Goal: Task Accomplishment & Management: Complete application form

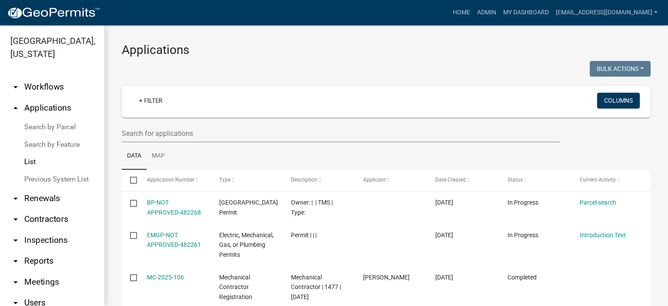
click at [33, 161] on link "List" at bounding box center [52, 161] width 104 height 17
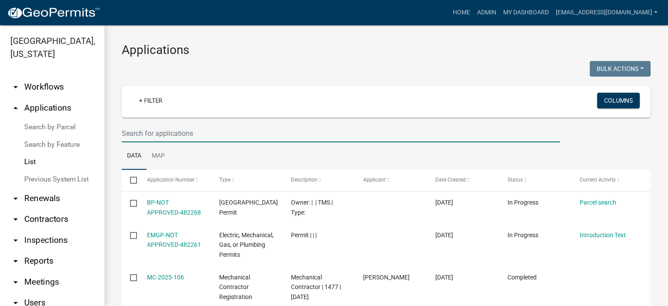
click at [199, 135] on input "text" at bounding box center [341, 133] width 439 height 18
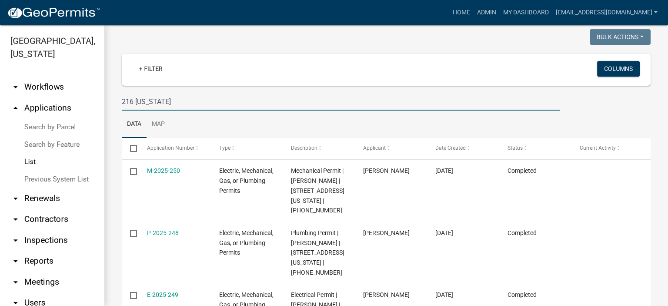
scroll to position [84, 0]
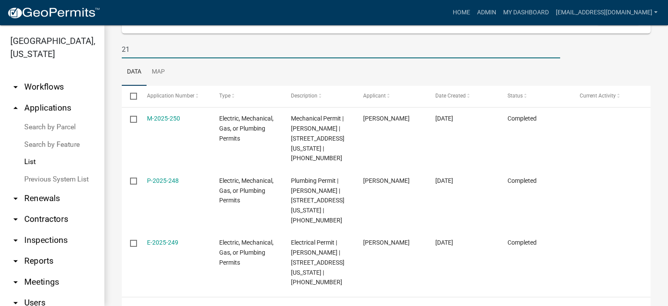
type input "2"
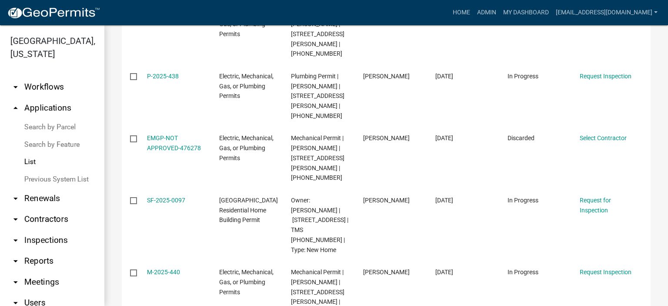
scroll to position [223, 0]
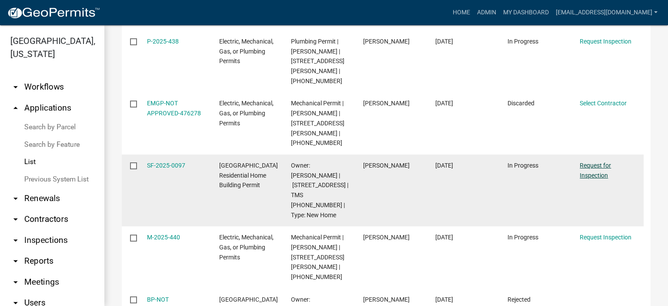
type input "101 Hunter"
click at [379, 162] on link "Request for Inspection" at bounding box center [595, 170] width 31 height 17
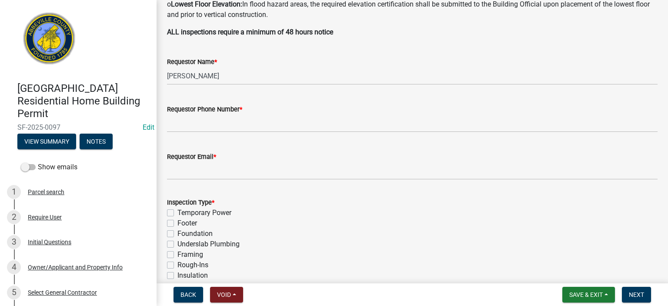
scroll to position [290, 0]
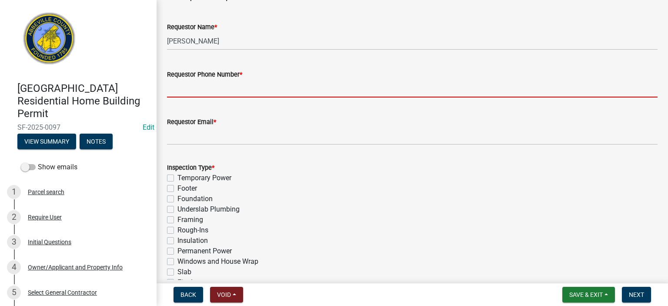
click at [312, 92] on input "Requestor Phone Number *" at bounding box center [412, 89] width 491 height 18
type input "8643662400"
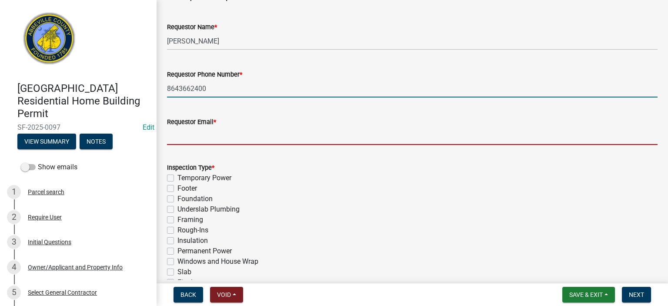
type input "[EMAIL_ADDRESS][DOMAIN_NAME]"
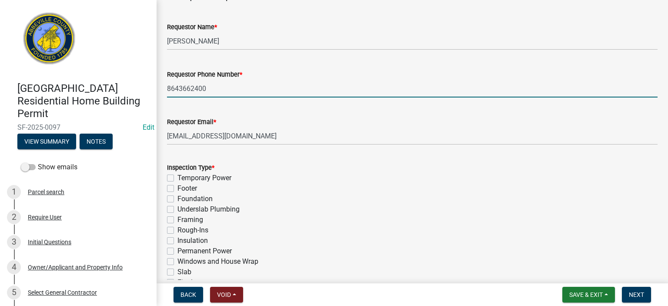
click at [178, 171] on label "Slab" at bounding box center [185, 272] width 14 height 10
click at [178, 171] on input "Slab" at bounding box center [181, 270] width 6 height 6
checkbox input "true"
checkbox input "false"
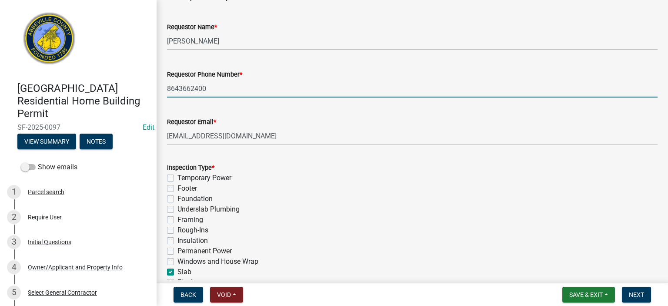
checkbox input "false"
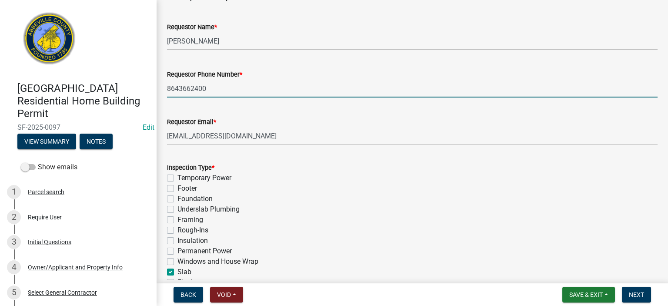
checkbox input "false"
checkbox input "true"
checkbox input "false"
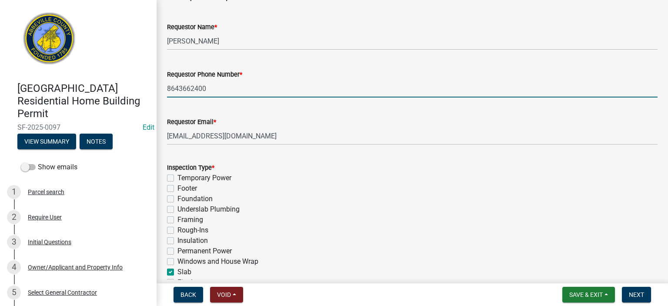
checkbox input "false"
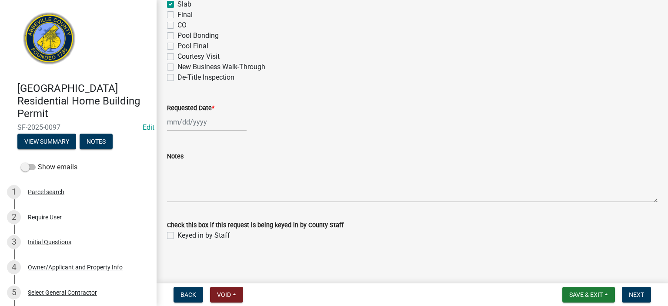
scroll to position [560, 0]
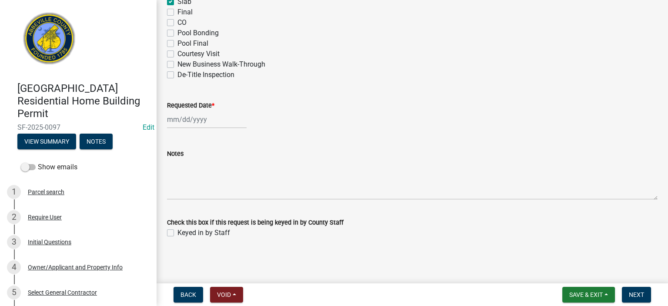
click at [232, 123] on div at bounding box center [207, 120] width 80 height 18
select select "9"
select select "2025"
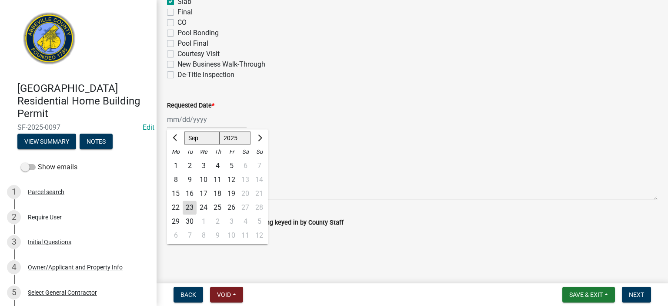
click at [188, 171] on div "23" at bounding box center [190, 208] width 14 height 14
type input "[DATE]"
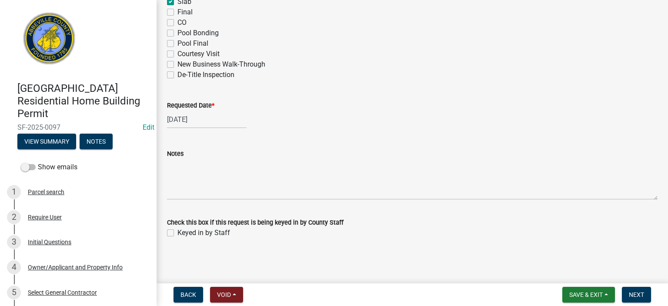
click at [178, 171] on label "Keyed in by Staff" at bounding box center [204, 233] width 53 height 10
click at [178, 171] on input "Keyed in by Staff" at bounding box center [181, 231] width 6 height 6
checkbox input "true"
click at [379, 171] on span "Next" at bounding box center [636, 294] width 15 height 7
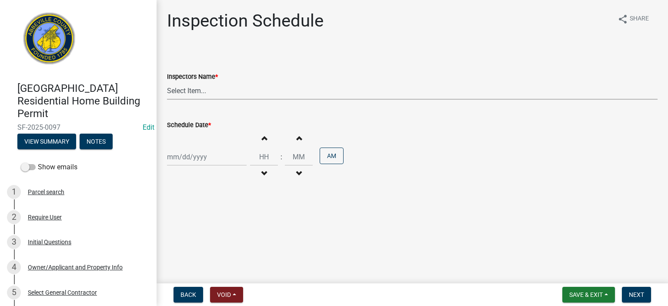
click at [225, 91] on select "Select Item... [EMAIL_ADDRESS][DOMAIN_NAME] ([PERSON_NAME]) [EMAIL_ADDRESS][DOM…" at bounding box center [412, 91] width 491 height 18
select select "56be3ac8-4e2d-49a7-9260-658958e29c03"
click at [167, 82] on select "Select Item... [EMAIL_ADDRESS][DOMAIN_NAME] ([PERSON_NAME]) [EMAIL_ADDRESS][DOM…" at bounding box center [412, 91] width 491 height 18
select select "9"
select select "2025"
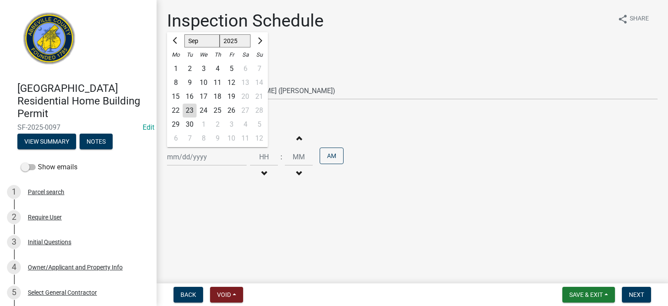
click at [225, 156] on div "[PERSON_NAME] Feb Mar Apr [PERSON_NAME][DATE] Oct Nov [DATE] 1526 1527 1528 152…" at bounding box center [207, 157] width 80 height 18
click at [190, 106] on div "23" at bounding box center [190, 111] width 14 height 14
type input "[DATE]"
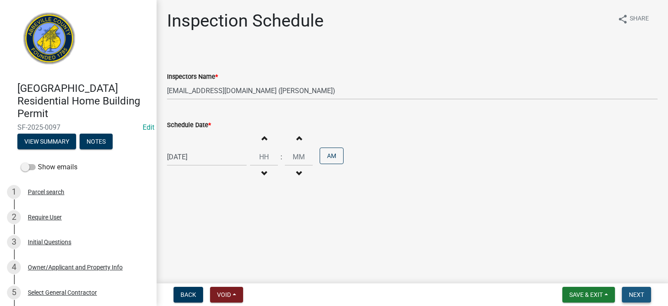
click at [379, 171] on span "Next" at bounding box center [636, 294] width 15 height 7
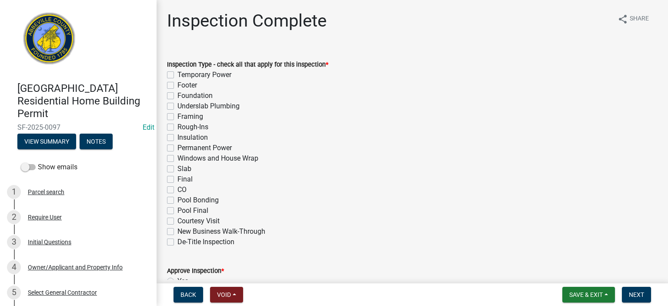
click at [178, 168] on label "Slab" at bounding box center [185, 169] width 14 height 10
click at [178, 168] on input "Slab" at bounding box center [181, 167] width 6 height 6
checkbox input "true"
checkbox input "false"
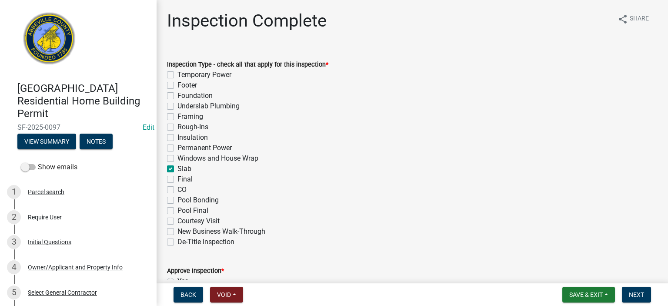
checkbox input "false"
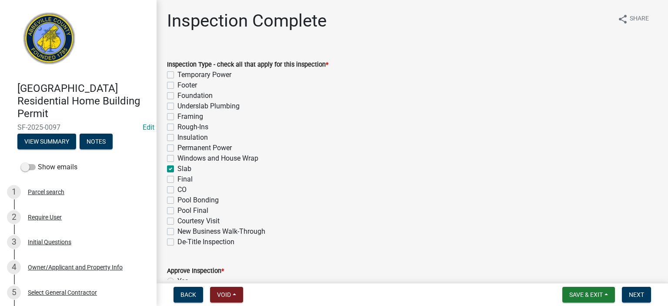
checkbox input "false"
checkbox input "true"
checkbox input "false"
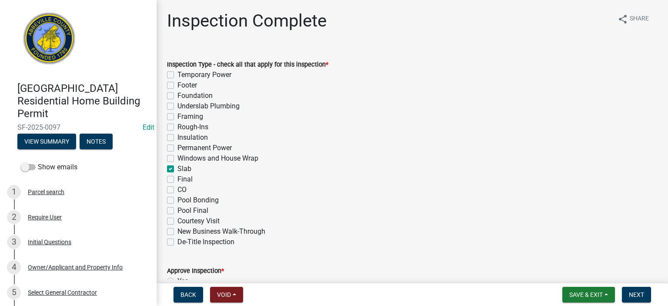
checkbox input "false"
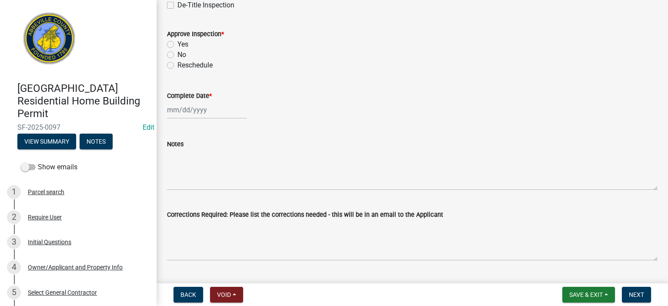
scroll to position [244, 0]
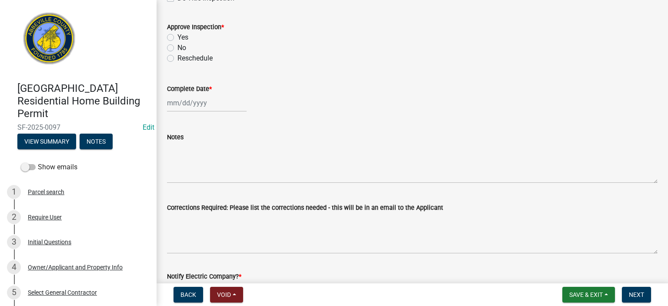
click at [178, 34] on label "Yes" at bounding box center [183, 37] width 11 height 10
click at [178, 34] on input "Yes" at bounding box center [181, 35] width 6 height 6
radio input "true"
select select "9"
select select "2025"
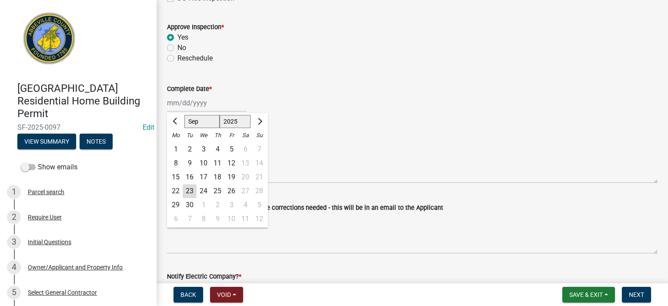
click at [227, 105] on div "[PERSON_NAME] Feb Mar Apr [PERSON_NAME][DATE] Oct Nov [DATE] 1526 1527 1528 152…" at bounding box center [207, 103] width 80 height 18
click at [191, 171] on div "23" at bounding box center [190, 191] width 14 height 14
type input "[DATE]"
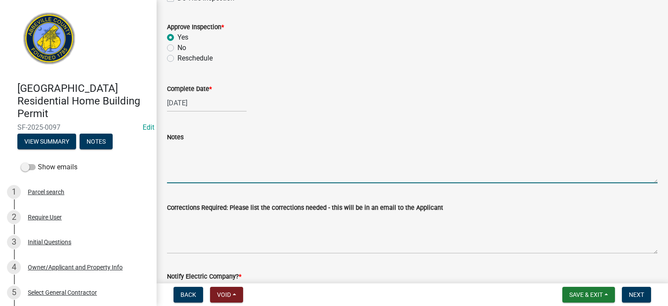
click at [182, 162] on textarea "Notes" at bounding box center [412, 162] width 491 height 41
type textarea "24 x 24 perimeter footing for 3 1/2" mono slab, two rows rebar on chairs, poly …"
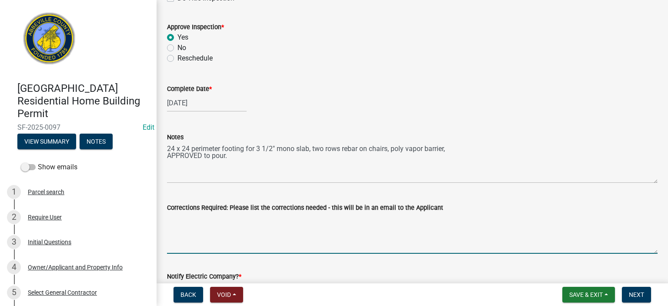
click at [298, 171] on textarea "Corrections Required: Please list the corrections needed - this will be in an e…" at bounding box center [412, 233] width 491 height 41
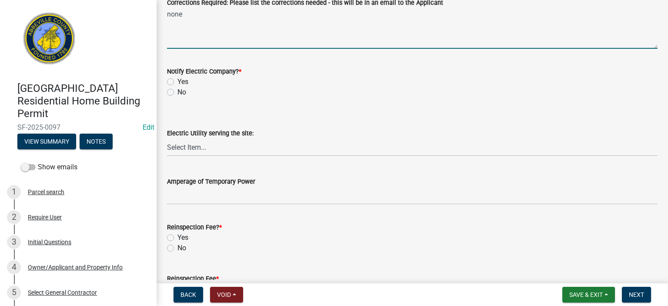
scroll to position [453, 0]
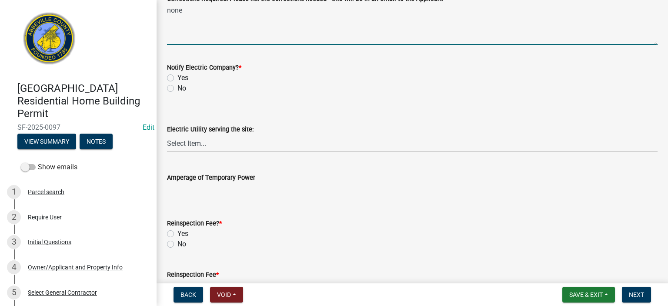
type textarea "none"
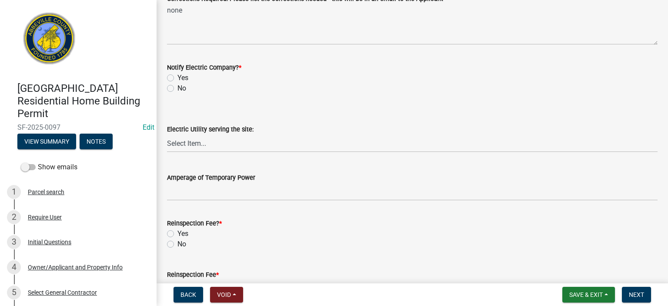
click at [178, 87] on label "No" at bounding box center [182, 88] width 9 height 10
click at [178, 87] on input "No" at bounding box center [181, 86] width 6 height 6
radio input "true"
click at [178, 171] on label "No" at bounding box center [182, 244] width 9 height 10
click at [178, 171] on input "No" at bounding box center [181, 242] width 6 height 6
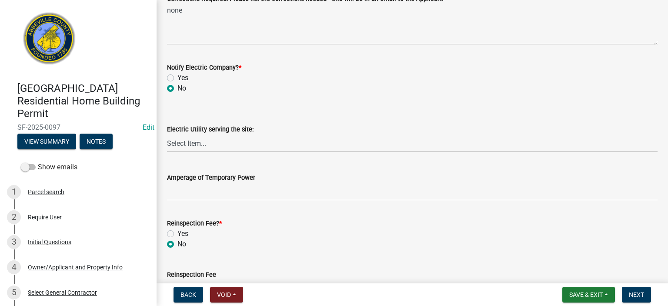
radio input "true"
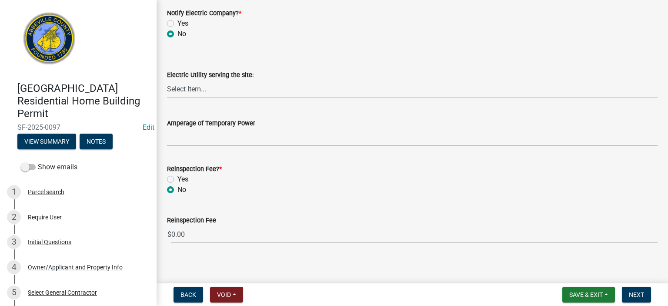
scroll to position [512, 0]
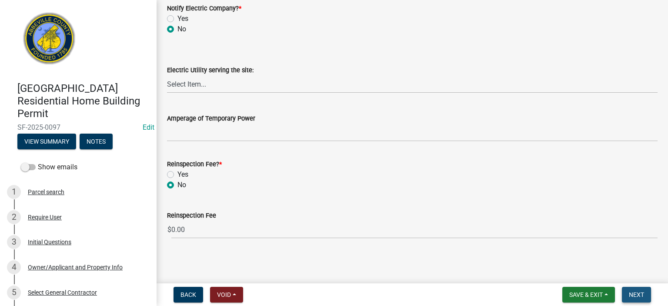
click at [379, 171] on span "Next" at bounding box center [636, 294] width 15 height 7
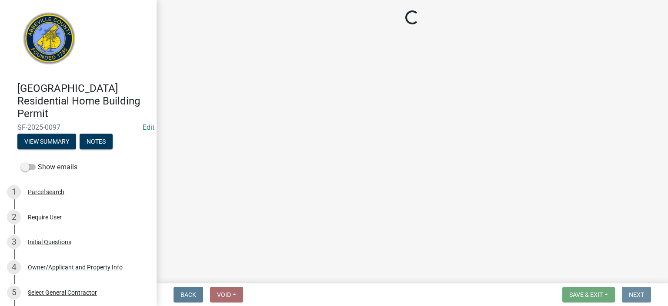
scroll to position [0, 0]
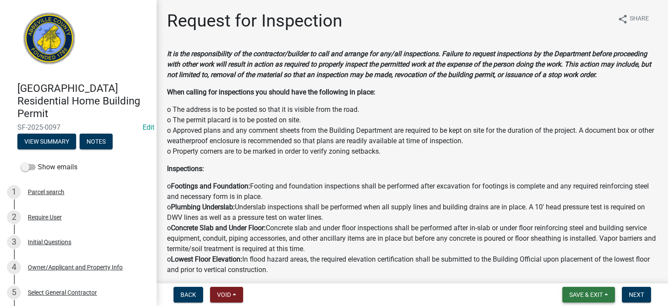
click at [379, 171] on span "Save & Exit" at bounding box center [587, 294] width 34 height 7
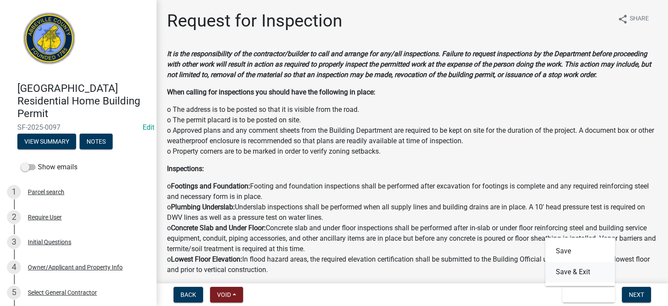
click at [379, 171] on button "Save & Exit" at bounding box center [581, 272] width 70 height 21
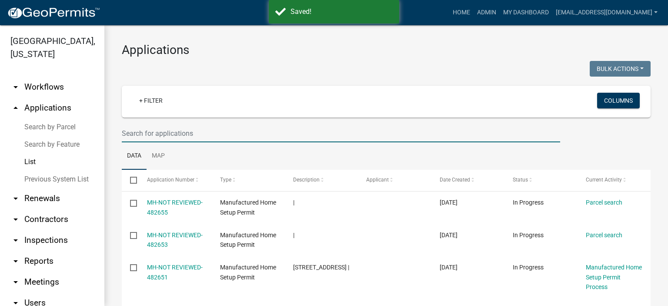
drag, startPoint x: 196, startPoint y: 135, endPoint x: 208, endPoint y: 136, distance: 11.3
click at [198, 136] on input "text" at bounding box center [341, 133] width 439 height 18
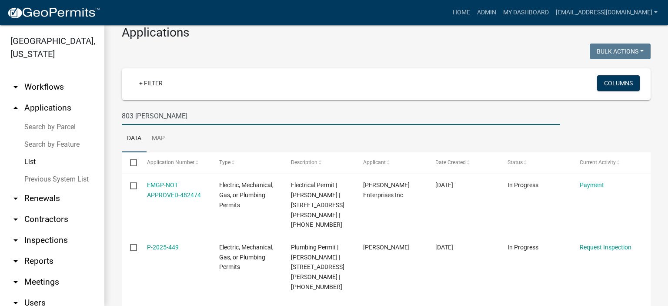
scroll to position [94, 0]
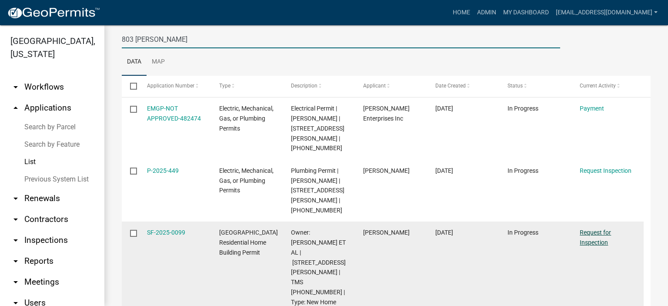
type input "803 [PERSON_NAME]"
click at [379, 171] on link "Request for Inspection" at bounding box center [595, 237] width 31 height 17
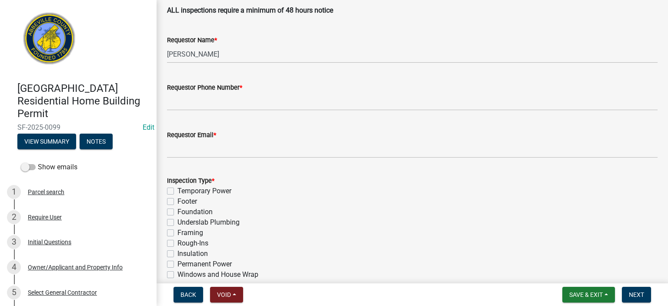
scroll to position [296, 0]
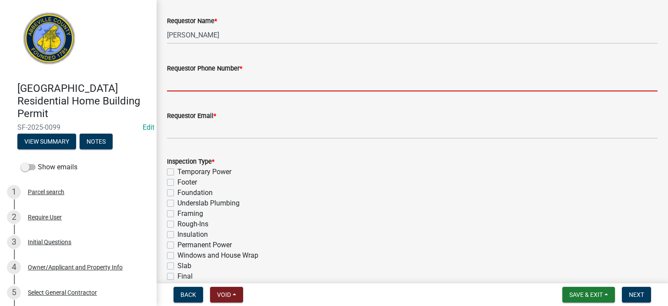
click at [263, 81] on input "Requestor Phone Number *" at bounding box center [412, 83] width 491 height 18
type input "8643662400"
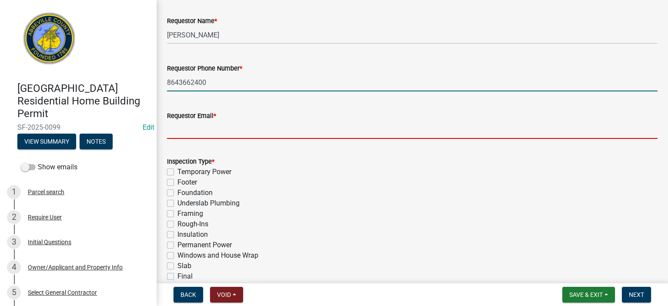
type input "[EMAIL_ADDRESS][DOMAIN_NAME]"
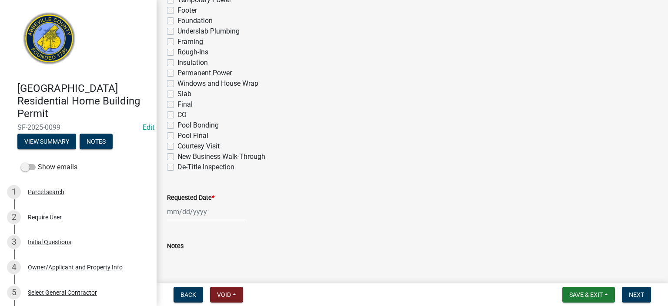
scroll to position [470, 0]
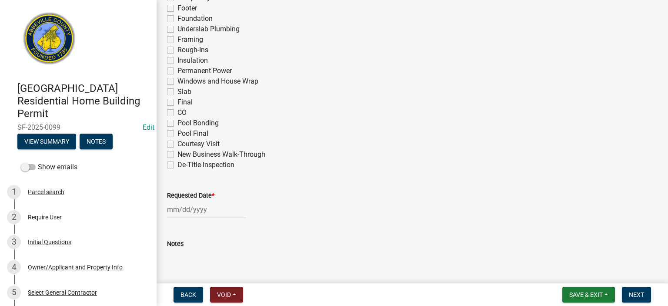
click at [178, 90] on label "Slab" at bounding box center [185, 92] width 14 height 10
click at [178, 90] on input "Slab" at bounding box center [181, 90] width 6 height 6
checkbox input "true"
checkbox input "false"
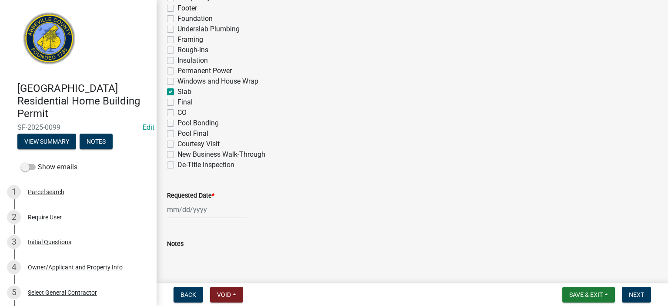
checkbox input "false"
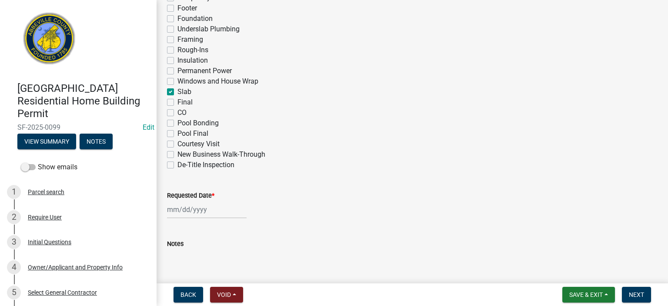
checkbox input "false"
checkbox input "true"
checkbox input "false"
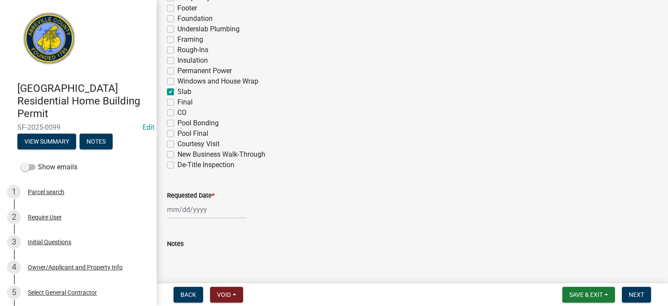
checkbox input "false"
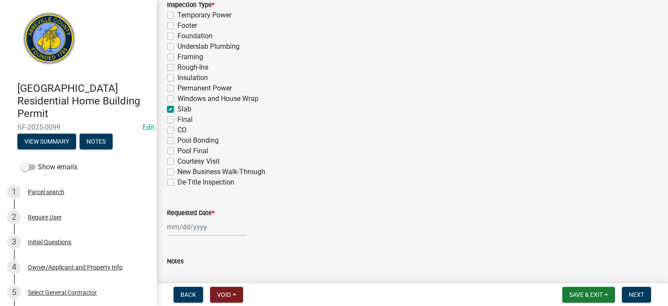
scroll to position [423, 0]
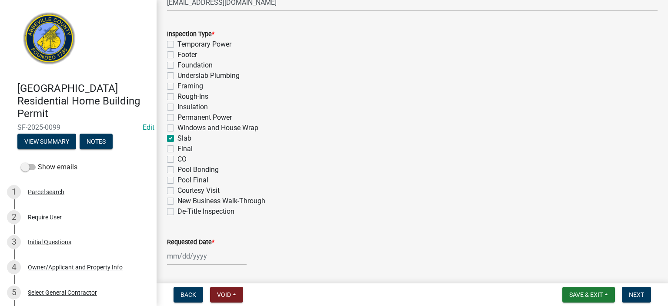
click at [178, 42] on label "Temporary Power" at bounding box center [205, 44] width 54 height 10
click at [178, 42] on input "Temporary Power" at bounding box center [181, 42] width 6 height 6
checkbox input "true"
checkbox input "false"
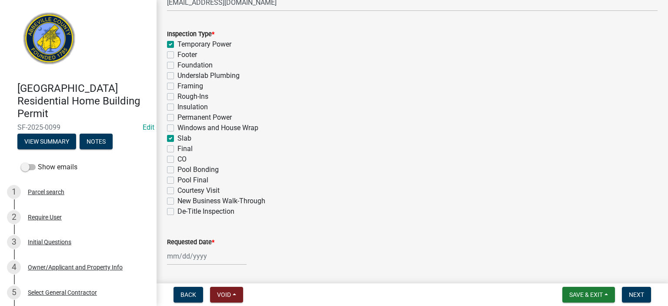
checkbox input "false"
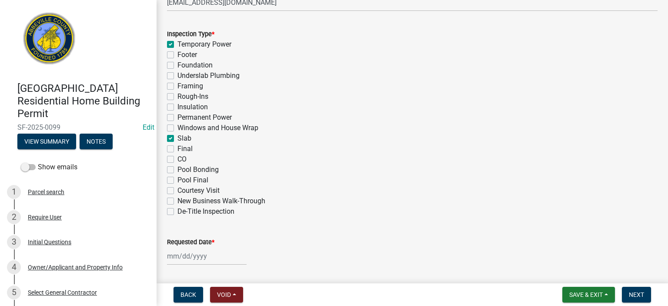
checkbox input "false"
checkbox input "true"
checkbox input "false"
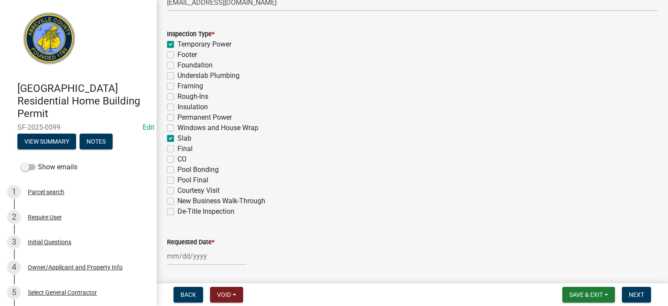
checkbox input "false"
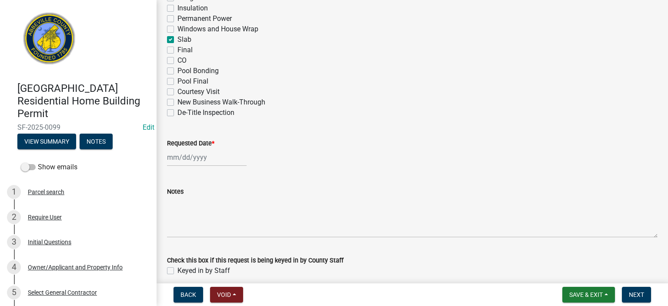
scroll to position [560, 0]
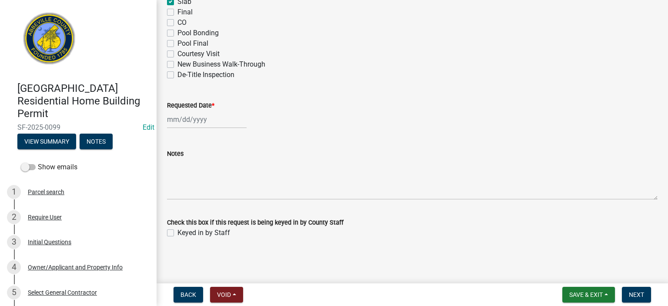
click at [224, 120] on div at bounding box center [207, 120] width 80 height 18
select select "9"
select select "2025"
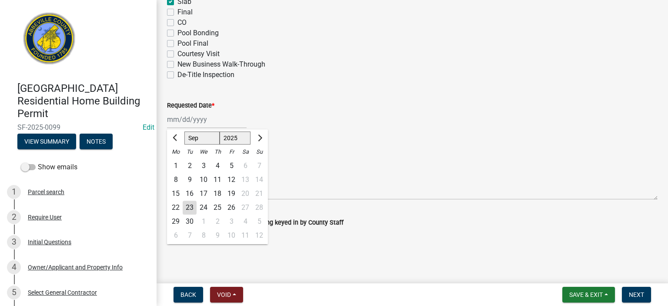
click at [186, 171] on div "23" at bounding box center [190, 208] width 14 height 14
type input "[DATE]"
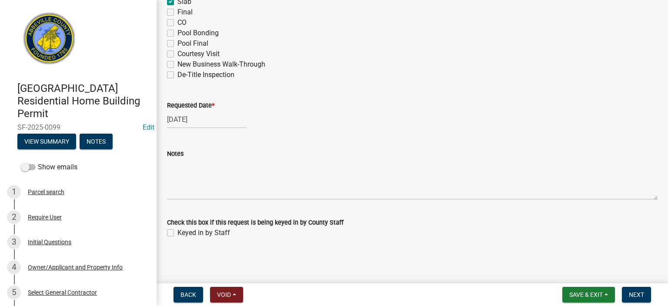
click at [178, 171] on label "Keyed in by Staff" at bounding box center [204, 233] width 53 height 10
click at [178, 171] on input "Keyed in by Staff" at bounding box center [181, 231] width 6 height 6
checkbox input "true"
click at [379, 171] on span "Next" at bounding box center [636, 294] width 15 height 7
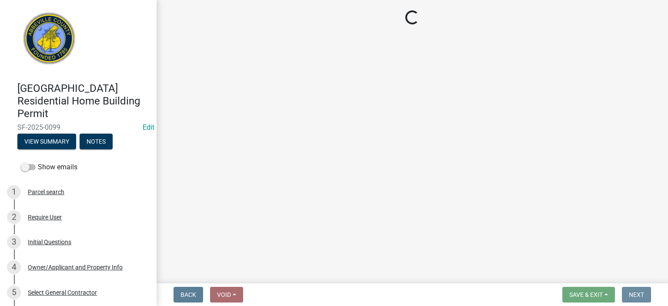
scroll to position [0, 0]
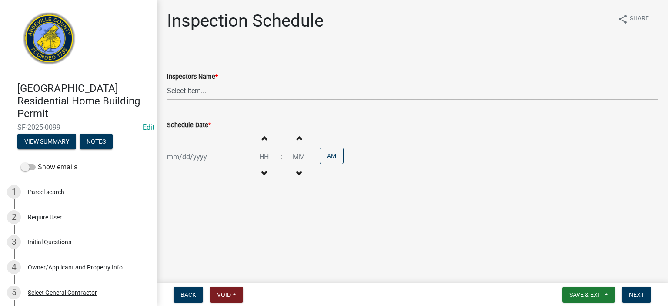
click at [225, 87] on select "Select Item... [EMAIL_ADDRESS][DOMAIN_NAME] ([PERSON_NAME]) [EMAIL_ADDRESS][DOM…" at bounding box center [412, 91] width 491 height 18
select select "56be3ac8-4e2d-49a7-9260-658958e29c03"
click at [167, 82] on select "Select Item... [EMAIL_ADDRESS][DOMAIN_NAME] ([PERSON_NAME]) [EMAIL_ADDRESS][DOM…" at bounding box center [412, 91] width 491 height 18
select select "9"
select select "2025"
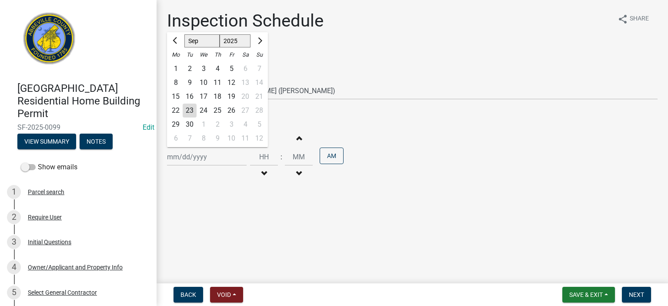
click at [226, 158] on div "[PERSON_NAME] Feb Mar Apr [PERSON_NAME][DATE] Oct Nov [DATE] 1526 1527 1528 152…" at bounding box center [207, 157] width 80 height 18
click at [190, 113] on div "23" at bounding box center [190, 111] width 14 height 14
type input "[DATE]"
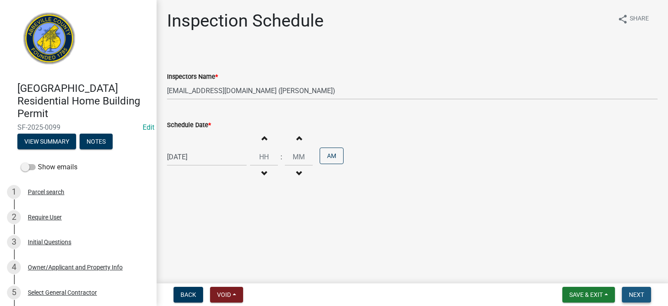
click at [379, 171] on span "Next" at bounding box center [636, 294] width 15 height 7
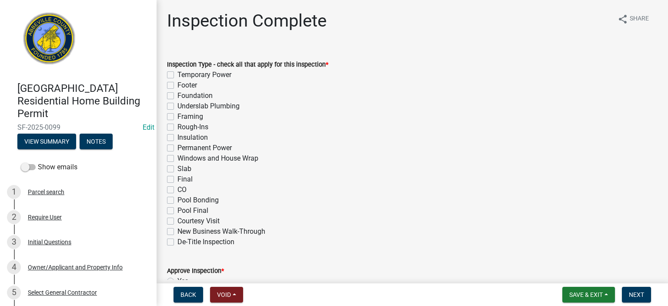
click at [178, 168] on label "Slab" at bounding box center [185, 169] width 14 height 10
click at [178, 168] on input "Slab" at bounding box center [181, 167] width 6 height 6
checkbox input "true"
checkbox input "false"
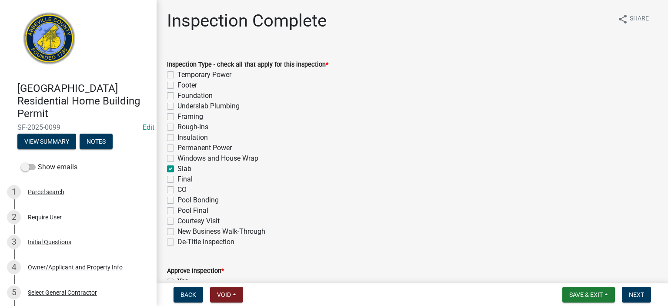
checkbox input "false"
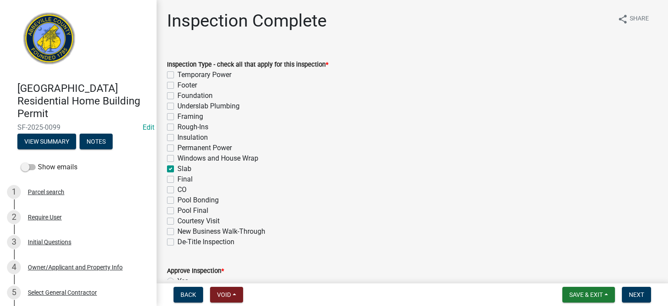
checkbox input "false"
checkbox input "true"
checkbox input "false"
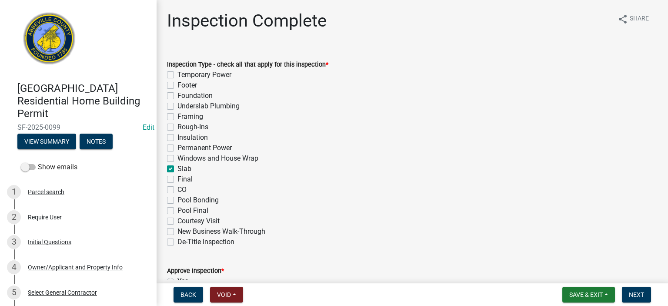
checkbox input "false"
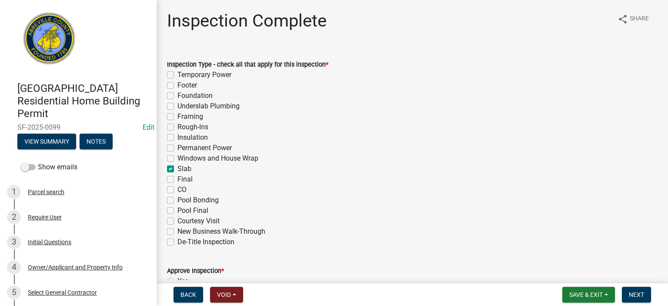
click at [171, 70] on div "Temporary Power" at bounding box center [412, 75] width 491 height 10
click at [178, 74] on label "Temporary Power" at bounding box center [205, 75] width 54 height 10
click at [178, 74] on input "Temporary Power" at bounding box center [181, 73] width 6 height 6
checkbox input "true"
checkbox input "false"
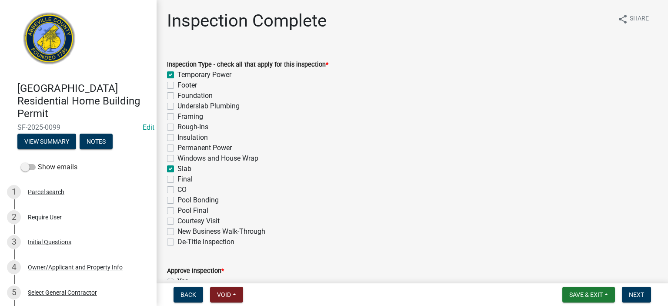
checkbox input "false"
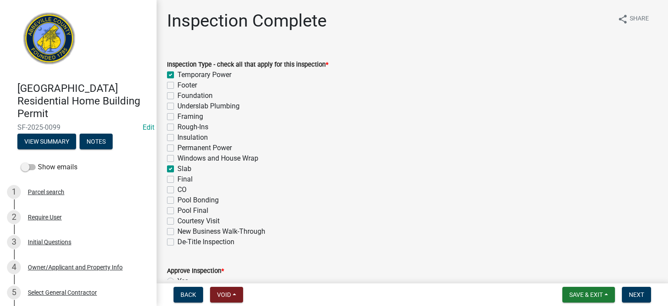
checkbox input "false"
checkbox input "true"
checkbox input "false"
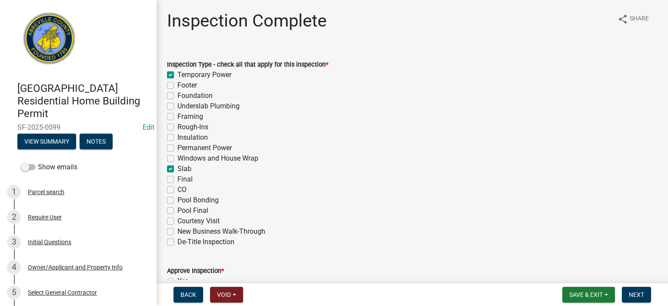
checkbox input "false"
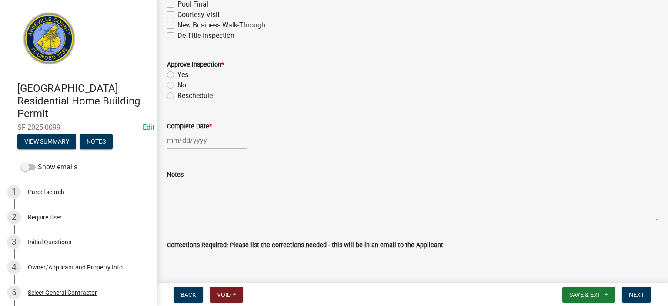
scroll to position [209, 0]
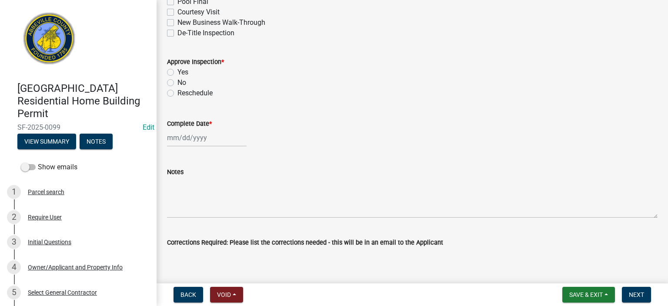
drag, startPoint x: 169, startPoint y: 70, endPoint x: 171, endPoint y: 76, distance: 6.8
click at [178, 70] on label "Yes" at bounding box center [183, 72] width 11 height 10
click at [178, 70] on input "Yes" at bounding box center [181, 70] width 6 height 6
radio input "true"
select select "9"
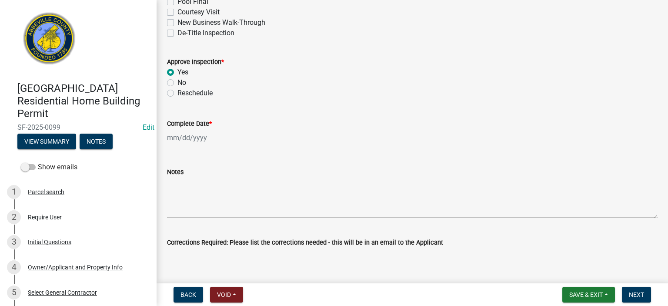
select select "2025"
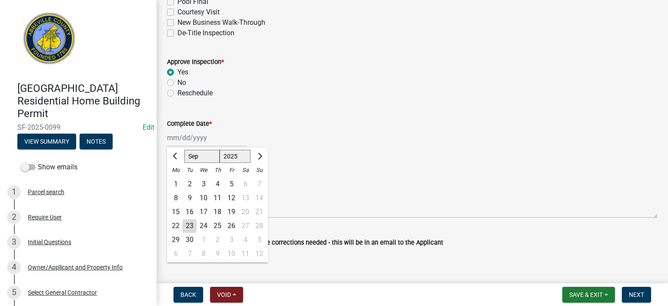
click at [228, 141] on div "[PERSON_NAME] Feb Mar Apr [PERSON_NAME][DATE] Oct Nov [DATE] 1526 1527 1528 152…" at bounding box center [207, 138] width 80 height 18
click at [193, 171] on div "23" at bounding box center [190, 226] width 14 height 14
type input "[DATE]"
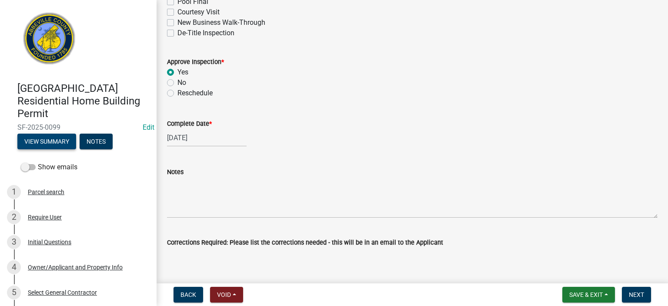
click at [38, 139] on button "View Summary" at bounding box center [46, 142] width 59 height 16
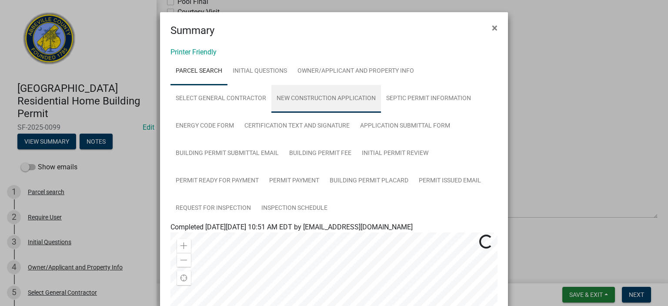
click at [322, 95] on link "New Construction Application" at bounding box center [327, 99] width 110 height 28
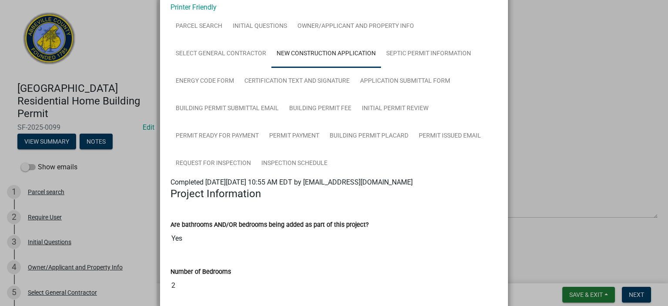
scroll to position [0, 0]
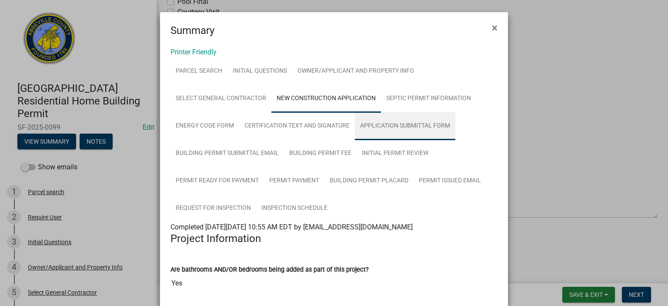
click at [379, 121] on link "Application Submittal Form" at bounding box center [405, 126] width 101 height 28
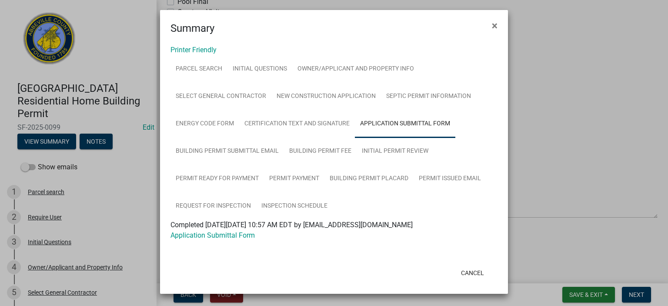
scroll to position [3, 0]
click at [243, 171] on link "Application Submittal Form" at bounding box center [213, 235] width 84 height 8
drag, startPoint x: 489, startPoint y: 23, endPoint x: 490, endPoint y: 31, distance: 8.3
click at [379, 23] on span "×" at bounding box center [495, 26] width 6 height 12
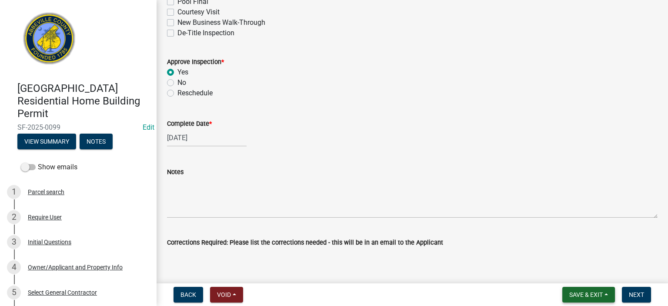
click at [379, 171] on button "Save & Exit" at bounding box center [589, 295] width 53 height 16
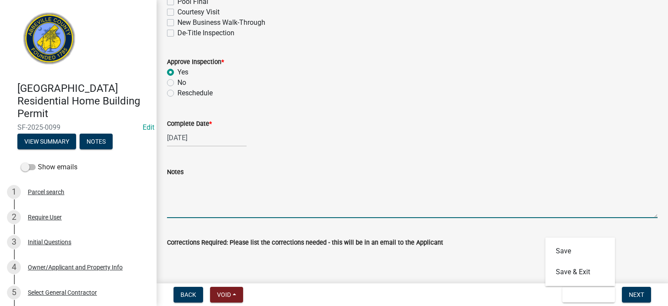
click at [228, 171] on textarea "Notes" at bounding box center [412, 197] width 491 height 41
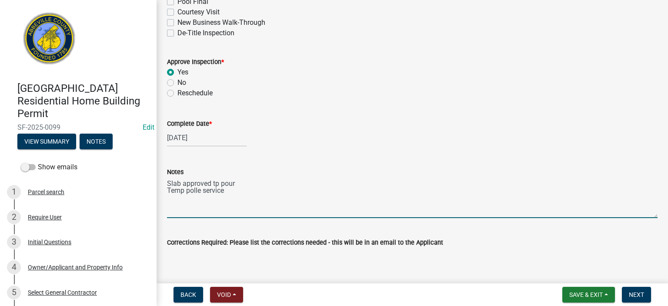
click at [198, 171] on textarea "Slab approved tp pour Temp polle service" at bounding box center [412, 197] width 491 height 41
drag, startPoint x: 235, startPoint y: 191, endPoint x: 250, endPoint y: 187, distance: 15.8
click at [237, 171] on textarea "Slab approved tp pour Temp pole service" at bounding box center [412, 197] width 491 height 41
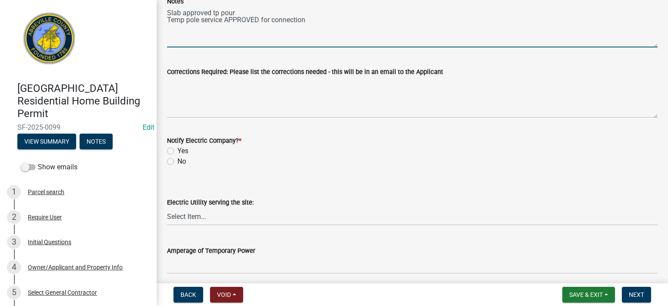
scroll to position [383, 0]
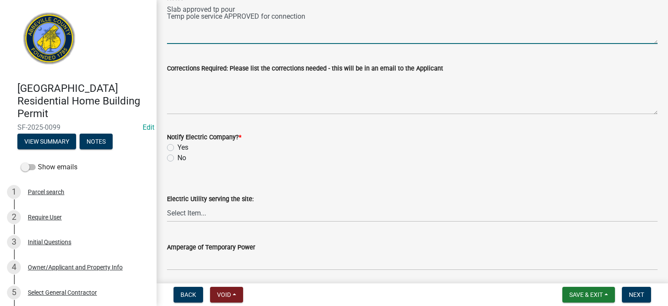
type textarea "Slab approved tp pour Temp pole service APPROVED for connection"
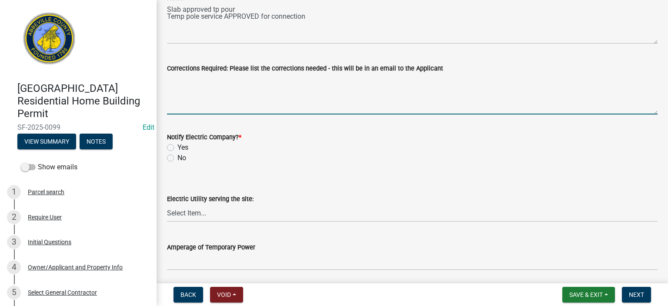
click at [253, 92] on textarea "Corrections Required: Please list the corrections needed - this will be in an e…" at bounding box center [412, 94] width 491 height 41
type textarea "none"
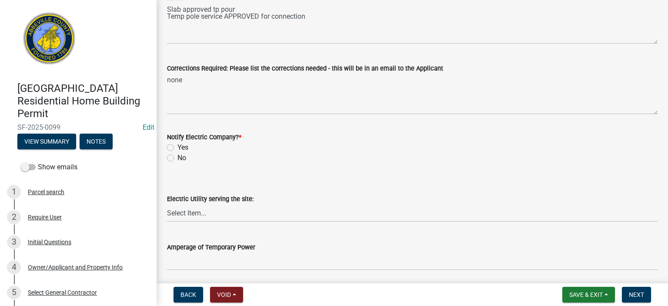
click at [178, 146] on label "Yes" at bounding box center [183, 147] width 11 height 10
click at [178, 146] on input "Yes" at bounding box center [181, 145] width 6 height 6
radio input "true"
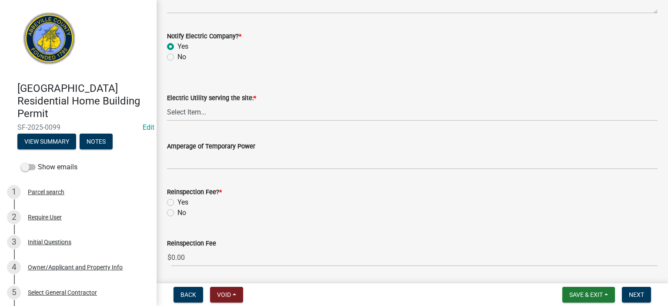
scroll to position [512, 0]
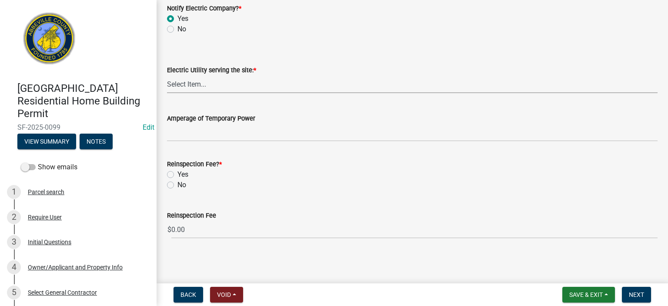
click at [258, 85] on select "Select Item... Little River Electric Co-Op Laurens Electric Co-Op Duke Energy D…" at bounding box center [412, 84] width 491 height 18
click at [167, 75] on select "Select Item... Little River Electric Co-Op Laurens Electric Co-Op Duke Energy D…" at bounding box center [412, 84] width 491 height 18
select select "c55dc6f6-d8cc-4359-aa2e-8e2a2769dca2"
click at [178, 171] on label "No" at bounding box center [182, 185] width 9 height 10
click at [178, 171] on input "No" at bounding box center [181, 183] width 6 height 6
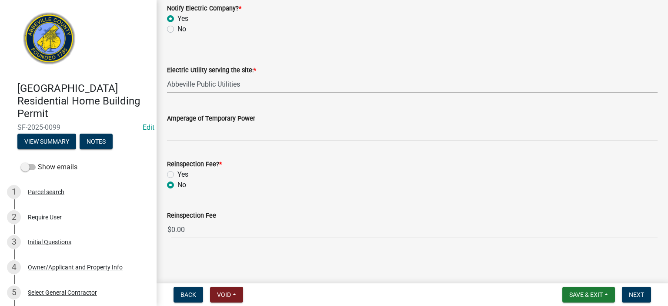
radio input "true"
click at [379, 171] on span "Next" at bounding box center [636, 294] width 15 height 7
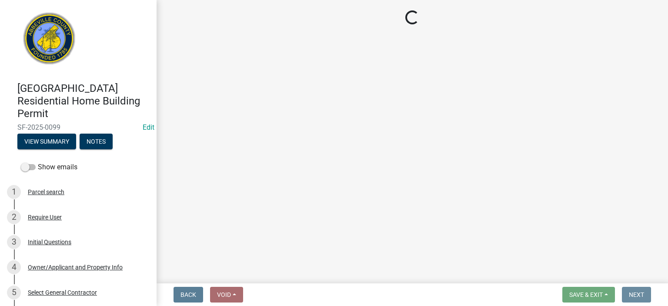
scroll to position [0, 0]
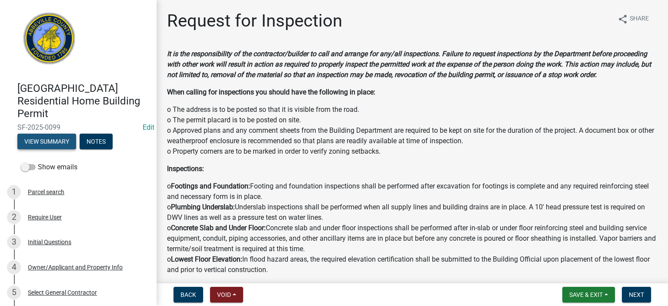
click at [54, 138] on button "View Summary" at bounding box center [46, 142] width 59 height 16
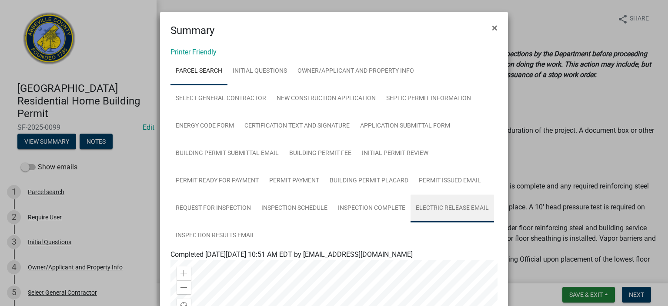
click at [379, 171] on link "Electric Release Email" at bounding box center [453, 208] width 84 height 28
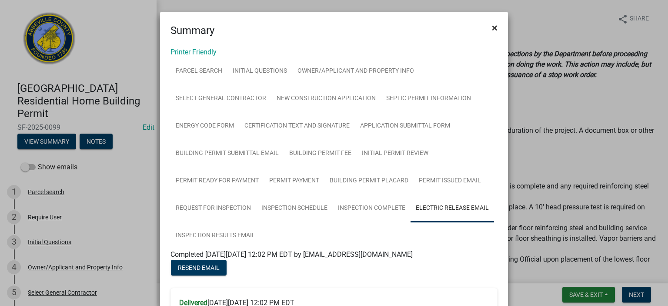
click at [379, 24] on span "×" at bounding box center [495, 28] width 6 height 12
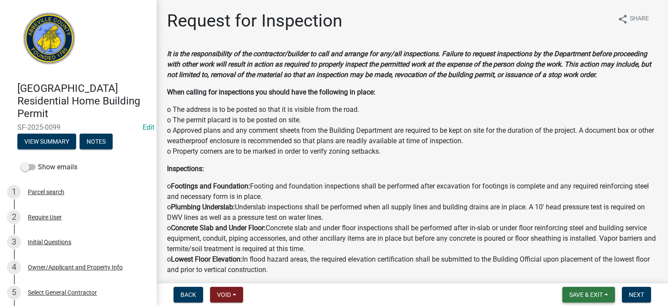
click at [379, 171] on button "Save & Exit" at bounding box center [589, 295] width 53 height 16
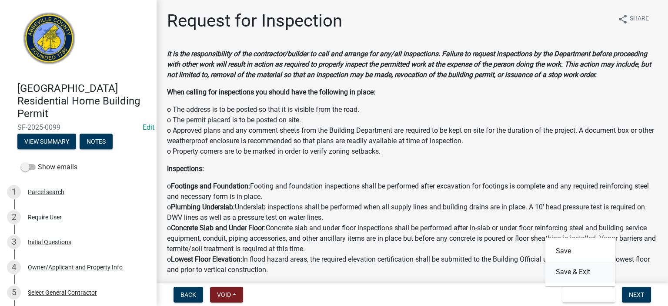
click at [379, 171] on button "Save & Exit" at bounding box center [581, 272] width 70 height 21
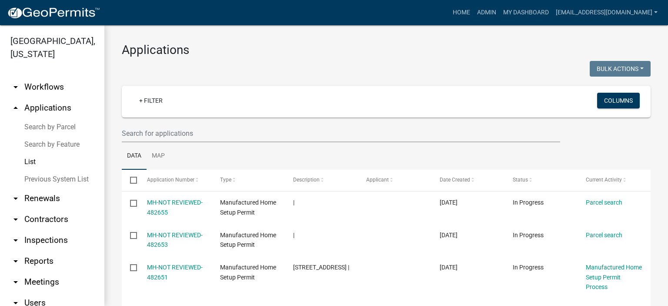
click at [34, 159] on link "List" at bounding box center [52, 161] width 104 height 17
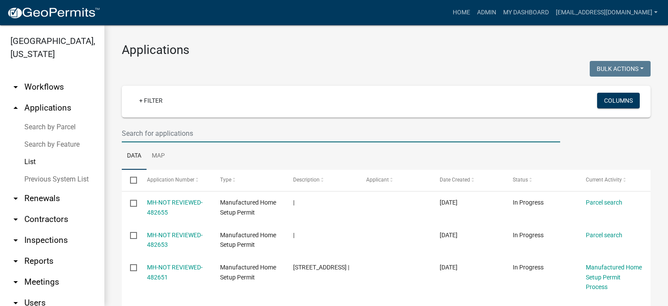
click at [199, 127] on input "text" at bounding box center [341, 133] width 439 height 18
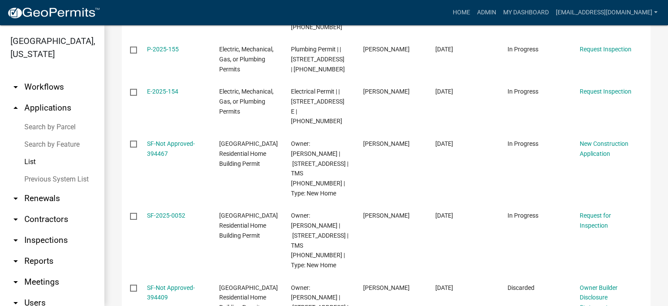
scroll to position [342, 0]
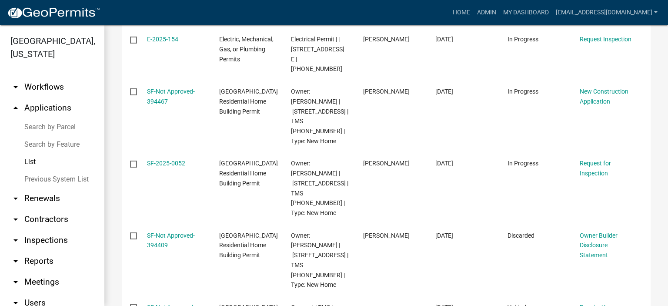
type input "[STREET_ADDRESS]"
click at [379, 171] on div "Applications Bulk Actions Void Expire Lock Withdraw + Filter Columns 123 Hwy 72…" at bounding box center [386, 71] width 564 height 777
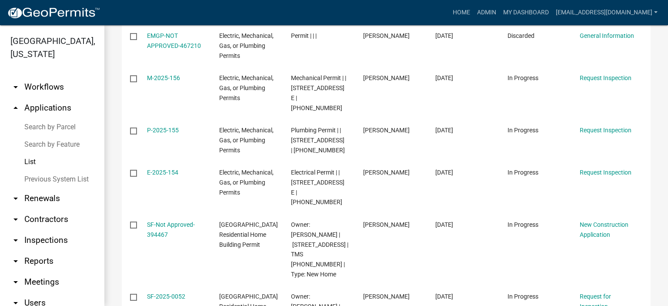
scroll to position [157, 0]
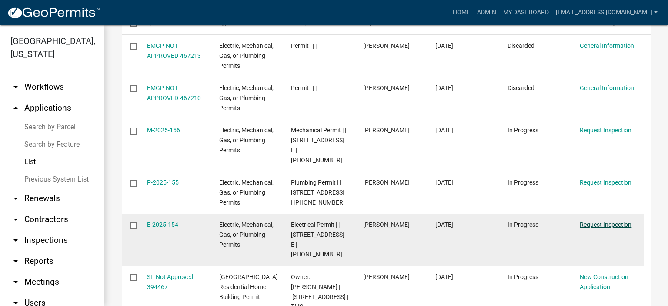
click at [379, 171] on link "Request Inspection" at bounding box center [606, 224] width 52 height 7
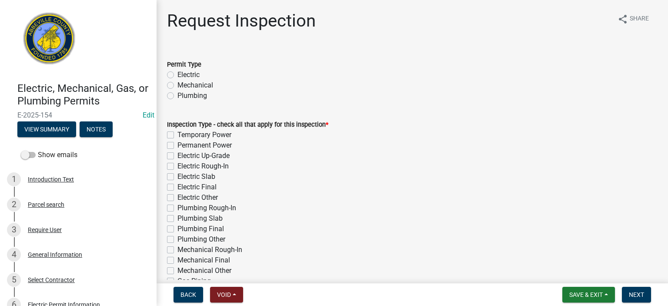
click at [178, 75] on label "Electric" at bounding box center [189, 75] width 22 height 10
click at [178, 75] on input "Electric" at bounding box center [181, 73] width 6 height 6
radio input "true"
click at [178, 146] on label "Permanent Power" at bounding box center [205, 145] width 54 height 10
click at [178, 146] on input "Permanent Power" at bounding box center [181, 143] width 6 height 6
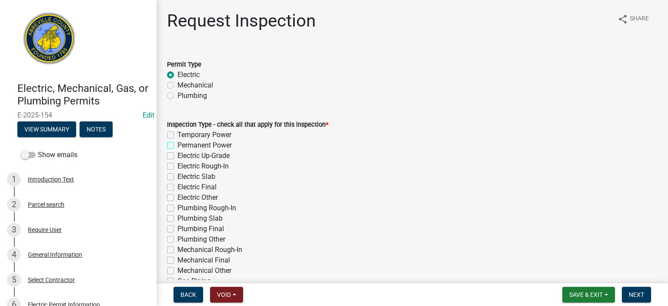
checkbox input "true"
checkbox input "false"
checkbox input "true"
checkbox input "false"
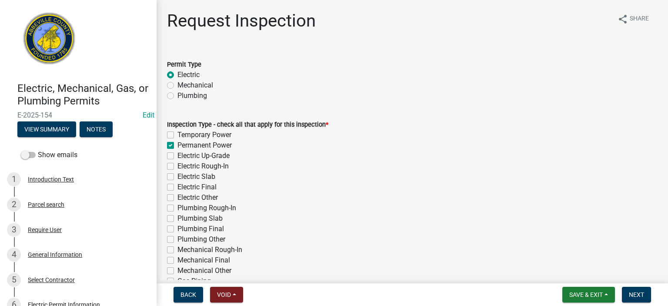
checkbox input "false"
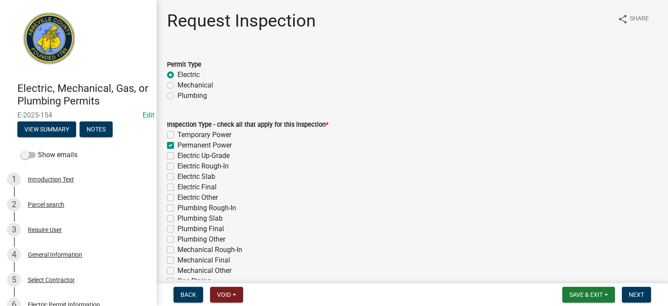
checkbox input "false"
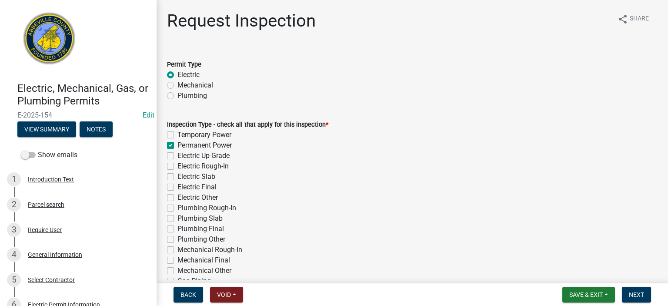
checkbox input "false"
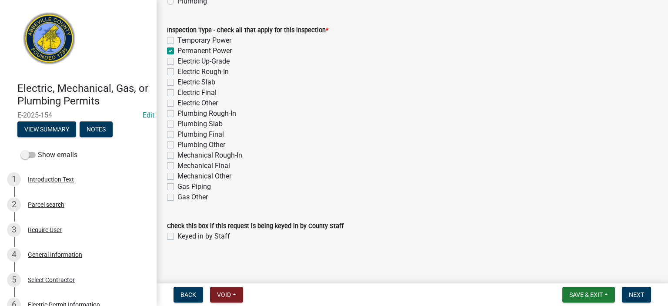
scroll to position [97, 0]
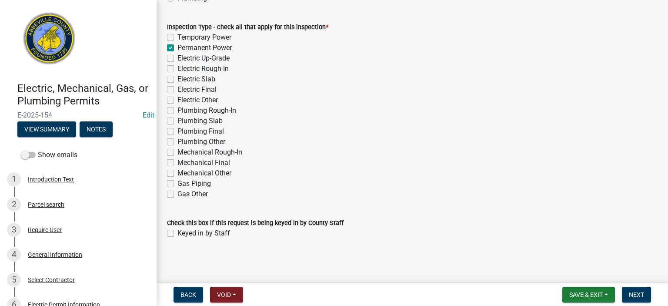
click at [178, 171] on label "Keyed in by Staff" at bounding box center [204, 233] width 53 height 10
click at [178, 171] on input "Keyed in by Staff" at bounding box center [181, 231] width 6 height 6
checkbox input "true"
click at [379, 171] on span "Next" at bounding box center [636, 294] width 15 height 7
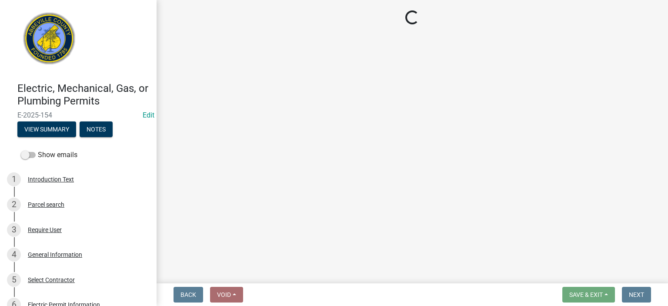
select select "896ec84b-7942-43b9-a78d-4f1554b7930c"
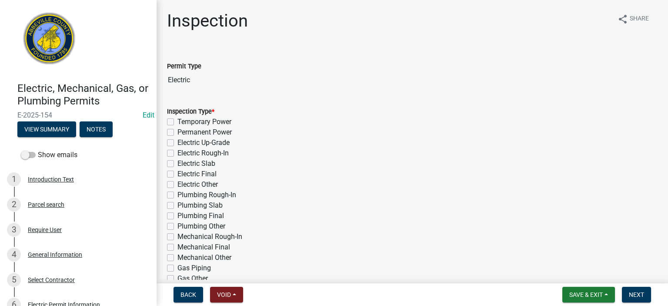
click at [178, 131] on label "Permanent Power" at bounding box center [205, 132] width 54 height 10
click at [178, 131] on input "Permanent Power" at bounding box center [181, 130] width 6 height 6
checkbox input "true"
checkbox input "false"
checkbox input "true"
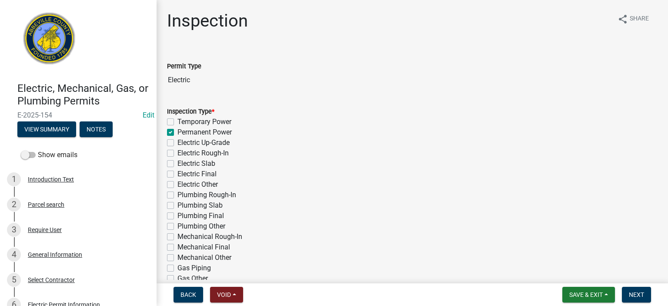
checkbox input "false"
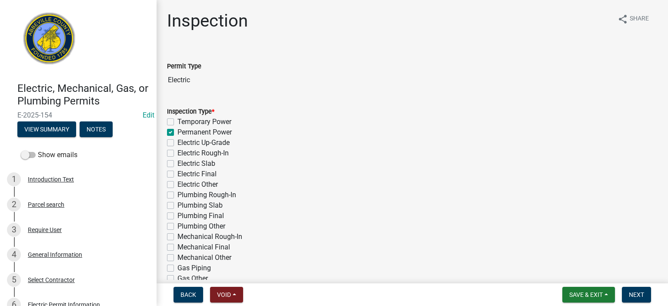
checkbox input "false"
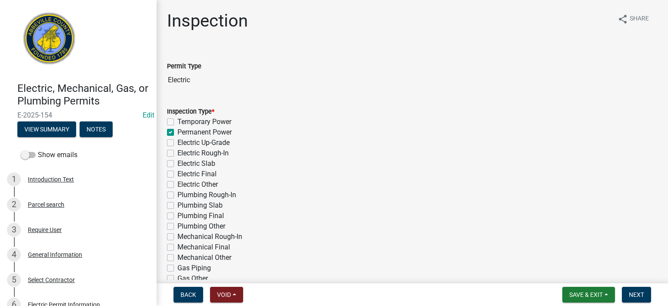
checkbox input "false"
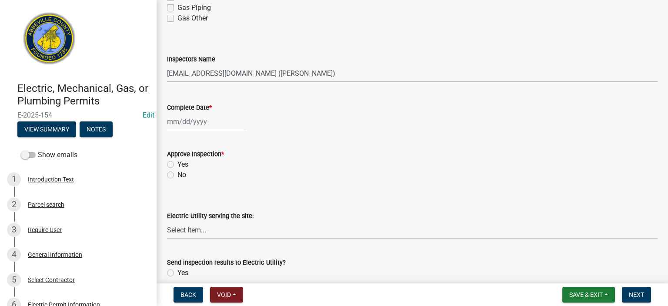
scroll to position [261, 0]
click at [338, 74] on select "Select Item... [EMAIL_ADDRESS][DOMAIN_NAME] ([PERSON_NAME]) [EMAIL_ADDRESS][DOM…" at bounding box center [412, 73] width 491 height 18
select select "56be3ac8-4e2d-49a7-9260-658958e29c03"
click at [167, 64] on select "Select Item... [EMAIL_ADDRESS][DOMAIN_NAME] ([PERSON_NAME]) [EMAIL_ADDRESS][DOM…" at bounding box center [412, 73] width 491 height 18
select select "9"
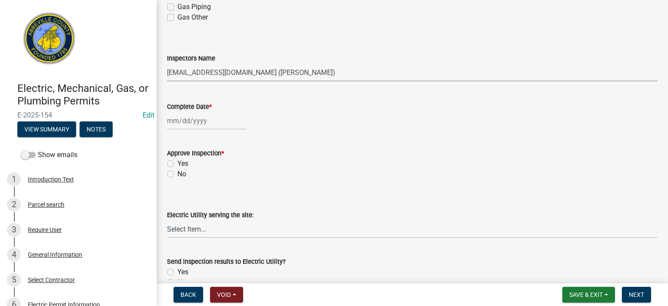
select select "2025"
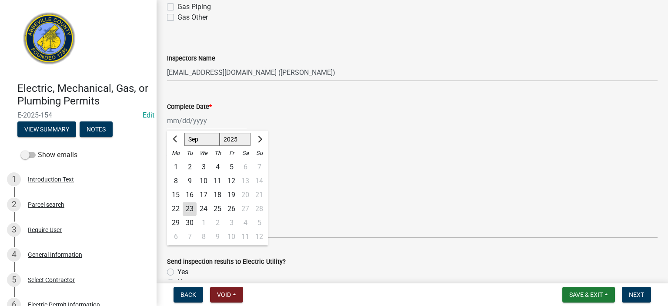
click at [223, 121] on div "[PERSON_NAME] Feb Mar Apr [PERSON_NAME][DATE] Oct Nov [DATE] 1526 1527 1528 152…" at bounding box center [207, 121] width 80 height 18
click at [189, 171] on div "23" at bounding box center [190, 209] width 14 height 14
type input "[DATE]"
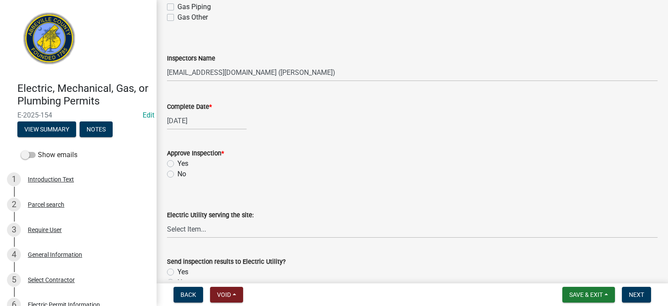
click at [178, 171] on label "No" at bounding box center [182, 174] width 9 height 10
click at [178, 171] on input "No" at bounding box center [181, 172] width 6 height 6
radio input "true"
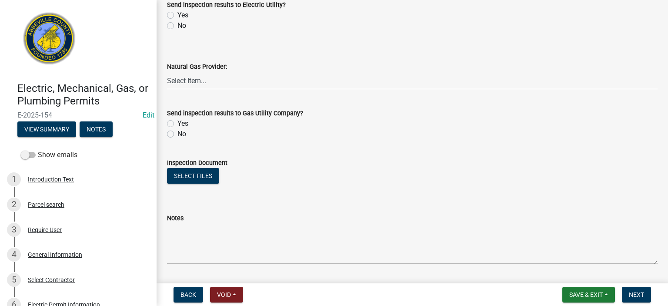
scroll to position [557, 0]
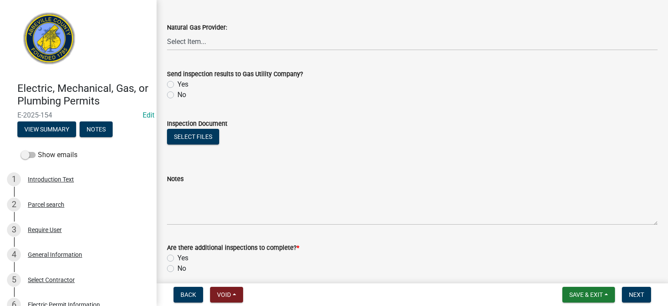
click at [178, 94] on label "No" at bounding box center [182, 95] width 9 height 10
click at [178, 94] on input "No" at bounding box center [181, 93] width 6 height 6
radio input "true"
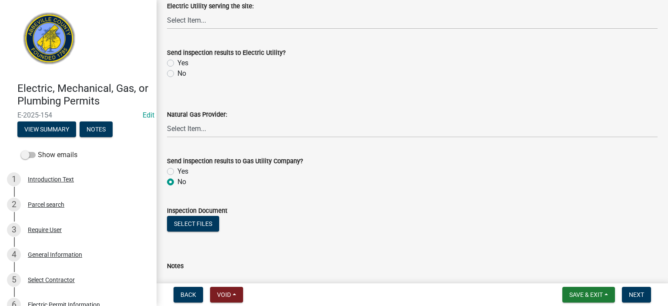
scroll to position [423, 0]
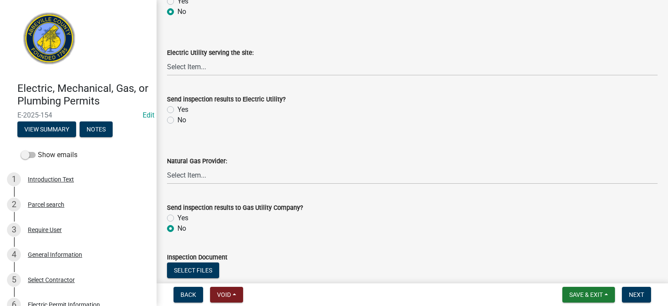
click at [178, 120] on label "No" at bounding box center [182, 120] width 9 height 10
click at [178, 120] on input "No" at bounding box center [181, 118] width 6 height 6
radio input "true"
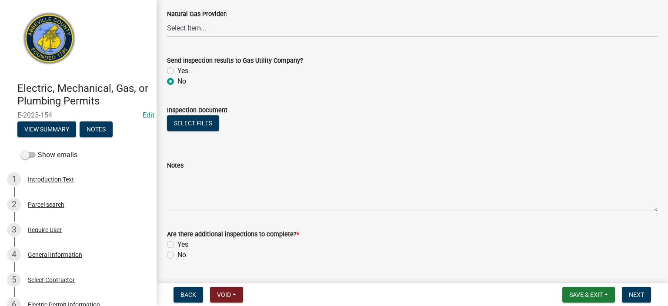
scroll to position [592, 0]
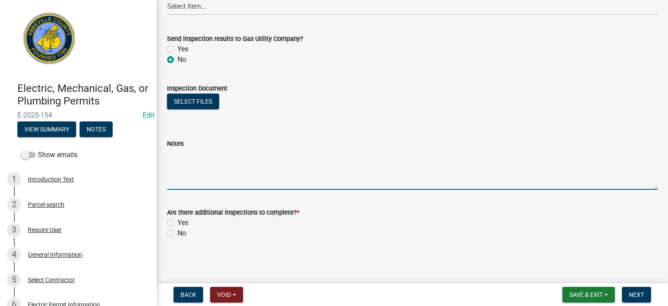
click at [215, 155] on textarea "Notes" at bounding box center [412, 169] width 491 height 41
click at [330, 155] on textarea "200 amp SQ D meter 8, w/ no ext. breakers, w/ two gound rods, two circuits made" at bounding box center [412, 169] width 491 height 41
drag, startPoint x: 427, startPoint y: 153, endPoint x: 435, endPoint y: 151, distance: 8.5
click at [379, 152] on textarea "200 amp SQ D meter 8, w/ no ext. breakers, w/ two ground rods, two circuits made" at bounding box center [412, 169] width 491 height 41
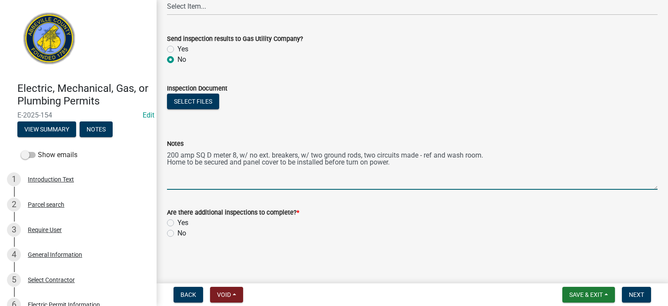
type textarea "200 amp SQ D meter 8, w/ no ext. breakers, w/ two ground rods, two circuits mad…"
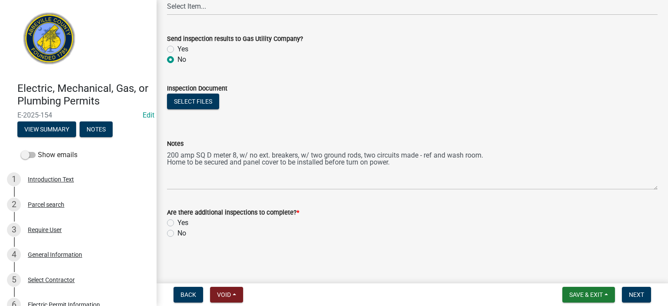
click at [178, 171] on label "Yes" at bounding box center [183, 223] width 11 height 10
click at [178, 171] on input "Yes" at bounding box center [181, 221] width 6 height 6
radio input "true"
click at [379, 171] on button "Next" at bounding box center [636, 295] width 29 height 16
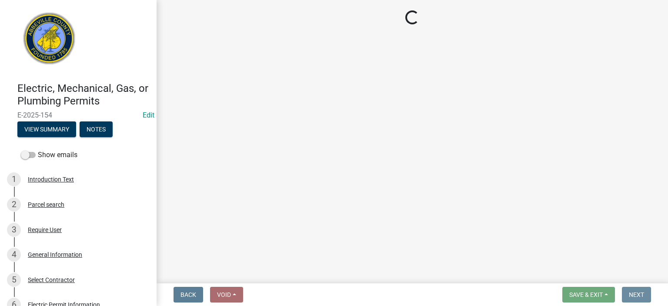
scroll to position [0, 0]
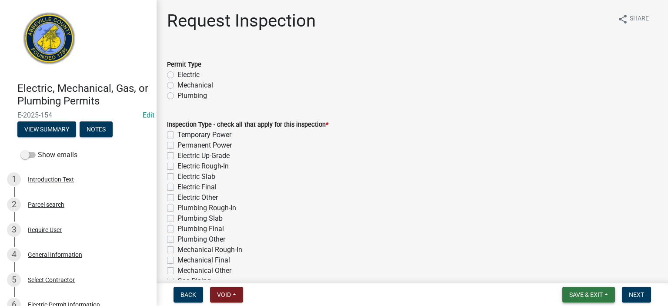
click at [379, 171] on span "Save & Exit" at bounding box center [587, 294] width 34 height 7
click at [379, 171] on button "Save & Exit" at bounding box center [581, 272] width 70 height 21
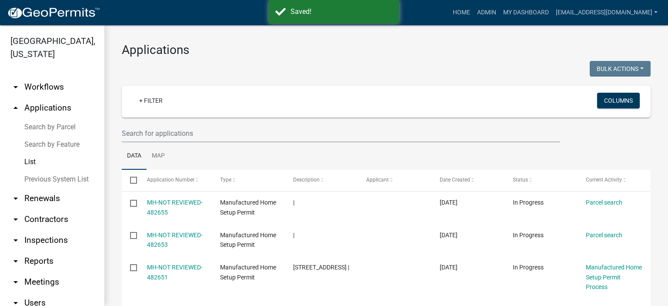
click at [28, 160] on link "List" at bounding box center [52, 161] width 104 height 17
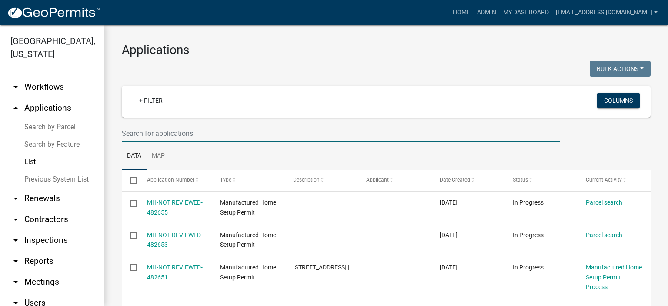
click at [205, 132] on input "text" at bounding box center [341, 133] width 439 height 18
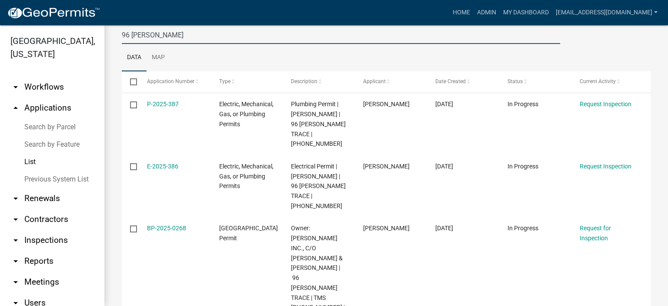
scroll to position [139, 0]
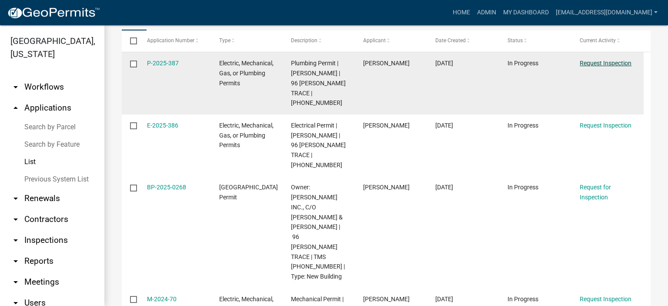
type input "96 [PERSON_NAME]"
click at [379, 61] on link "Request Inspection" at bounding box center [606, 63] width 52 height 7
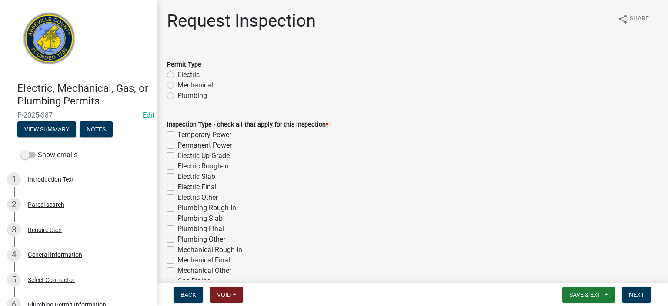
click at [178, 95] on label "Plumbing" at bounding box center [193, 96] width 30 height 10
click at [178, 95] on input "Plumbing" at bounding box center [181, 94] width 6 height 6
radio input "true"
click at [178, 171] on label "Plumbing Rough-In" at bounding box center [207, 208] width 59 height 10
click at [178, 171] on input "Plumbing Rough-In" at bounding box center [181, 206] width 6 height 6
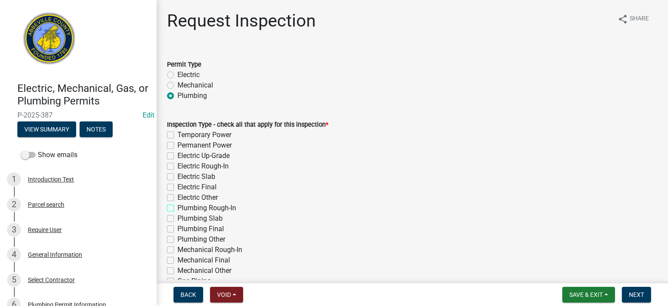
checkbox input "true"
checkbox input "false"
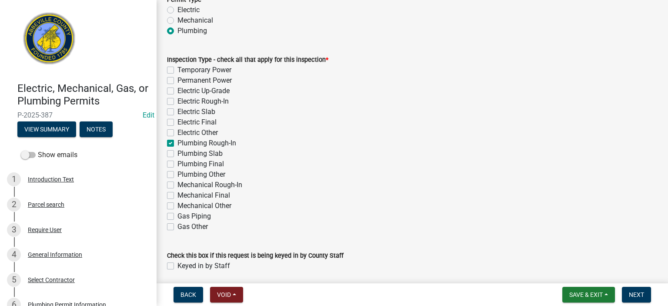
scroll to position [97, 0]
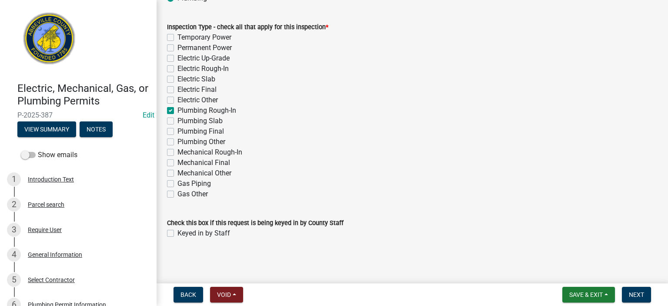
click at [178, 171] on label "Keyed in by Staff" at bounding box center [204, 233] width 53 height 10
click at [178, 171] on input "Keyed in by Staff" at bounding box center [181, 231] width 6 height 6
click at [379, 171] on span "Next" at bounding box center [636, 294] width 15 height 7
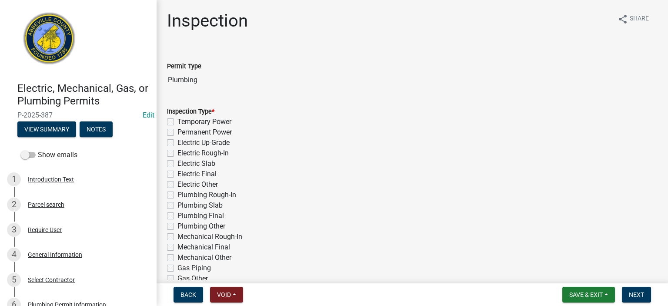
drag, startPoint x: 171, startPoint y: 195, endPoint x: 176, endPoint y: 198, distance: 5.5
click at [178, 171] on label "Plumbing Rough-In" at bounding box center [207, 195] width 59 height 10
click at [178, 171] on input "Plumbing Rough-In" at bounding box center [181, 193] width 6 height 6
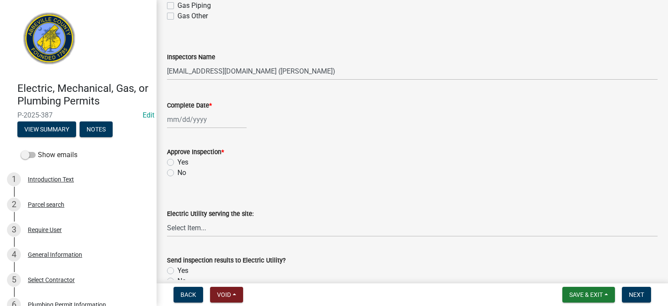
scroll to position [278, 0]
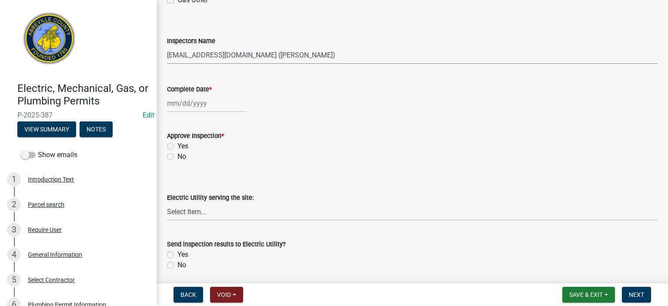
click at [340, 60] on select "Select Item... [EMAIL_ADDRESS][DOMAIN_NAME] ([PERSON_NAME]) [EMAIL_ADDRESS][DOM…" at bounding box center [412, 55] width 491 height 18
click at [167, 46] on select "Select Item... [EMAIL_ADDRESS][DOMAIN_NAME] ([PERSON_NAME]) [EMAIL_ADDRESS][DOM…" at bounding box center [412, 55] width 491 height 18
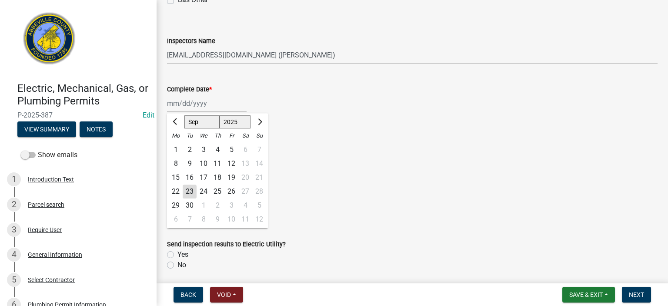
click at [219, 103] on div "[PERSON_NAME] Feb Mar Apr [PERSON_NAME][DATE] Oct Nov [DATE] 1526 1527 1528 152…" at bounding box center [207, 103] width 80 height 18
click at [186, 171] on div "23" at bounding box center [190, 191] width 14 height 14
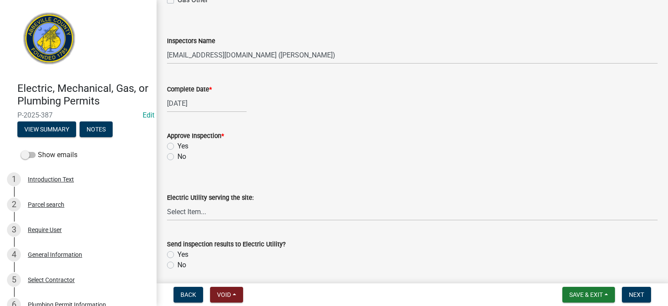
click at [178, 146] on label "Yes" at bounding box center [183, 146] width 11 height 10
click at [178, 146] on input "Yes" at bounding box center [181, 144] width 6 height 6
click at [178, 144] on label "Yes" at bounding box center [183, 146] width 11 height 10
click at [178, 144] on input "Yes" at bounding box center [181, 144] width 6 height 6
click at [178, 156] on label "No" at bounding box center [182, 156] width 9 height 10
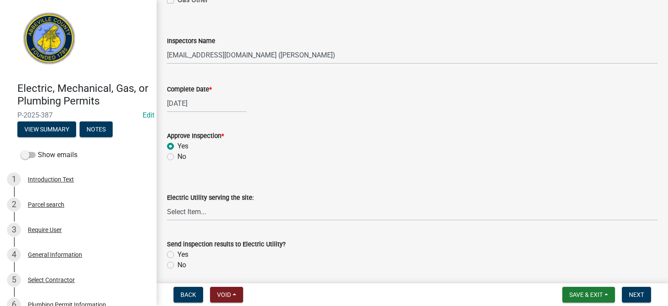
click at [178, 156] on input "No" at bounding box center [181, 154] width 6 height 6
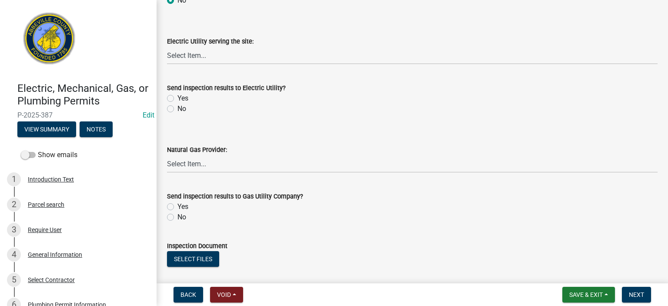
scroll to position [435, 0]
click at [178, 108] on label "No" at bounding box center [182, 108] width 9 height 10
click at [178, 108] on input "No" at bounding box center [181, 106] width 6 height 6
drag, startPoint x: 170, startPoint y: 215, endPoint x: 174, endPoint y: 219, distance: 5.9
click at [178, 171] on label "No" at bounding box center [182, 216] width 9 height 10
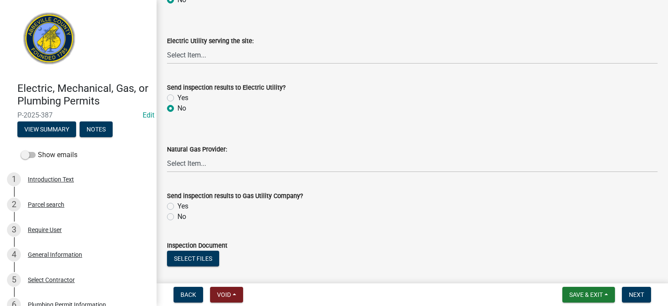
click at [178, 171] on input "No" at bounding box center [181, 214] width 6 height 6
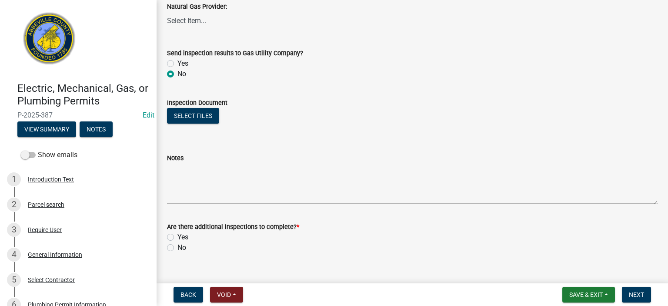
scroll to position [592, 0]
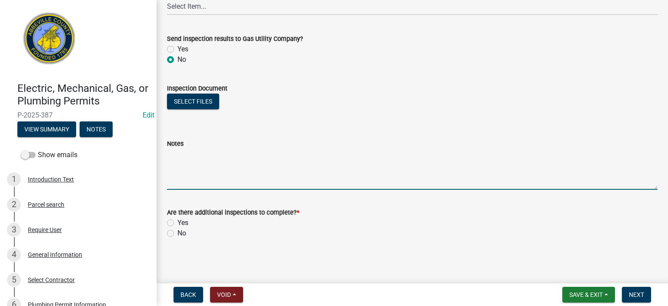
click at [206, 151] on textarea "Notes" at bounding box center [412, 169] width 491 height 41
click at [314, 155] on textarea "100 PSI on supplies, 6' water stack full of water.Two nail guards to be" at bounding box center [412, 169] width 491 height 41
drag, startPoint x: 390, startPoint y: 156, endPoint x: 423, endPoint y: 144, distance: 34.7
click at [379, 153] on textarea "100 PSI on supplies, 6' water stack full of water. Two nail guards to be" at bounding box center [412, 169] width 491 height 41
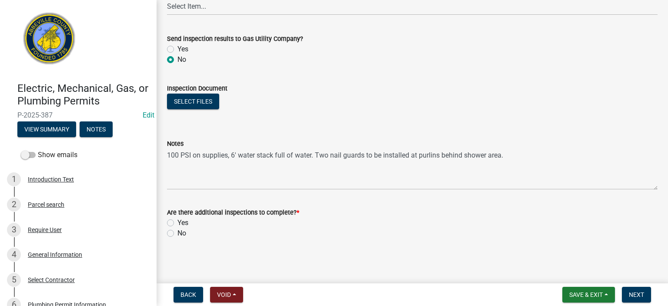
click at [178, 171] on label "Yes" at bounding box center [183, 223] width 11 height 10
click at [178, 171] on input "Yes" at bounding box center [181, 221] width 6 height 6
click at [379, 171] on span "Next" at bounding box center [636, 294] width 15 height 7
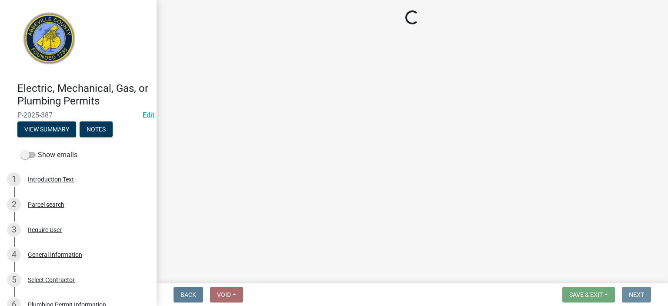
scroll to position [0, 0]
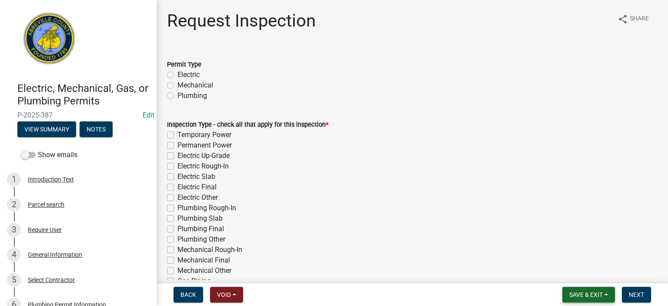
click at [379, 171] on span "Save & Exit" at bounding box center [587, 294] width 34 height 7
click at [379, 171] on button "Save & Exit" at bounding box center [581, 272] width 70 height 21
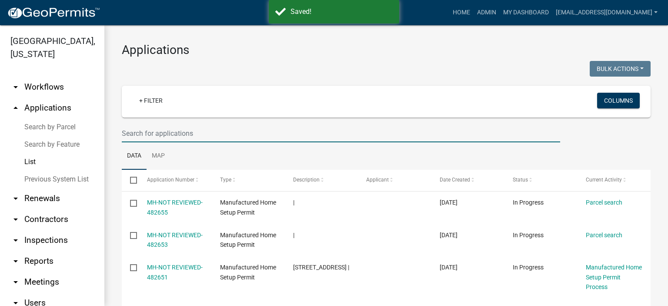
click at [219, 132] on input "text" at bounding box center [341, 133] width 439 height 18
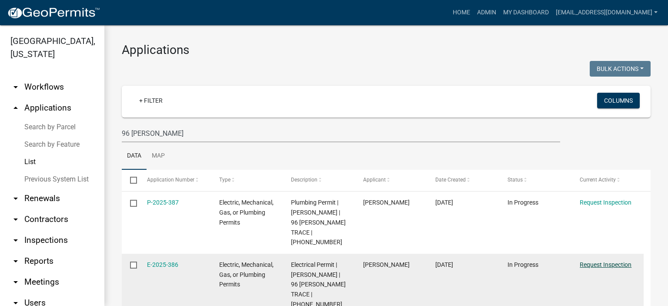
click at [379, 171] on link "Request Inspection" at bounding box center [606, 264] width 52 height 7
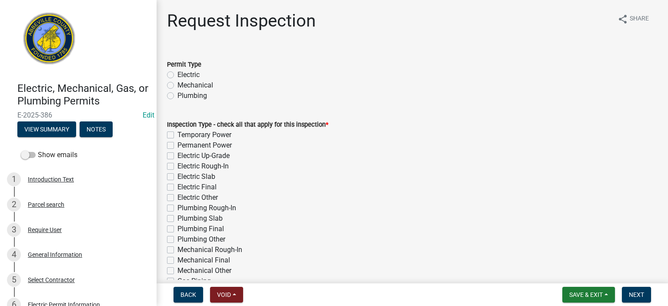
click at [178, 73] on label "Electric" at bounding box center [189, 75] width 22 height 10
click at [178, 73] on input "Electric" at bounding box center [181, 73] width 6 height 6
drag, startPoint x: 171, startPoint y: 166, endPoint x: 175, endPoint y: 168, distance: 5.1
click at [178, 167] on label "Electric Rough-In" at bounding box center [203, 166] width 51 height 10
click at [178, 167] on input "Electric Rough-In" at bounding box center [181, 164] width 6 height 6
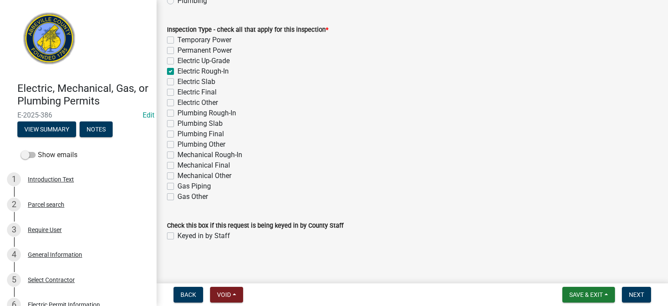
scroll to position [97, 0]
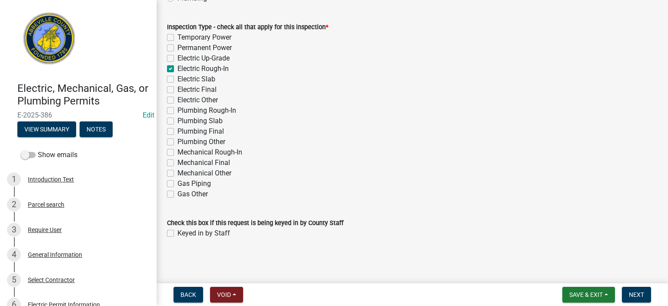
drag, startPoint x: 171, startPoint y: 234, endPoint x: 178, endPoint y: 236, distance: 6.6
click at [178, 171] on label "Keyed in by Staff" at bounding box center [204, 233] width 53 height 10
click at [178, 171] on input "Keyed in by Staff" at bounding box center [181, 231] width 6 height 6
click at [379, 171] on span "Next" at bounding box center [636, 294] width 15 height 7
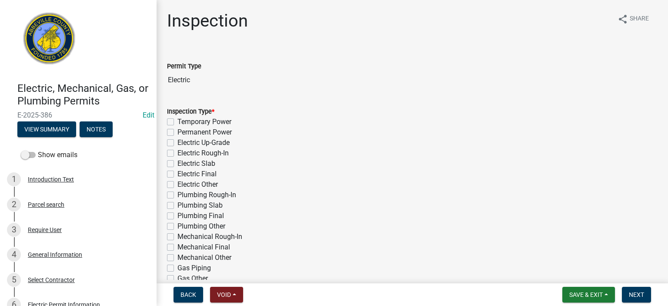
drag, startPoint x: 172, startPoint y: 153, endPoint x: 182, endPoint y: 158, distance: 11.3
click at [178, 154] on label "Electric Rough-In" at bounding box center [203, 153] width 51 height 10
click at [178, 154] on input "Electric Rough-In" at bounding box center [181, 151] width 6 height 6
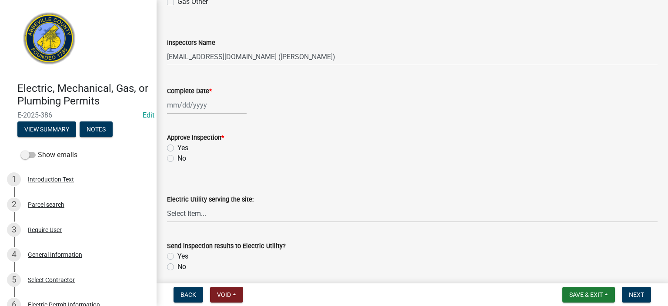
scroll to position [278, 0]
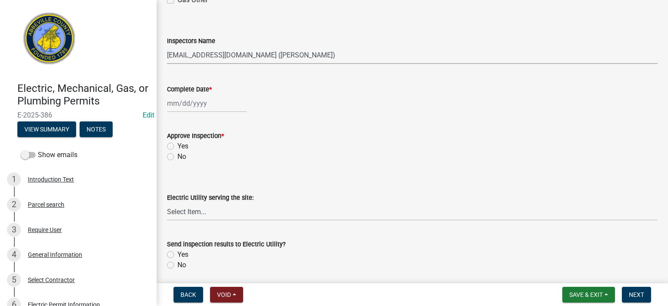
click at [341, 55] on select "Select Item... [EMAIL_ADDRESS][DOMAIN_NAME] ([PERSON_NAME]) [EMAIL_ADDRESS][DOM…" at bounding box center [412, 55] width 491 height 18
click at [167, 46] on select "Select Item... [EMAIL_ADDRESS][DOMAIN_NAME] ([PERSON_NAME]) [EMAIL_ADDRESS][DOM…" at bounding box center [412, 55] width 491 height 18
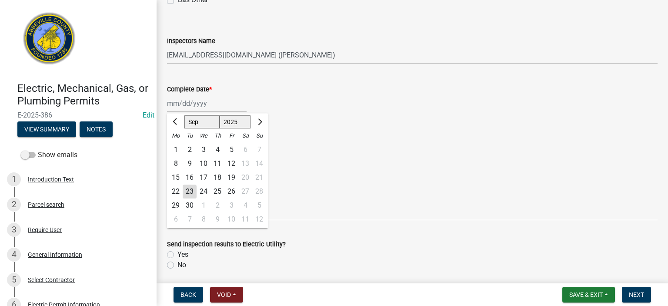
click at [216, 107] on div "[PERSON_NAME] Feb Mar Apr [PERSON_NAME][DATE] Oct Nov [DATE] 1526 1527 1528 152…" at bounding box center [207, 103] width 80 height 18
click at [188, 171] on div "23" at bounding box center [190, 191] width 14 height 14
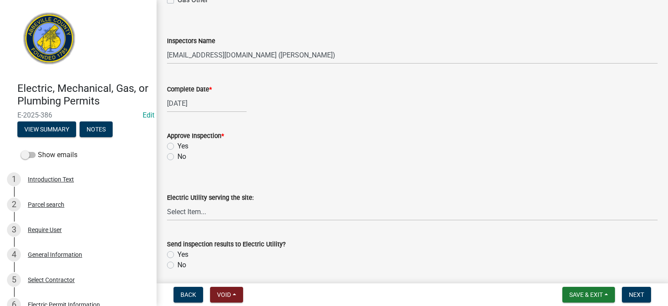
click at [178, 144] on label "Yes" at bounding box center [183, 146] width 11 height 10
click at [178, 144] on input "Yes" at bounding box center [181, 144] width 6 height 6
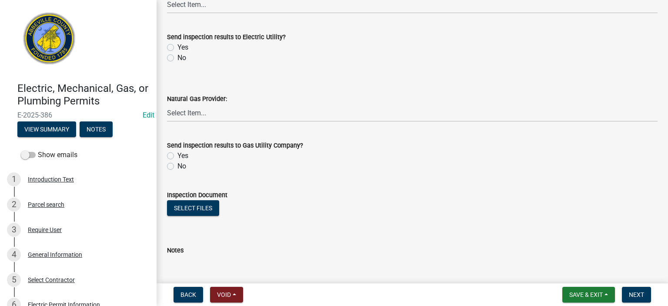
scroll to position [487, 0]
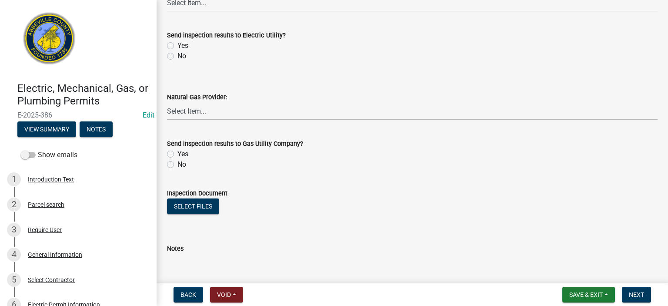
click at [178, 58] on label "No" at bounding box center [182, 56] width 9 height 10
click at [178, 57] on input "No" at bounding box center [181, 54] width 6 height 6
click at [178, 166] on label "No" at bounding box center [182, 164] width 9 height 10
click at [178, 165] on input "No" at bounding box center [181, 162] width 6 height 6
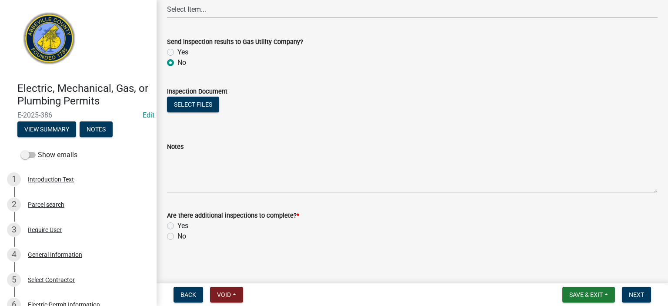
scroll to position [592, 0]
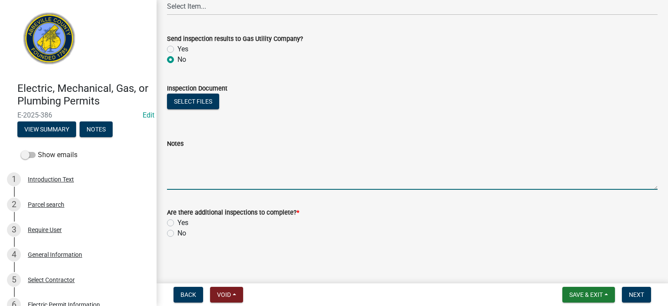
drag, startPoint x: 245, startPoint y: 165, endPoint x: 252, endPoint y: 164, distance: 7.0
click at [251, 164] on textarea "Notes" at bounding box center [412, 169] width 491 height 41
click at [178, 171] on label "Yes" at bounding box center [183, 223] width 11 height 10
click at [178, 171] on input "Yes" at bounding box center [181, 221] width 6 height 6
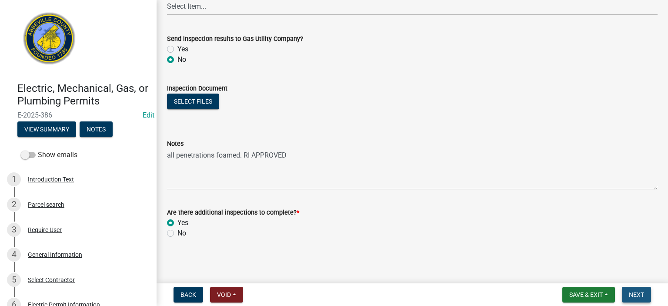
click at [379, 171] on span "Next" at bounding box center [636, 294] width 15 height 7
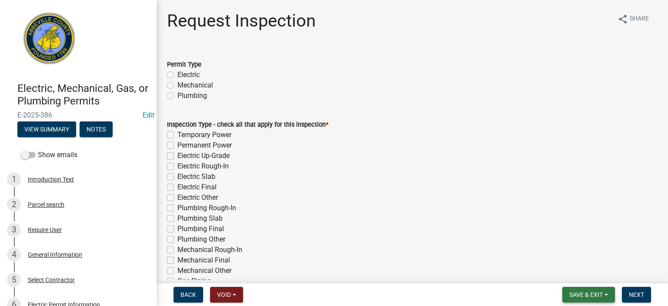
click at [379, 171] on span "Save & Exit" at bounding box center [587, 294] width 34 height 7
click at [379, 171] on button "Save & Exit" at bounding box center [581, 272] width 70 height 21
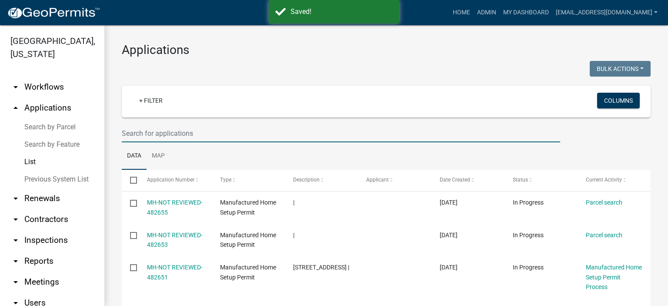
click at [208, 134] on input "text" at bounding box center [341, 133] width 439 height 18
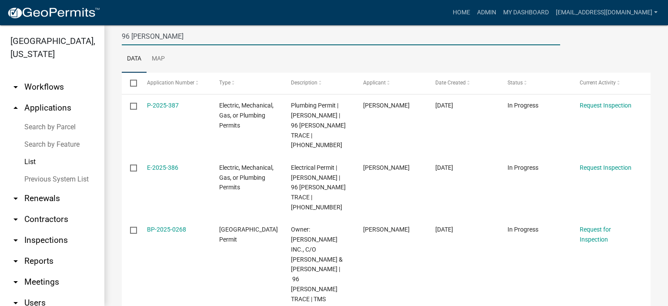
scroll to position [96, 0]
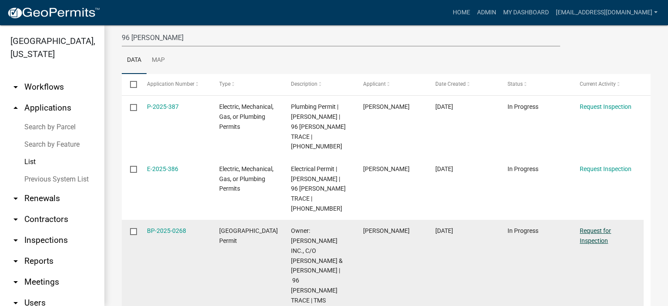
click at [379, 171] on link "Request for Inspection" at bounding box center [595, 235] width 31 height 17
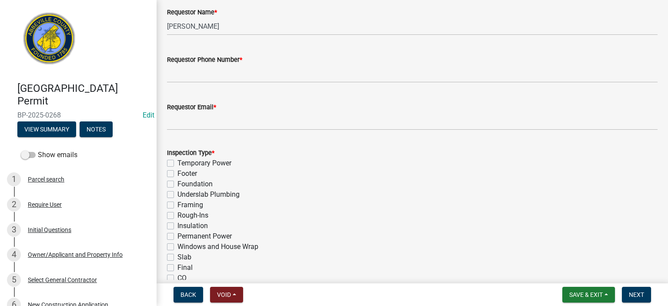
scroll to position [313, 0]
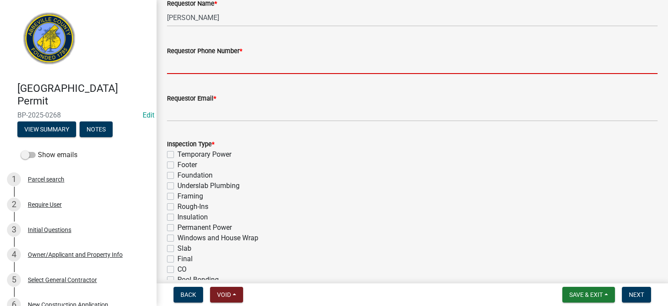
drag, startPoint x: 277, startPoint y: 66, endPoint x: 273, endPoint y: 74, distance: 8.6
click at [276, 66] on input "Requestor Phone Number *" at bounding box center [412, 65] width 491 height 18
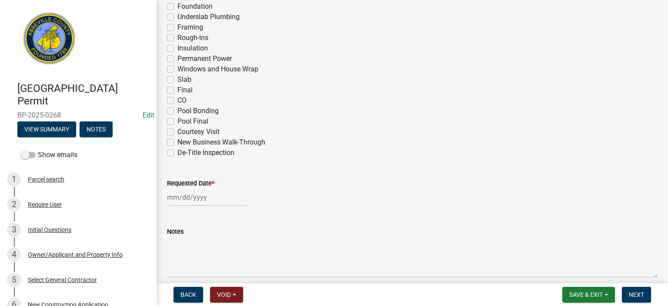
scroll to position [487, 0]
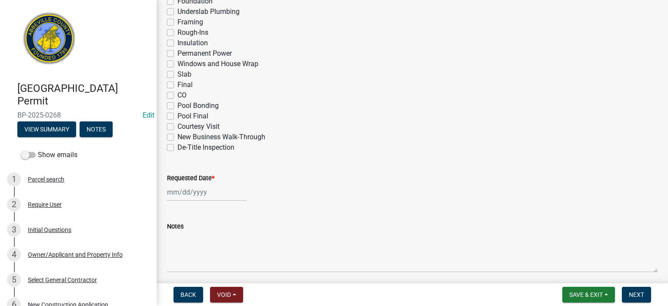
click at [178, 36] on label "Rough-Ins" at bounding box center [193, 32] width 31 height 10
click at [178, 33] on input "Rough-Ins" at bounding box center [181, 30] width 6 height 6
drag, startPoint x: 172, startPoint y: 23, endPoint x: 179, endPoint y: 30, distance: 9.2
click at [174, 24] on div "Framing" at bounding box center [412, 22] width 491 height 10
click at [178, 22] on label "Framing" at bounding box center [191, 22] width 26 height 10
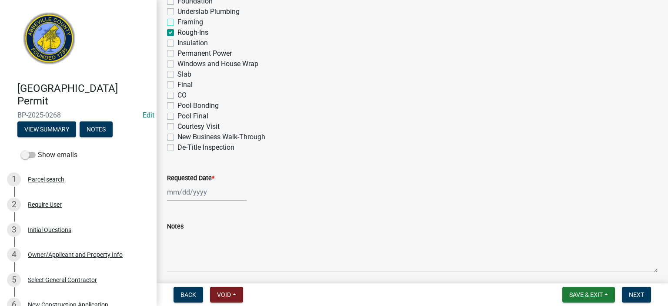
click at [178, 22] on input "Framing" at bounding box center [181, 20] width 6 height 6
click at [178, 62] on label "Windows and House Wrap" at bounding box center [218, 64] width 81 height 10
click at [178, 62] on input "Windows and House Wrap" at bounding box center [181, 62] width 6 height 6
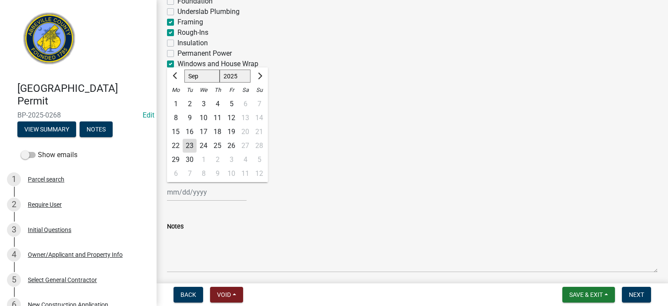
click at [226, 171] on input "Requested Date *" at bounding box center [207, 192] width 80 height 18
click at [190, 144] on div "23" at bounding box center [190, 146] width 14 height 14
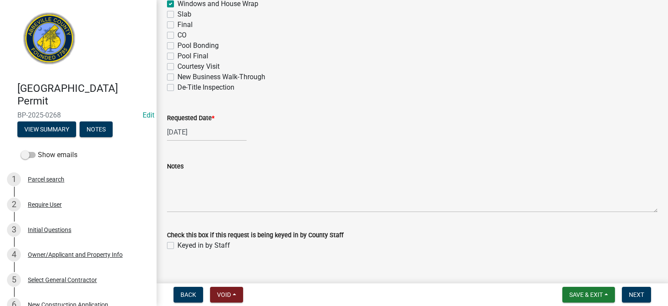
scroll to position [560, 0]
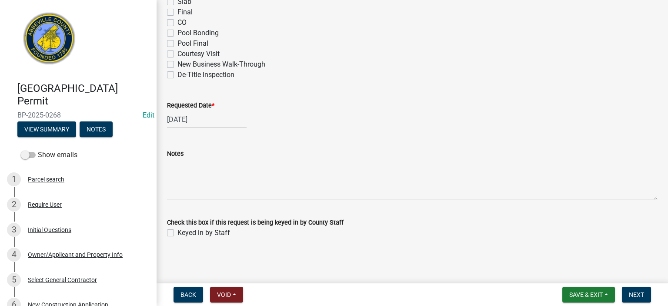
click at [178, 171] on label "Keyed in by Staff" at bounding box center [204, 233] width 53 height 10
click at [178, 171] on input "Keyed in by Staff" at bounding box center [181, 231] width 6 height 6
click at [379, 171] on button "Next" at bounding box center [636, 295] width 29 height 16
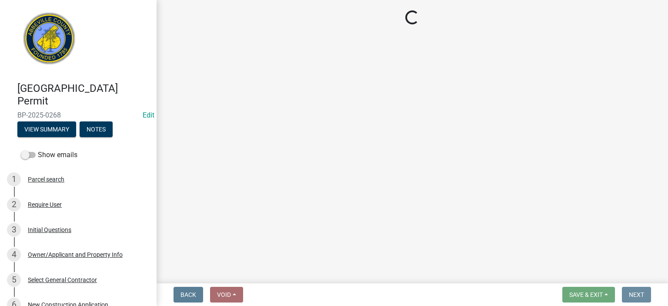
scroll to position [0, 0]
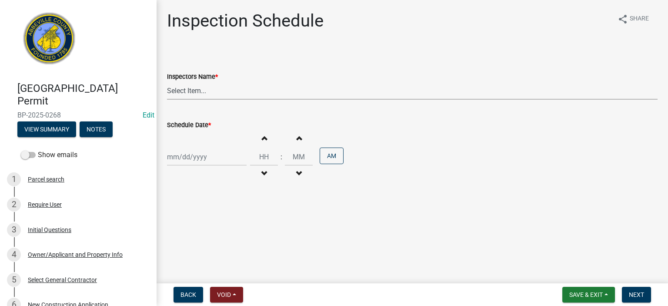
click at [259, 94] on select "Select Item... [EMAIL_ADDRESS][DOMAIN_NAME] ([PERSON_NAME]) [EMAIL_ADDRESS][DOM…" at bounding box center [412, 91] width 491 height 18
click at [167, 82] on select "Select Item... [EMAIL_ADDRESS][DOMAIN_NAME] ([PERSON_NAME]) [EMAIL_ADDRESS][DOM…" at bounding box center [412, 91] width 491 height 18
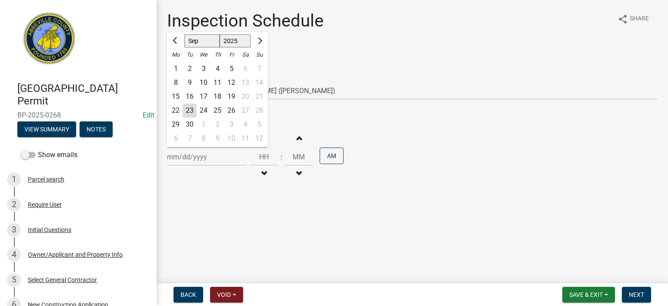
click at [231, 156] on div "[PERSON_NAME] Feb Mar Apr [PERSON_NAME][DATE] Oct Nov [DATE] 1526 1527 1528 152…" at bounding box center [207, 157] width 80 height 18
drag, startPoint x: 189, startPoint y: 106, endPoint x: 195, endPoint y: 111, distance: 7.4
click at [190, 106] on div "23" at bounding box center [190, 111] width 14 height 14
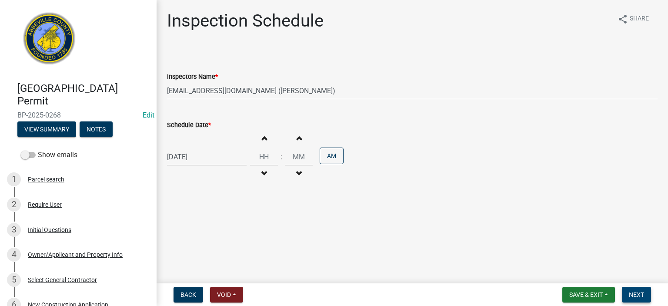
click at [379, 171] on button "Next" at bounding box center [636, 295] width 29 height 16
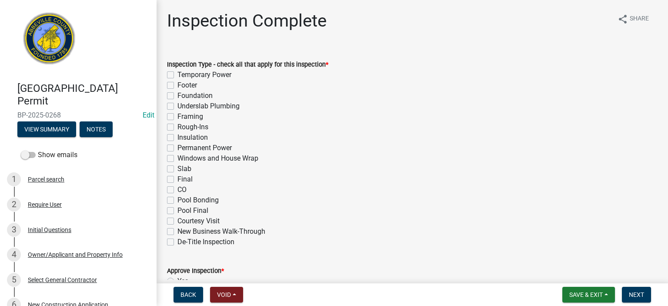
click at [178, 117] on label "Framing" at bounding box center [191, 116] width 26 height 10
click at [178, 117] on input "Framing" at bounding box center [181, 114] width 6 height 6
click at [178, 127] on label "Rough-Ins" at bounding box center [193, 127] width 31 height 10
click at [178, 127] on input "Rough-Ins" at bounding box center [181, 125] width 6 height 6
click at [178, 158] on label "Windows and House Wrap" at bounding box center [218, 158] width 81 height 10
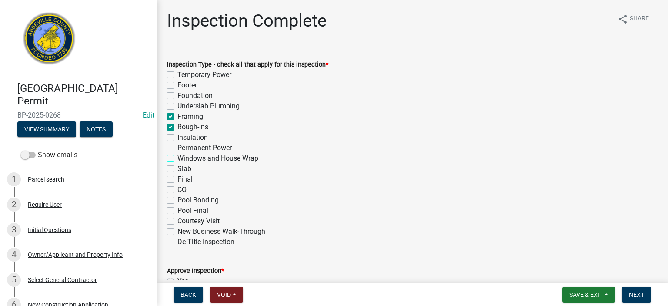
click at [178, 158] on input "Windows and House Wrap" at bounding box center [181, 156] width 6 height 6
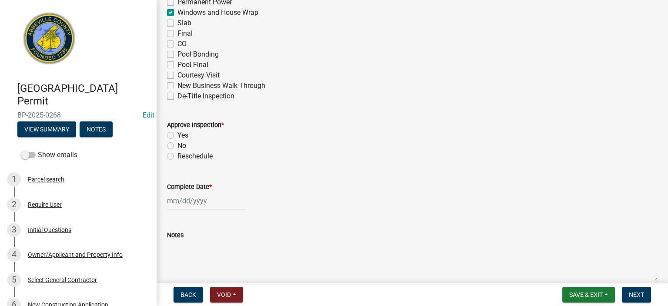
scroll to position [191, 0]
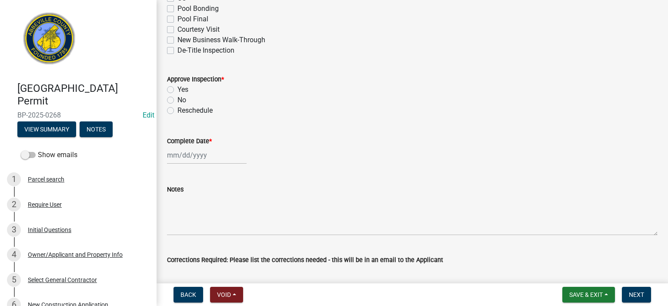
click at [178, 88] on label "Yes" at bounding box center [183, 89] width 11 height 10
click at [178, 88] on input "Yes" at bounding box center [181, 87] width 6 height 6
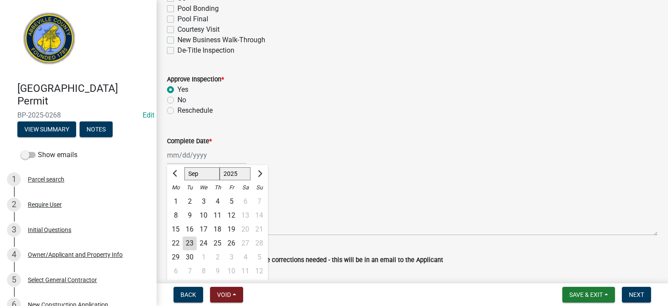
click at [219, 158] on div "[PERSON_NAME] Feb Mar Apr [PERSON_NAME][DATE] Oct Nov [DATE] 1526 1527 1528 152…" at bounding box center [207, 155] width 80 height 18
click at [190, 171] on div "23" at bounding box center [190, 243] width 14 height 14
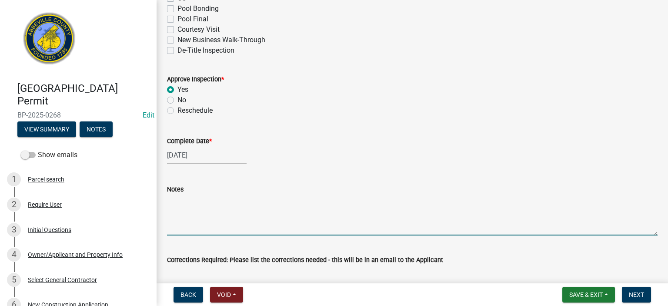
click at [202, 171] on textarea "Notes" at bounding box center [412, 214] width 491 height 41
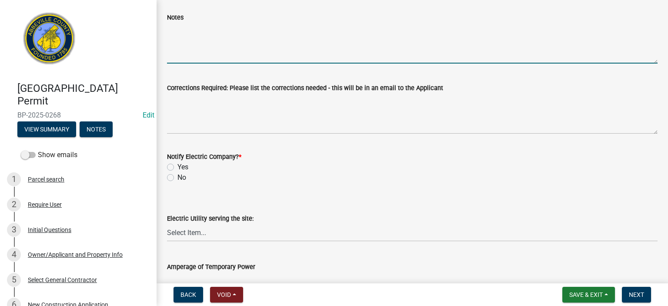
scroll to position [365, 0]
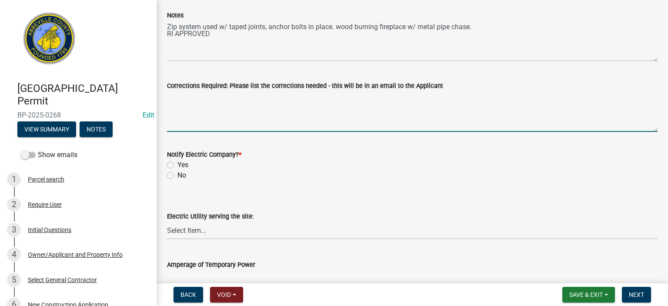
click at [258, 111] on textarea "Corrections Required: Please list the corrections needed - this will be in an e…" at bounding box center [412, 111] width 491 height 41
click at [178, 171] on label "No" at bounding box center [182, 175] width 9 height 10
click at [178, 171] on input "No" at bounding box center [181, 173] width 6 height 6
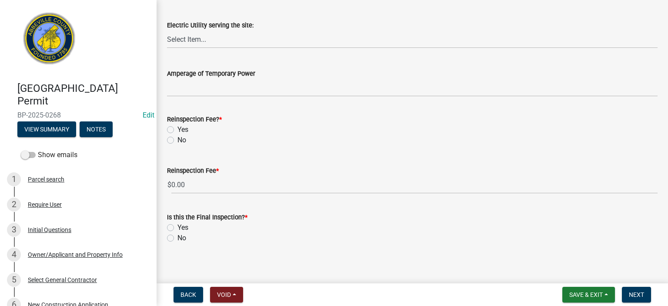
scroll to position [557, 0]
drag, startPoint x: 171, startPoint y: 141, endPoint x: 174, endPoint y: 144, distance: 4.9
click at [178, 141] on label "No" at bounding box center [182, 139] width 9 height 10
click at [178, 140] on input "No" at bounding box center [181, 137] width 6 height 6
click at [178, 171] on label "No" at bounding box center [182, 237] width 9 height 10
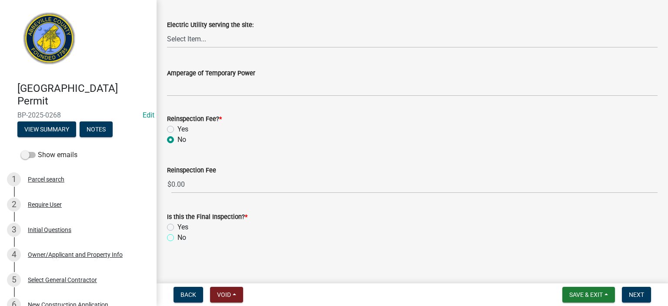
click at [178, 171] on input "No" at bounding box center [181, 235] width 6 height 6
click at [379, 171] on span "Next" at bounding box center [636, 294] width 15 height 7
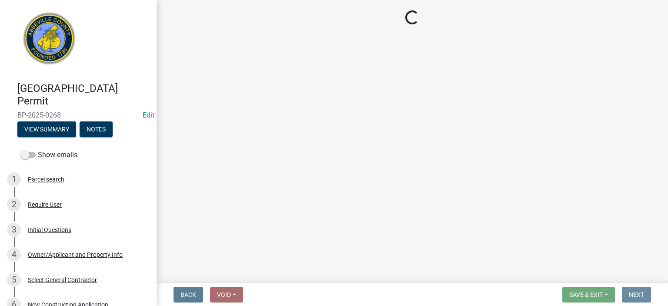
scroll to position [0, 0]
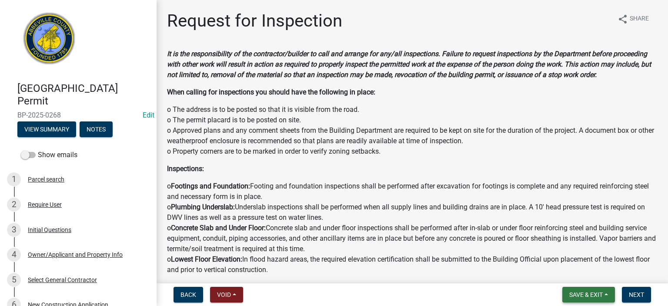
click at [379, 171] on span "Save & Exit" at bounding box center [587, 294] width 34 height 7
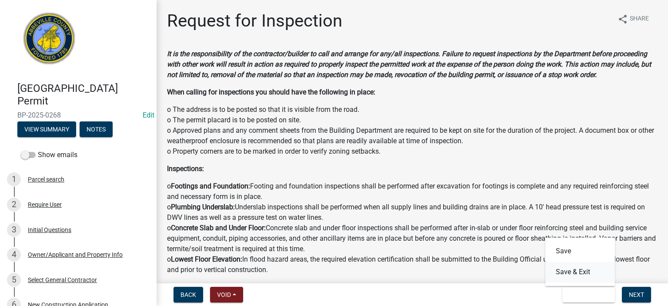
click at [379, 171] on button "Save & Exit" at bounding box center [581, 272] width 70 height 21
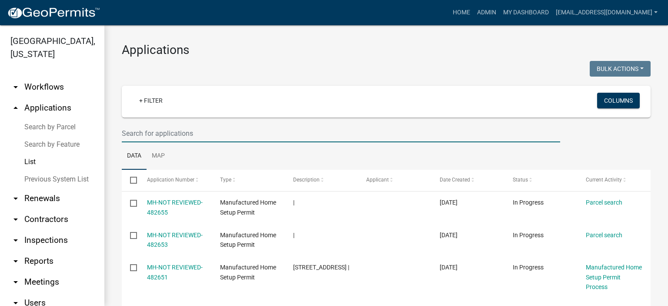
drag, startPoint x: 208, startPoint y: 135, endPoint x: 214, endPoint y: 132, distance: 6.6
click at [210, 134] on input "text" at bounding box center [341, 133] width 439 height 18
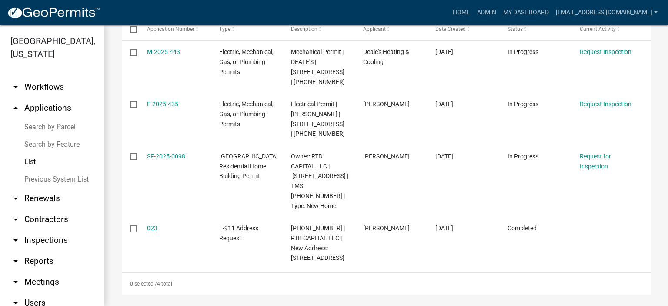
scroll to position [166, 0]
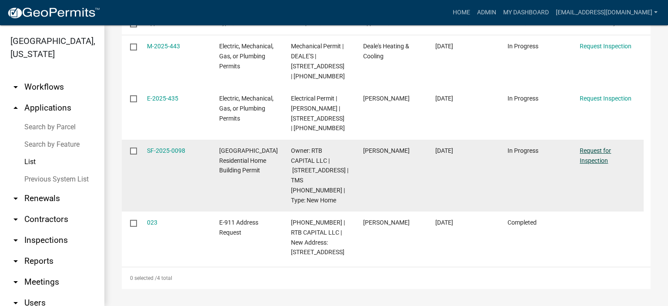
click at [379, 147] on link "Request for Inspection" at bounding box center [595, 155] width 31 height 17
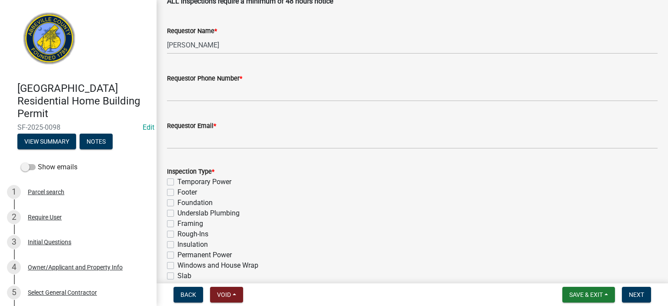
scroll to position [296, 0]
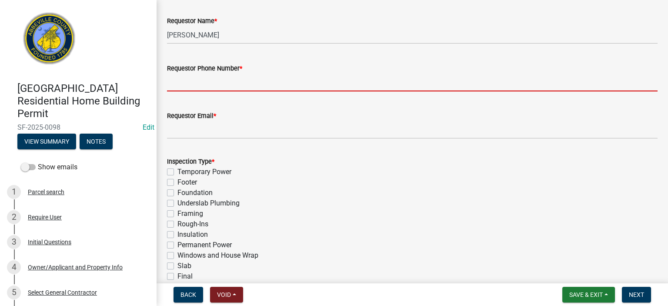
click at [281, 87] on input "Requestor Phone Number *" at bounding box center [412, 83] width 491 height 18
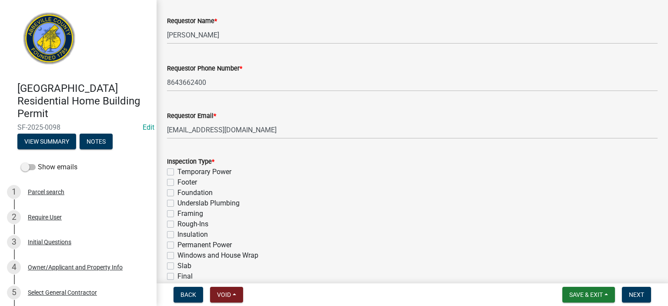
drag, startPoint x: 171, startPoint y: 169, endPoint x: 174, endPoint y: 172, distance: 5.0
click at [178, 171] on label "Temporary Power" at bounding box center [205, 172] width 54 height 10
click at [178, 171] on input "Temporary Power" at bounding box center [181, 170] width 6 height 6
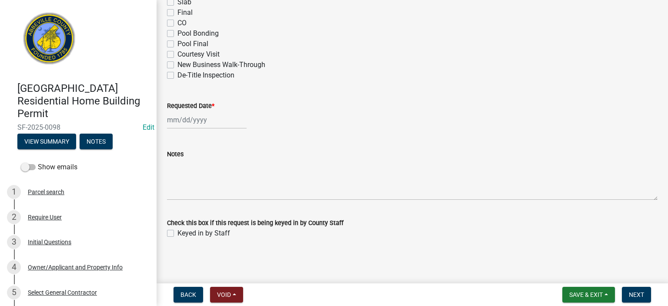
scroll to position [560, 0]
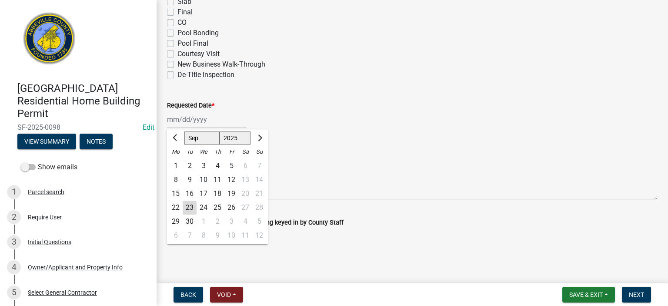
click at [227, 123] on div "[PERSON_NAME] Feb Mar Apr [PERSON_NAME][DATE] Oct Nov [DATE] 1526 1527 1528 152…" at bounding box center [207, 120] width 80 height 18
click at [186, 171] on div "23" at bounding box center [190, 208] width 14 height 14
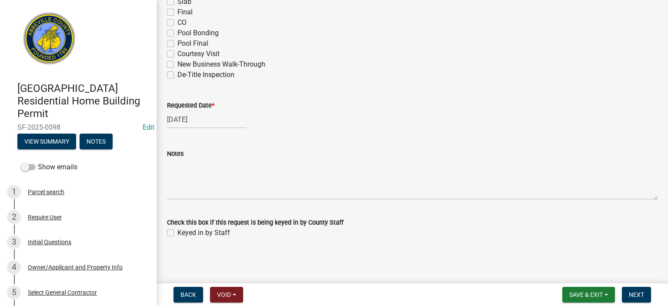
click at [178, 171] on label "Keyed in by Staff" at bounding box center [204, 233] width 53 height 10
click at [178, 171] on input "Keyed in by Staff" at bounding box center [181, 231] width 6 height 6
click at [379, 171] on span "Next" at bounding box center [636, 294] width 15 height 7
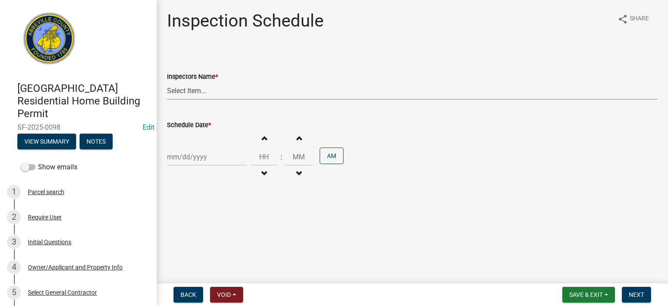
click at [228, 93] on select "Select Item... [EMAIL_ADDRESS][DOMAIN_NAME] ([PERSON_NAME]) [EMAIL_ADDRESS][DOM…" at bounding box center [412, 91] width 491 height 18
click at [167, 82] on select "Select Item... [EMAIL_ADDRESS][DOMAIN_NAME] ([PERSON_NAME]) [EMAIL_ADDRESS][DOM…" at bounding box center [412, 91] width 491 height 18
click at [213, 156] on div at bounding box center [207, 157] width 80 height 18
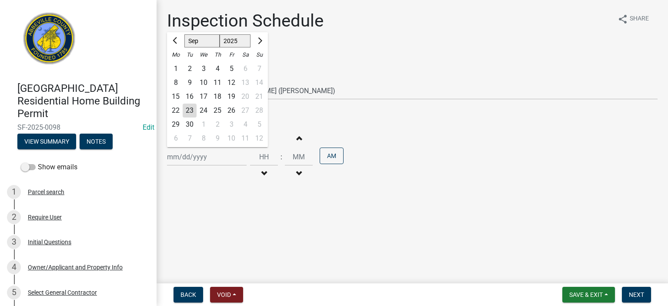
click at [188, 112] on div "23" at bounding box center [190, 111] width 14 height 14
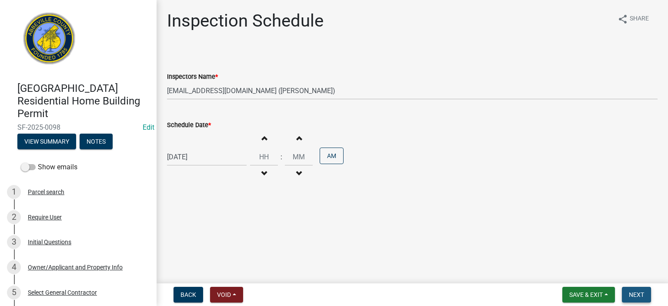
click at [379, 171] on span "Next" at bounding box center [636, 294] width 15 height 7
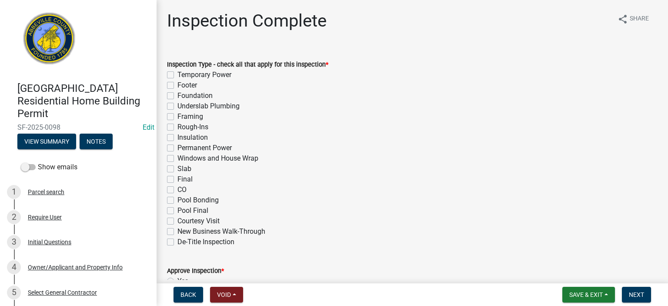
click at [178, 77] on label "Temporary Power" at bounding box center [205, 75] width 54 height 10
click at [178, 75] on input "Temporary Power" at bounding box center [181, 73] width 6 height 6
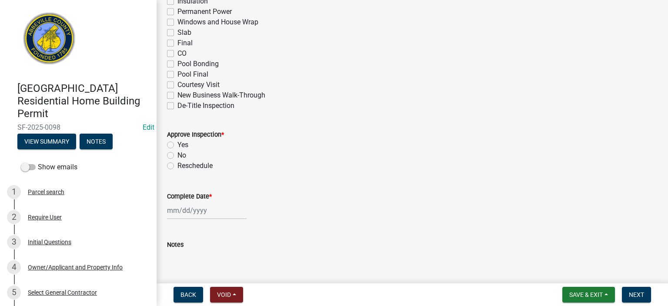
scroll to position [191, 0]
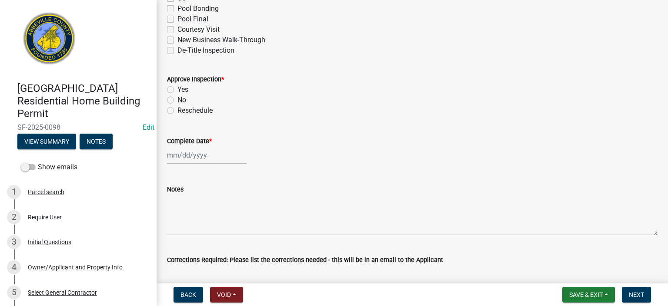
click at [178, 89] on label "Yes" at bounding box center [183, 89] width 11 height 10
click at [178, 89] on input "Yes" at bounding box center [181, 87] width 6 height 6
click at [216, 161] on div at bounding box center [207, 155] width 80 height 18
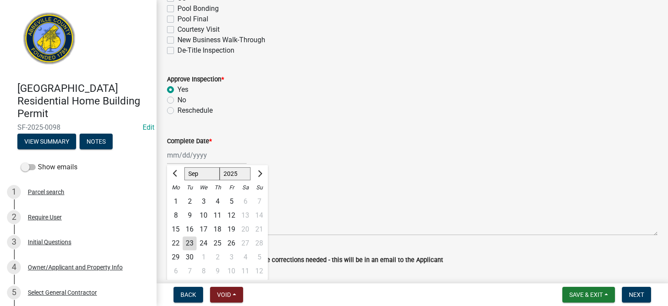
click at [189, 171] on div "23" at bounding box center [190, 243] width 14 height 14
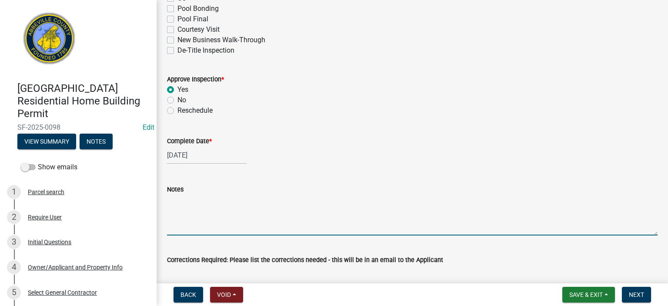
click at [193, 171] on textarea "Notes" at bounding box center [412, 214] width 491 height 41
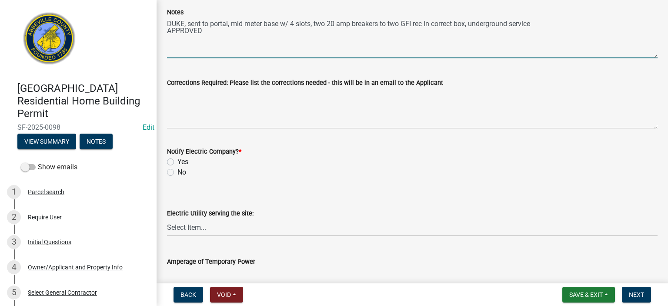
scroll to position [383, 0]
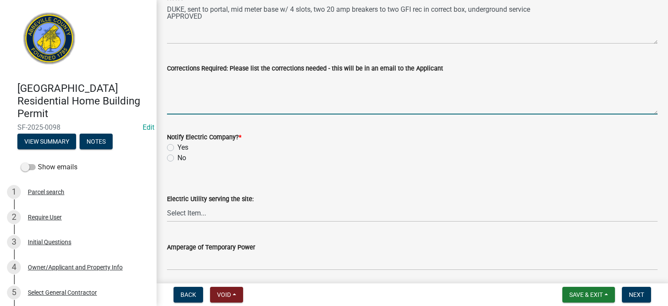
click at [240, 86] on textarea "Corrections Required: Please list the corrections needed - this will be in an e…" at bounding box center [412, 94] width 491 height 41
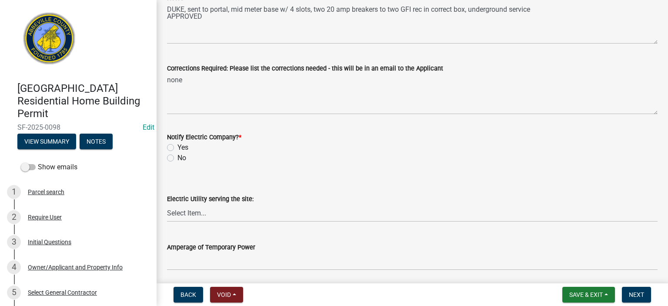
drag, startPoint x: 172, startPoint y: 148, endPoint x: 173, endPoint y: 159, distance: 10.5
click at [173, 159] on div "Notify Electric Company? * Yes No" at bounding box center [412, 147] width 491 height 31
click at [178, 159] on label "No" at bounding box center [182, 158] width 9 height 10
click at [178, 158] on input "No" at bounding box center [181, 156] width 6 height 6
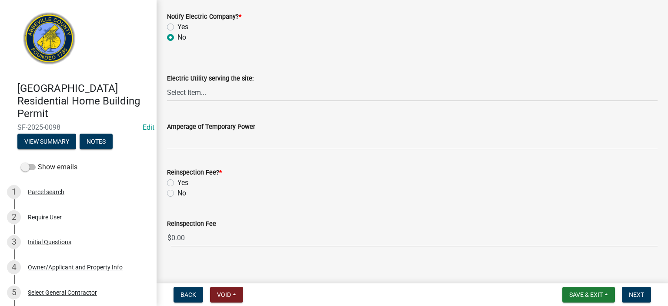
scroll to position [512, 0]
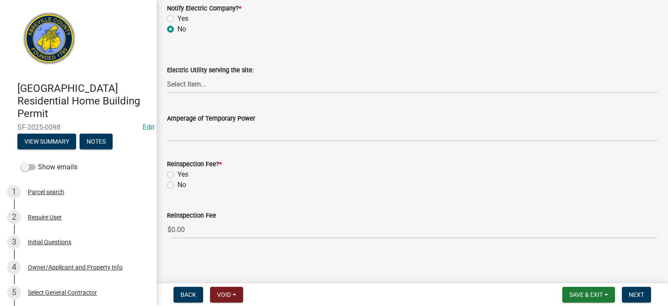
click at [178, 171] on label "No" at bounding box center [182, 185] width 9 height 10
click at [178, 171] on input "No" at bounding box center [181, 183] width 6 height 6
click at [379, 171] on button "Next" at bounding box center [636, 295] width 29 height 16
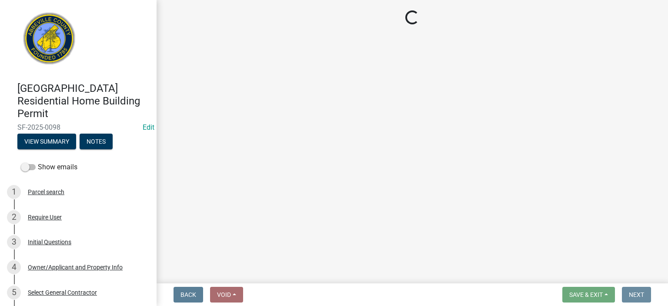
scroll to position [0, 0]
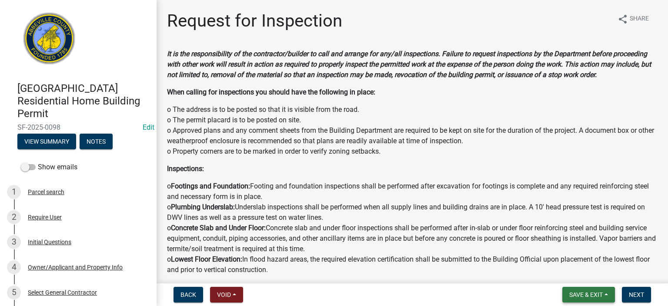
click at [379, 171] on button "Save & Exit" at bounding box center [589, 295] width 53 height 16
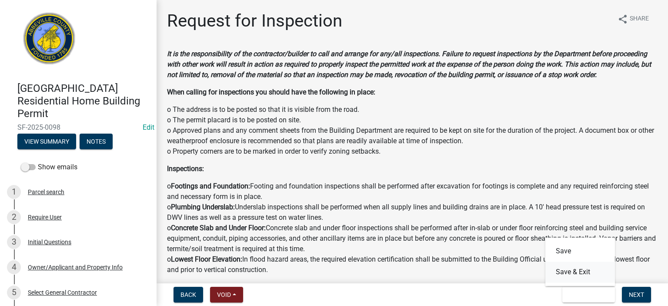
drag, startPoint x: 578, startPoint y: 271, endPoint x: 505, endPoint y: 247, distance: 77.1
click at [379, 171] on button "Save & Exit" at bounding box center [581, 272] width 70 height 21
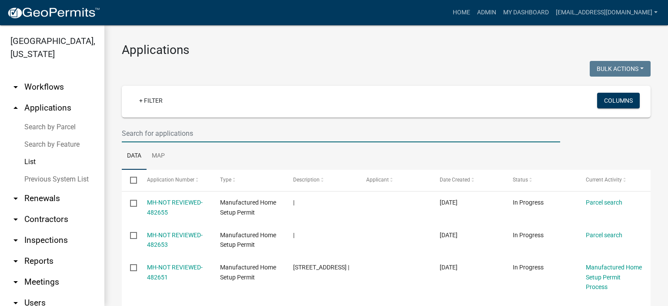
click at [205, 130] on input "text" at bounding box center [341, 133] width 439 height 18
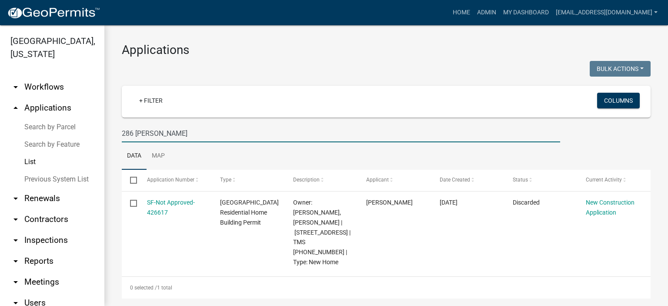
click at [143, 134] on input "286 [PERSON_NAME]" at bounding box center [341, 133] width 439 height 18
click at [197, 127] on input "286 [GEOGRAPHIC_DATA]" at bounding box center [341, 133] width 439 height 18
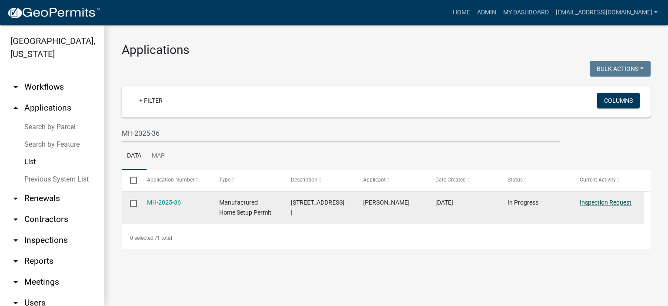
click at [379, 171] on link "Inspection Request" at bounding box center [606, 202] width 52 height 7
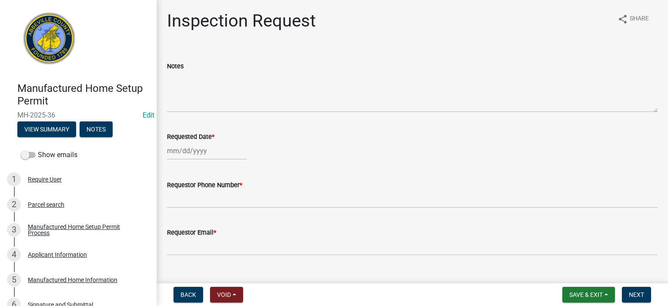
click at [221, 154] on div at bounding box center [207, 151] width 80 height 18
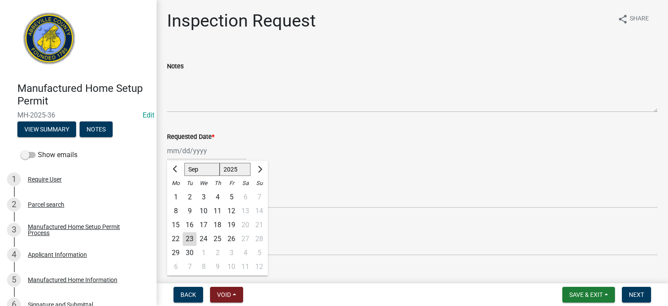
click at [190, 171] on div "23" at bounding box center [190, 239] width 14 height 14
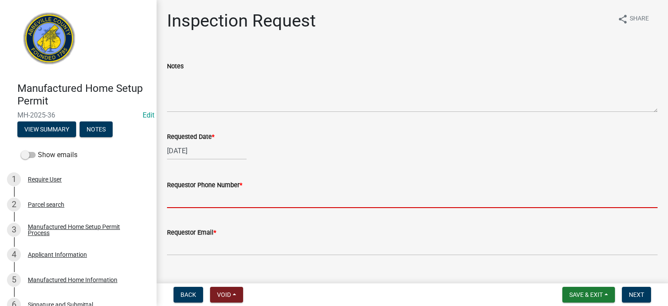
click at [250, 171] on input "Requestor Phone Number *" at bounding box center [412, 199] width 491 height 18
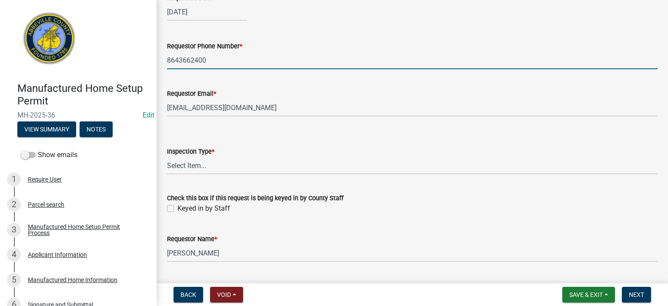
scroll to position [162, 0]
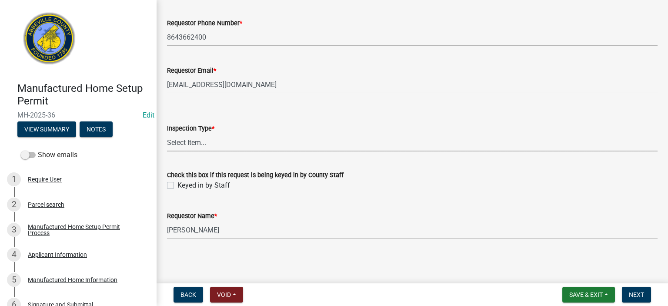
drag, startPoint x: 222, startPoint y: 142, endPoint x: 220, endPoint y: 148, distance: 5.7
click at [222, 143] on select "Select Item... Inspection 1: Piers, tie-downs, electric, and plumbing Inspectio…" at bounding box center [412, 143] width 491 height 18
click at [167, 134] on select "Select Item... Inspection 1: Piers, tie-downs, electric, and plumbing Inspectio…" at bounding box center [412, 143] width 491 height 18
click at [178, 171] on label "Keyed in by Staff" at bounding box center [204, 185] width 53 height 10
click at [178, 171] on input "Keyed in by Staff" at bounding box center [181, 183] width 6 height 6
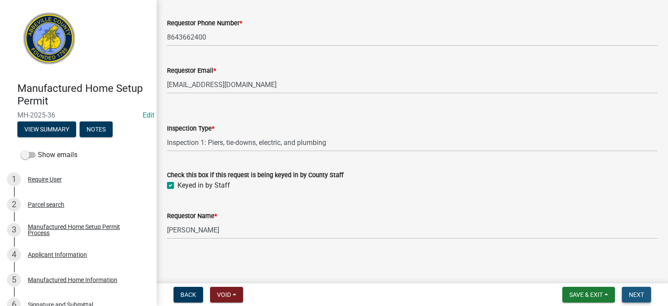
click at [379, 171] on span "Next" at bounding box center [636, 294] width 15 height 7
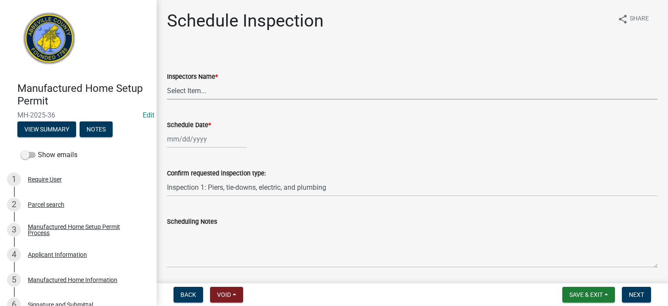
click at [233, 91] on select "Select Item... [EMAIL_ADDRESS][DOMAIN_NAME] ([PERSON_NAME]) [EMAIL_ADDRESS][DOM…" at bounding box center [412, 91] width 491 height 18
click at [167, 82] on select "Select Item... [EMAIL_ADDRESS][DOMAIN_NAME] ([PERSON_NAME]) [EMAIL_ADDRESS][DOM…" at bounding box center [412, 91] width 491 height 18
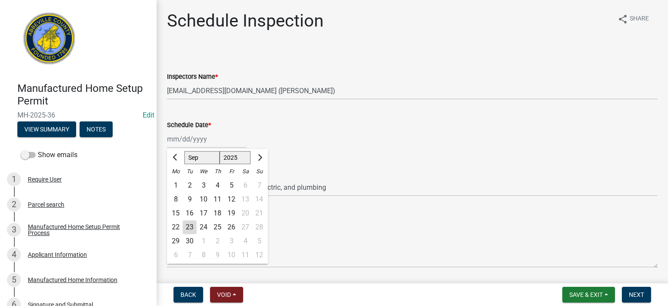
click at [219, 141] on div "[PERSON_NAME] Feb Mar Apr [PERSON_NAME][DATE] Oct Nov [DATE] 1526 1527 1528 152…" at bounding box center [207, 139] width 80 height 18
click at [191, 171] on div "23" at bounding box center [190, 227] width 14 height 14
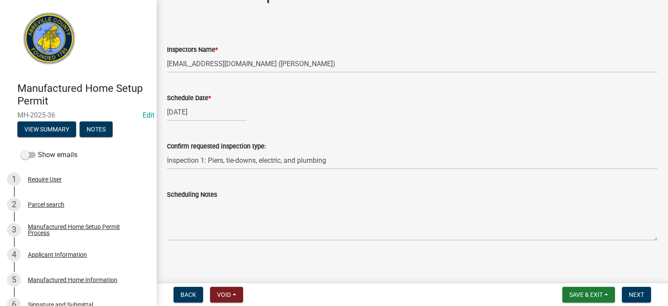
scroll to position [28, 0]
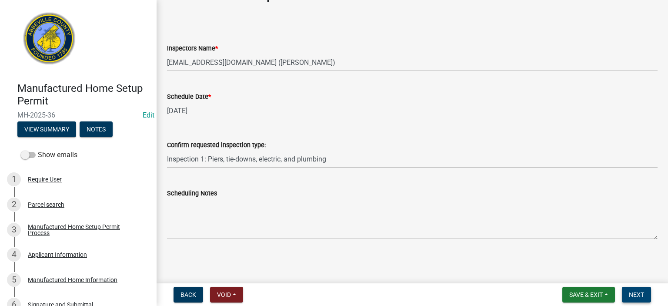
click at [379, 171] on span "Next" at bounding box center [636, 294] width 15 height 7
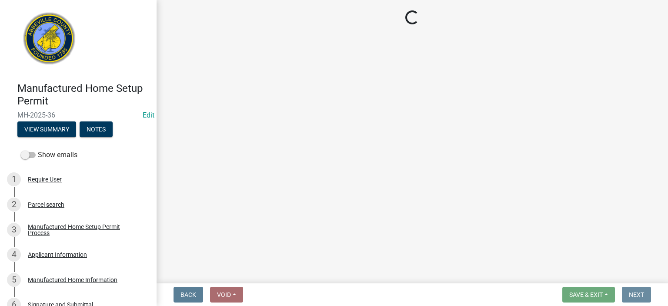
scroll to position [0, 0]
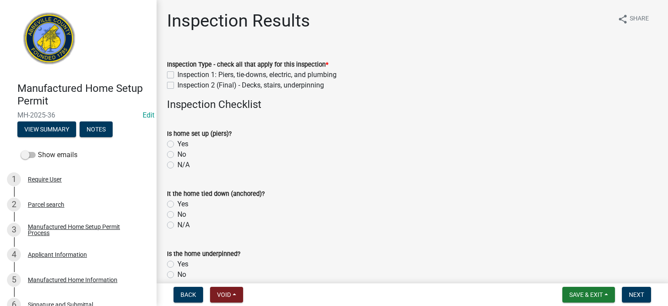
click at [178, 72] on label "Inspection 1: Piers, tie-downs, electric, and plumbing" at bounding box center [257, 75] width 159 height 10
click at [178, 72] on input "Inspection 1: Piers, tie-downs, electric, and plumbing" at bounding box center [181, 73] width 6 height 6
click at [178, 146] on label "Yes" at bounding box center [183, 144] width 11 height 10
click at [178, 144] on input "Yes" at bounding box center [181, 142] width 6 height 6
click at [178, 171] on label "Yes" at bounding box center [183, 204] width 11 height 10
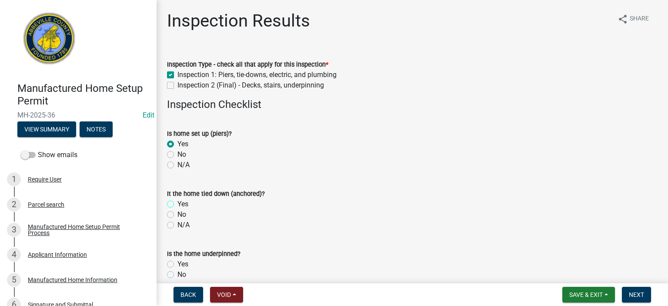
click at [178, 171] on input "Yes" at bounding box center [181, 202] width 6 height 6
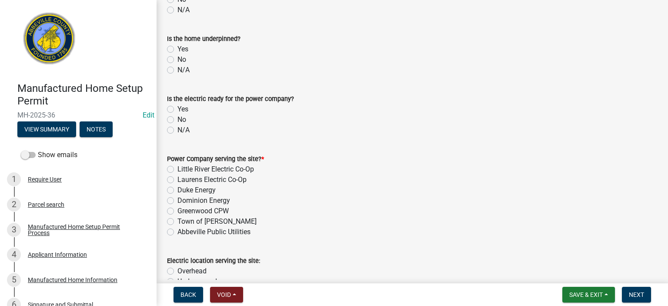
scroll to position [226, 0]
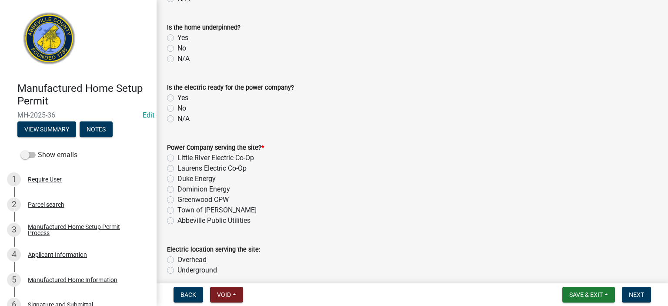
click at [178, 47] on label "No" at bounding box center [182, 48] width 9 height 10
click at [178, 47] on input "No" at bounding box center [181, 46] width 6 height 6
click at [178, 98] on label "Yes" at bounding box center [183, 98] width 11 height 10
click at [178, 98] on input "Yes" at bounding box center [181, 96] width 6 height 6
click at [178, 157] on label "Little River Electric Co-Op" at bounding box center [216, 158] width 77 height 10
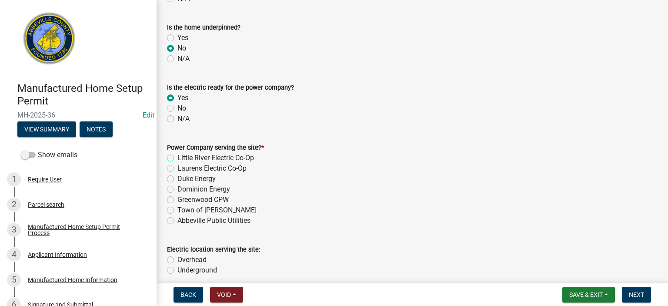
click at [178, 157] on input "Little River Electric Co-Op" at bounding box center [181, 156] width 6 height 6
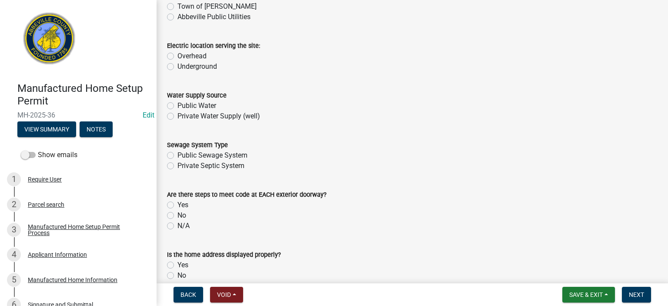
scroll to position [435, 0]
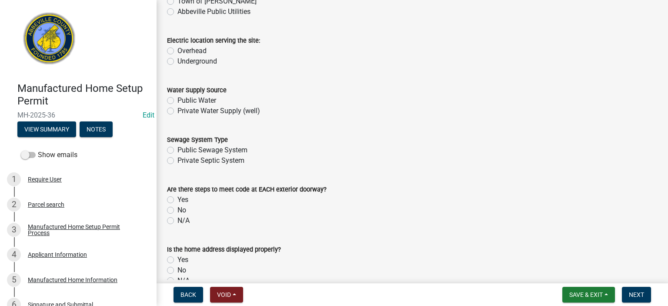
click at [178, 62] on label "Underground" at bounding box center [198, 61] width 40 height 10
click at [178, 62] on input "Underground" at bounding box center [181, 59] width 6 height 6
click at [178, 110] on label "Private Water Supply (well)" at bounding box center [219, 111] width 83 height 10
click at [178, 110] on input "Private Water Supply (well)" at bounding box center [181, 109] width 6 height 6
click at [178, 160] on label "Private Septic System" at bounding box center [211, 160] width 67 height 10
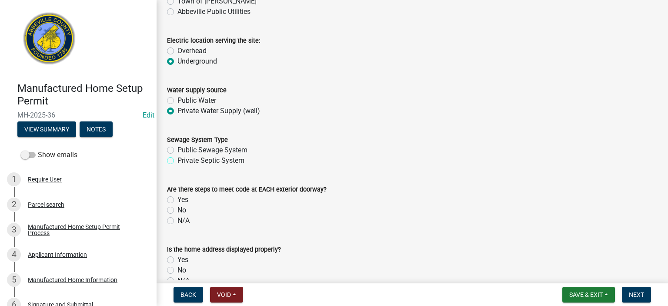
click at [178, 160] on input "Private Septic System" at bounding box center [181, 158] width 6 height 6
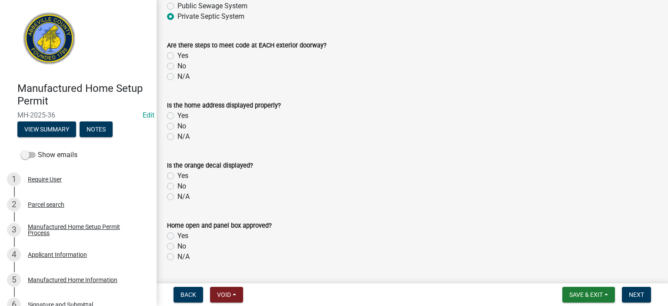
scroll to position [592, 0]
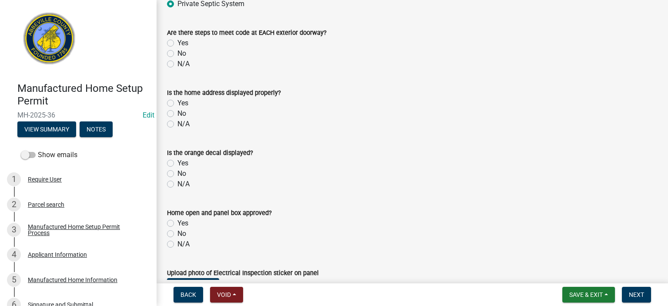
click at [178, 54] on label "No" at bounding box center [182, 53] width 9 height 10
click at [178, 54] on input "No" at bounding box center [181, 51] width 6 height 6
click at [178, 113] on label "No" at bounding box center [182, 113] width 9 height 10
click at [178, 113] on input "No" at bounding box center [181, 111] width 6 height 6
click at [178, 162] on label "Yes" at bounding box center [183, 163] width 11 height 10
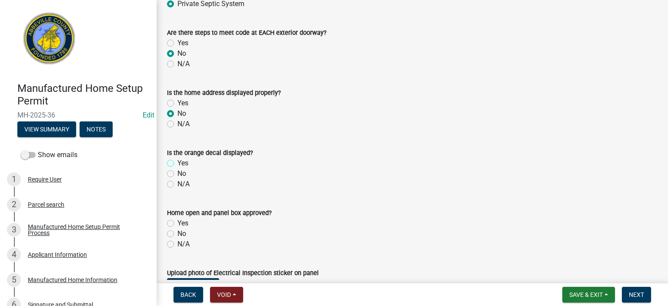
click at [178, 162] on input "Yes" at bounding box center [181, 161] width 6 height 6
click at [178, 171] on label "Yes" at bounding box center [183, 223] width 11 height 10
click at [178, 171] on input "Yes" at bounding box center [181, 221] width 6 height 6
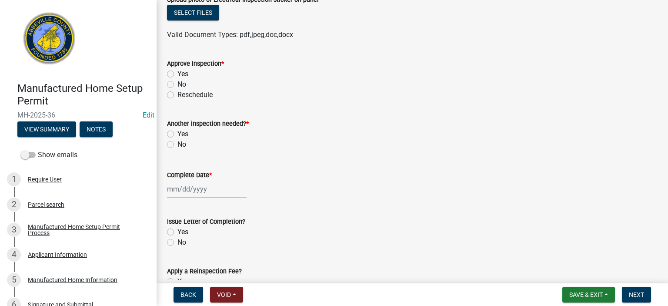
scroll to position [870, 0]
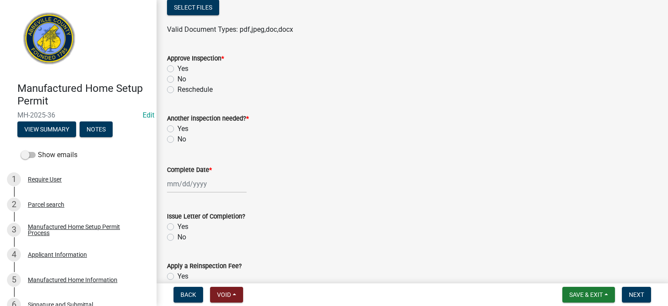
click at [170, 65] on div "Yes" at bounding box center [412, 69] width 491 height 10
click at [178, 66] on label "Yes" at bounding box center [183, 69] width 11 height 10
click at [178, 66] on input "Yes" at bounding box center [181, 67] width 6 height 6
click at [178, 126] on label "Yes" at bounding box center [183, 129] width 11 height 10
click at [178, 126] on input "Yes" at bounding box center [181, 127] width 6 height 6
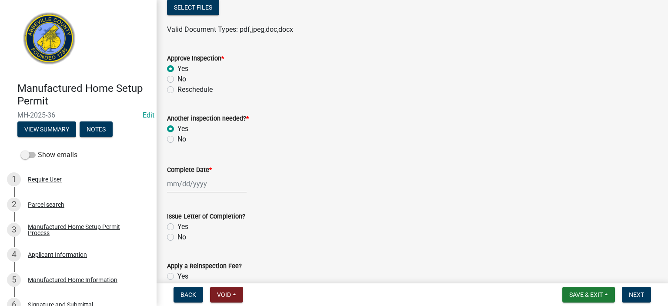
click at [212, 171] on div at bounding box center [207, 184] width 80 height 18
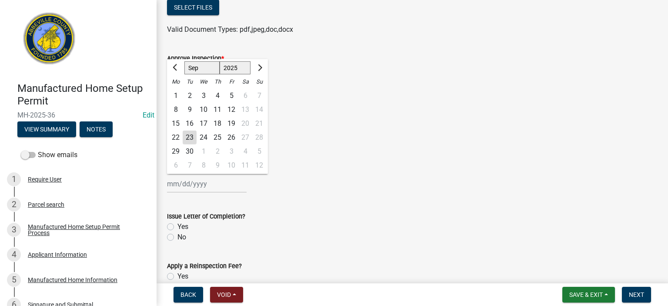
click at [188, 137] on div "23" at bounding box center [190, 138] width 14 height 14
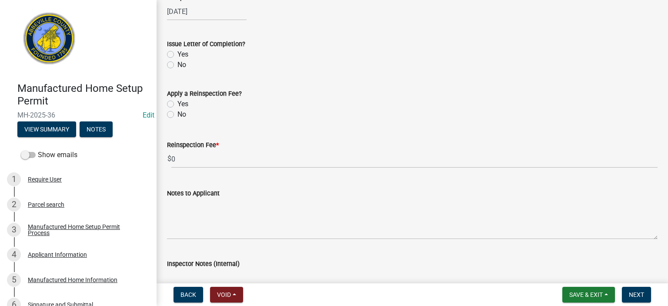
scroll to position [1044, 0]
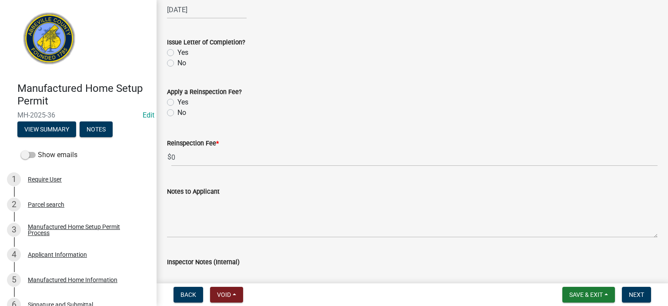
click at [178, 63] on label "No" at bounding box center [182, 63] width 9 height 10
click at [178, 63] on input "No" at bounding box center [181, 61] width 6 height 6
click at [178, 112] on label "No" at bounding box center [182, 112] width 9 height 10
click at [178, 112] on input "No" at bounding box center [181, 110] width 6 height 6
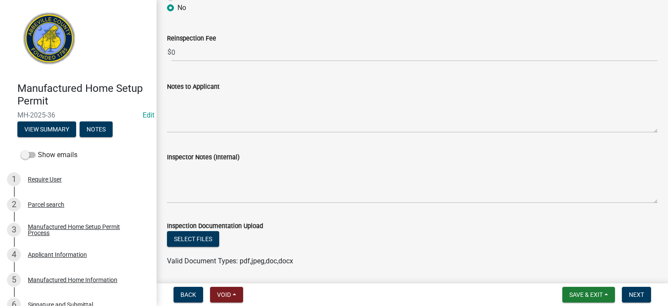
scroll to position [1166, 0]
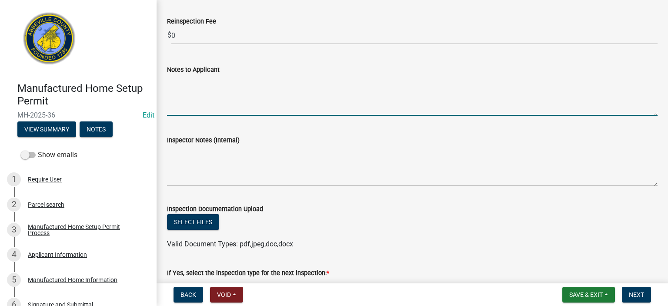
click at [263, 83] on textarea "Notes to Applicant" at bounding box center [412, 95] width 491 height 41
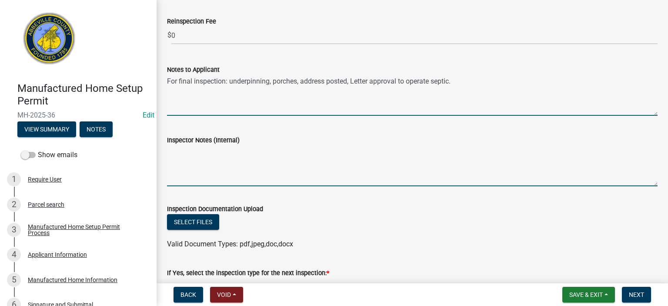
click at [261, 155] on textarea "Inspector Notes (Internal)" at bounding box center [412, 165] width 491 height 41
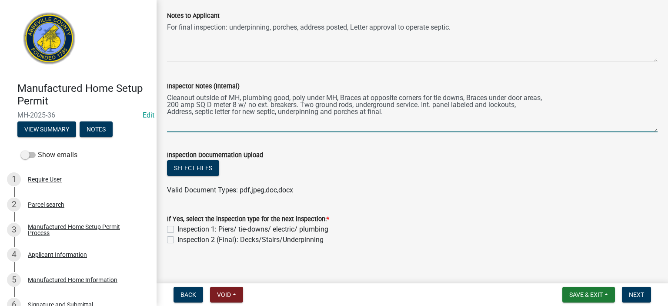
scroll to position [1227, 0]
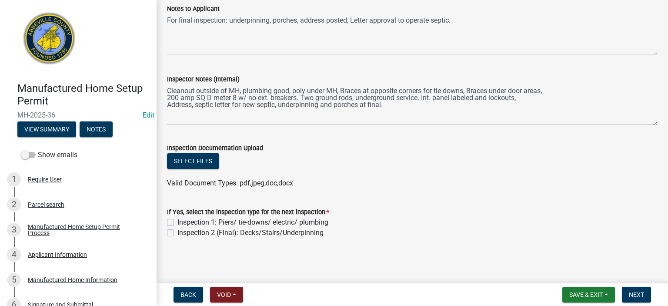
click at [178, 171] on label "Inspection 2 (Final): Decks/Stairs/Underpinning" at bounding box center [251, 233] width 146 height 10
click at [178, 171] on input "Inspection 2 (Final): Decks/Stairs/Underpinning" at bounding box center [181, 231] width 6 height 6
click at [379, 171] on span "Next" at bounding box center [636, 294] width 15 height 7
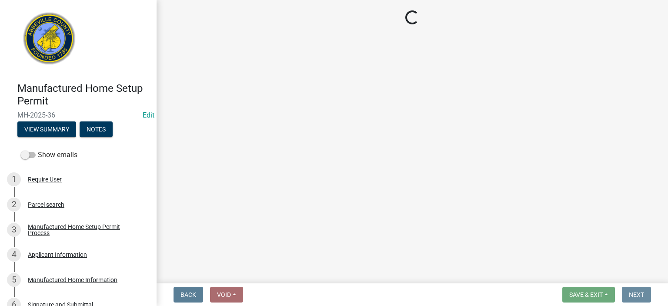
scroll to position [0, 0]
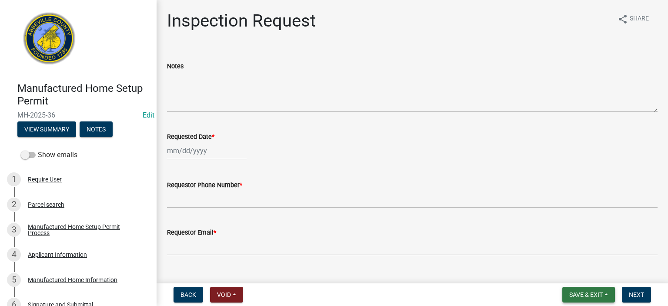
click at [379, 171] on span "Save & Exit" at bounding box center [587, 294] width 34 height 7
click at [379, 171] on button "Save & Exit" at bounding box center [581, 272] width 70 height 21
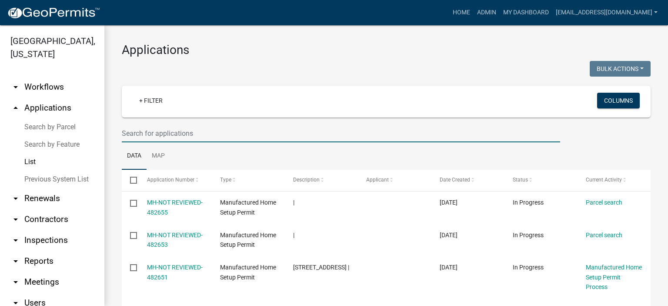
drag, startPoint x: 206, startPoint y: 135, endPoint x: 220, endPoint y: 134, distance: 14.0
click at [209, 134] on input "text" at bounding box center [341, 133] width 439 height 18
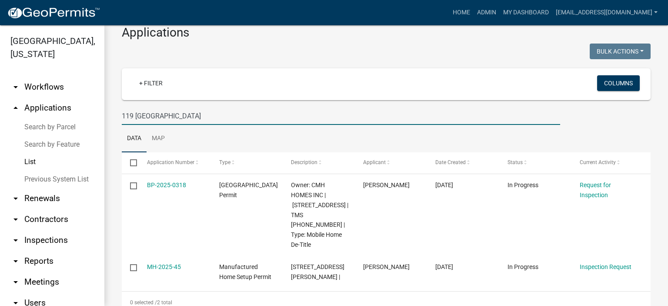
scroll to position [32, 0]
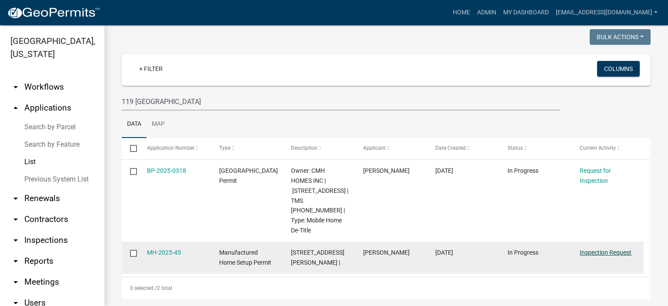
click at [379, 171] on link "Inspection Request" at bounding box center [606, 252] width 52 height 7
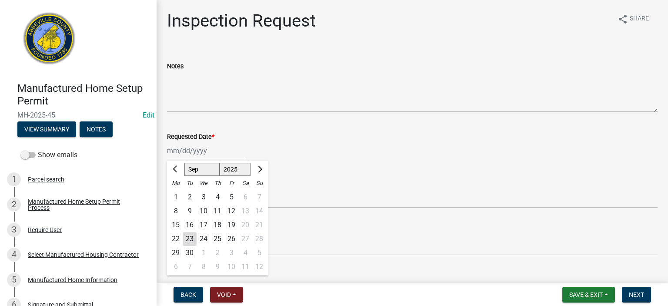
click at [224, 151] on div "[PERSON_NAME] Feb Mar Apr [PERSON_NAME][DATE] Oct Nov [DATE] 1526 1527 1528 152…" at bounding box center [207, 151] width 80 height 18
click at [191, 171] on div "23" at bounding box center [190, 239] width 14 height 14
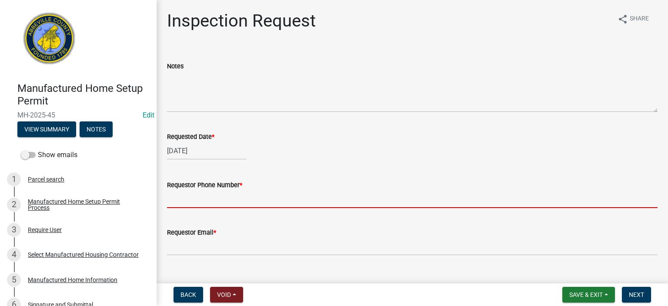
drag, startPoint x: 245, startPoint y: 201, endPoint x: 244, endPoint y: 208, distance: 6.6
click at [245, 171] on input "Requestor Phone Number *" at bounding box center [412, 199] width 491 height 18
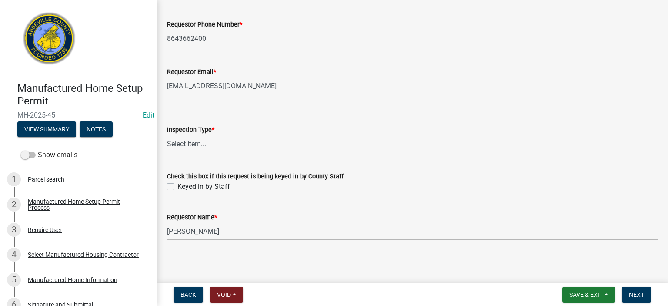
scroll to position [162, 0]
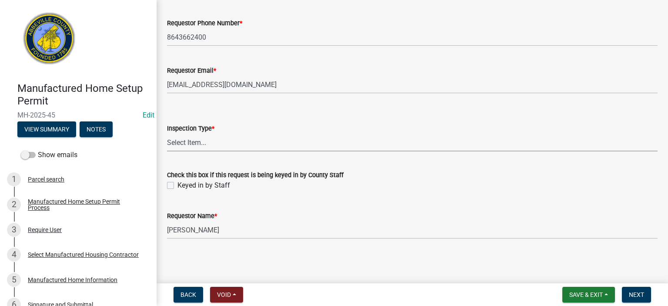
drag, startPoint x: 221, startPoint y: 146, endPoint x: 221, endPoint y: 151, distance: 5.2
click at [221, 146] on select "Select Item... Inspection 1: Piers, tie-downs, electric, and plumbing Inspectio…" at bounding box center [412, 143] width 491 height 18
click at [167, 134] on select "Select Item... Inspection 1: Piers, tie-downs, electric, and plumbing Inspectio…" at bounding box center [412, 143] width 491 height 18
click at [178, 171] on label "Keyed in by Staff" at bounding box center [204, 185] width 53 height 10
click at [178, 171] on input "Keyed in by Staff" at bounding box center [181, 183] width 6 height 6
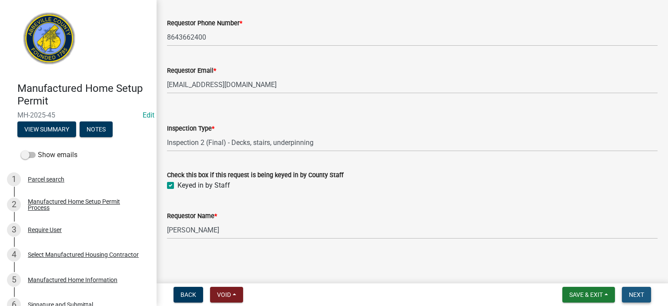
click at [379, 171] on span "Next" at bounding box center [636, 294] width 15 height 7
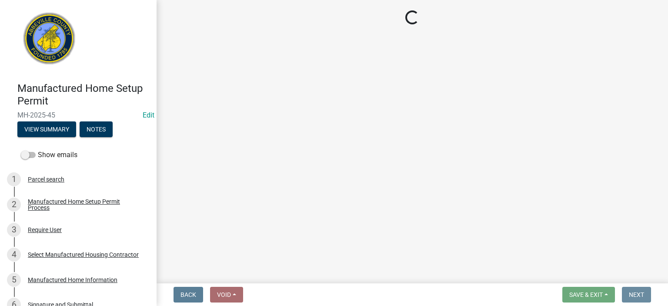
scroll to position [0, 0]
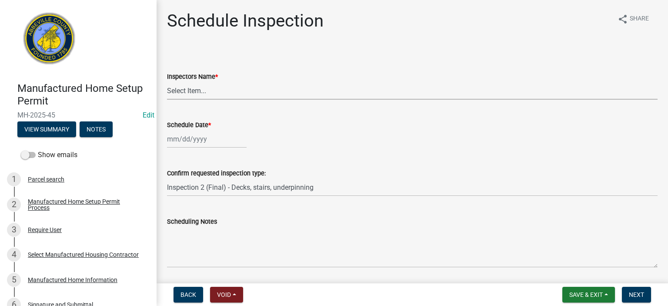
click at [241, 95] on select "Select Item... [EMAIL_ADDRESS][DOMAIN_NAME] ([PERSON_NAME]) [EMAIL_ADDRESS][DOM…" at bounding box center [412, 91] width 491 height 18
click at [167, 82] on select "Select Item... [EMAIL_ADDRESS][DOMAIN_NAME] ([PERSON_NAME]) [EMAIL_ADDRESS][DOM…" at bounding box center [412, 91] width 491 height 18
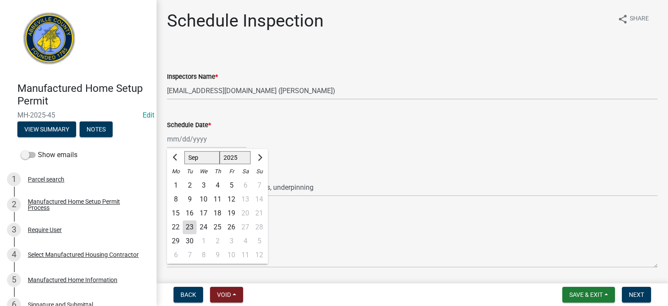
click at [230, 144] on div "[PERSON_NAME] Feb Mar Apr [PERSON_NAME][DATE] Oct Nov [DATE] 1526 1527 1528 152…" at bounding box center [207, 139] width 80 height 18
click at [189, 171] on div "23" at bounding box center [190, 227] width 14 height 14
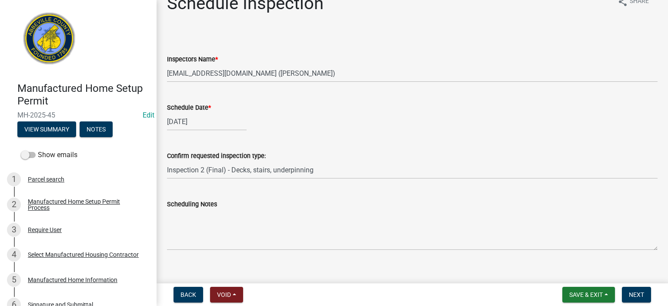
scroll to position [28, 0]
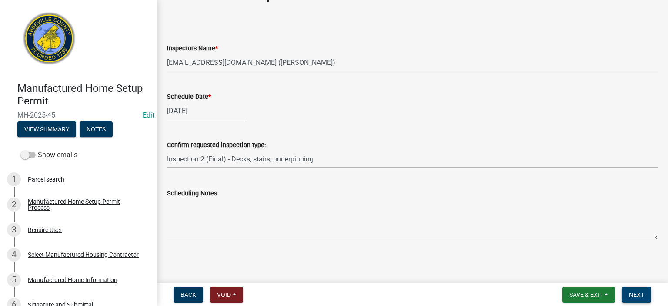
click at [379, 171] on span "Next" at bounding box center [636, 294] width 15 height 7
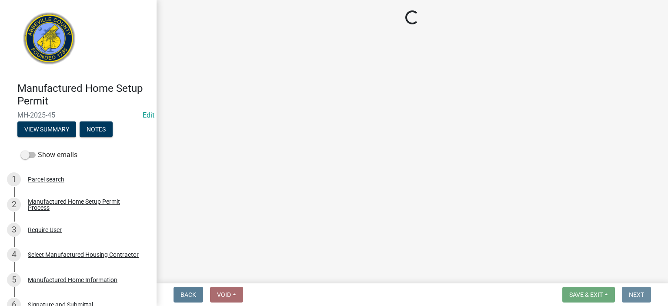
scroll to position [0, 0]
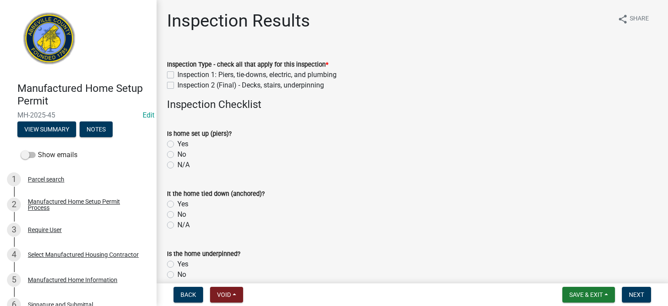
click at [171, 89] on div "Inspection 2 (Final) - Decks, stairs, underpinning" at bounding box center [412, 85] width 491 height 10
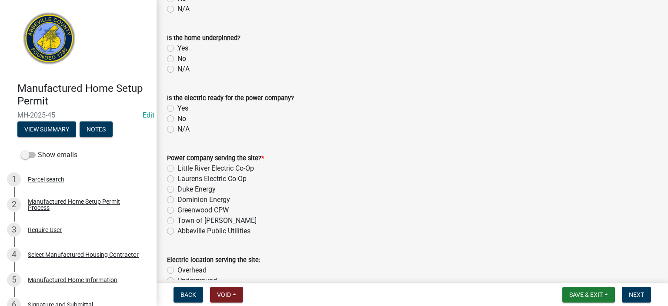
scroll to position [226, 0]
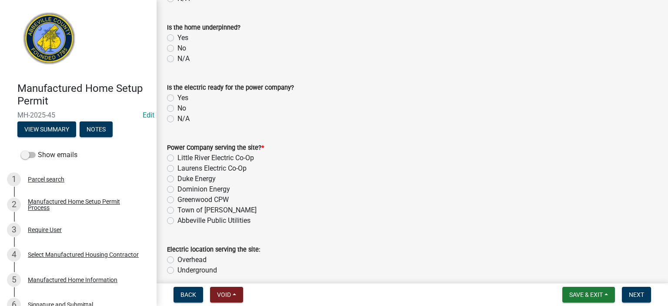
click at [178, 39] on label "Yes" at bounding box center [183, 38] width 11 height 10
click at [178, 38] on input "Yes" at bounding box center [181, 36] width 6 height 6
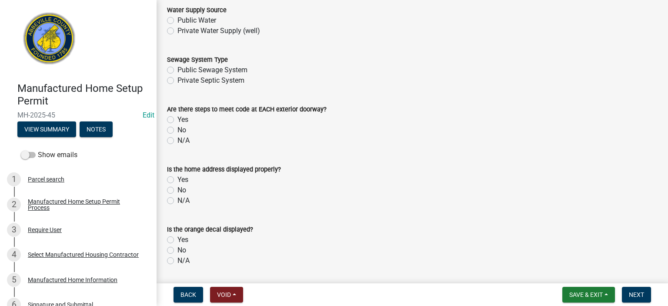
scroll to position [533, 0]
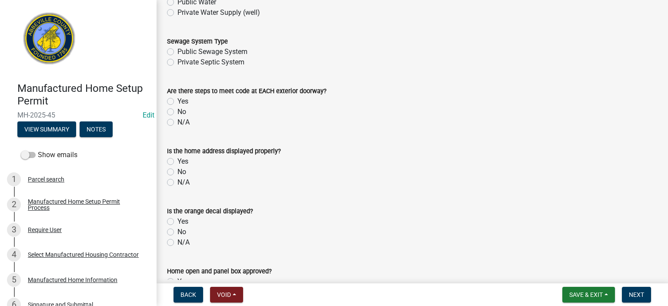
drag, startPoint x: 170, startPoint y: 101, endPoint x: 177, endPoint y: 118, distance: 19.3
click at [178, 101] on label "Yes" at bounding box center [183, 101] width 11 height 10
click at [178, 101] on input "Yes" at bounding box center [181, 99] width 6 height 6
drag, startPoint x: 168, startPoint y: 160, endPoint x: 172, endPoint y: 164, distance: 5.9
click at [178, 161] on label "Yes" at bounding box center [183, 161] width 11 height 10
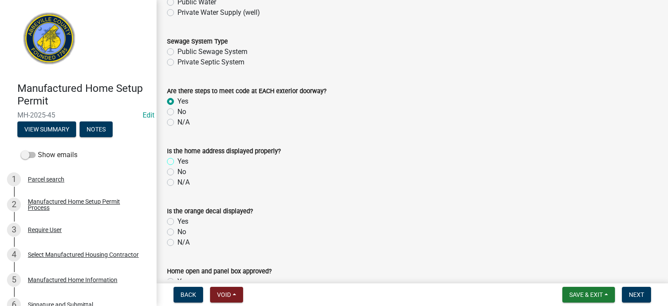
click at [178, 161] on input "Yes" at bounding box center [181, 159] width 6 height 6
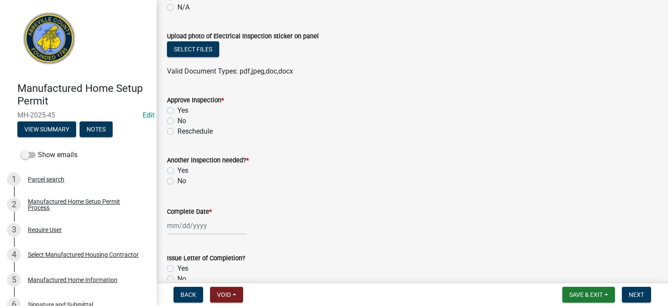
scroll to position [829, 0]
click at [178, 108] on label "Yes" at bounding box center [183, 109] width 11 height 10
click at [178, 108] on input "Yes" at bounding box center [181, 107] width 6 height 6
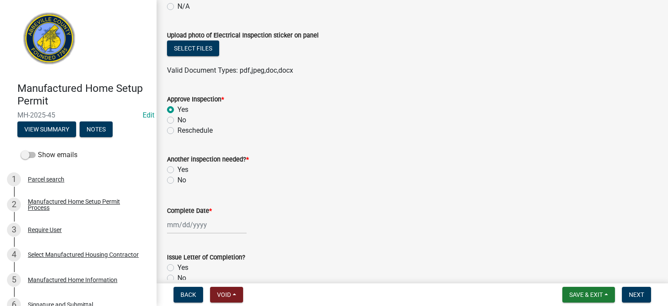
drag, startPoint x: 171, startPoint y: 179, endPoint x: 181, endPoint y: 182, distance: 10.6
click at [178, 171] on label "No" at bounding box center [182, 180] width 9 height 10
click at [178, 171] on input "No" at bounding box center [181, 178] width 6 height 6
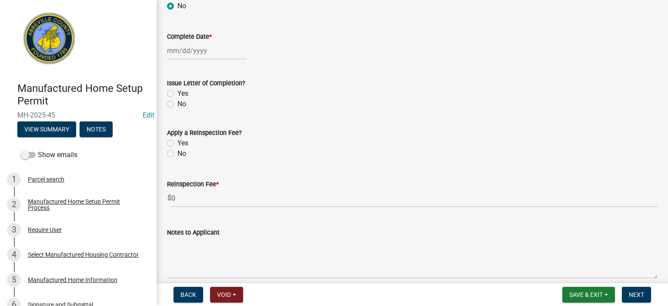
scroll to position [1021, 0]
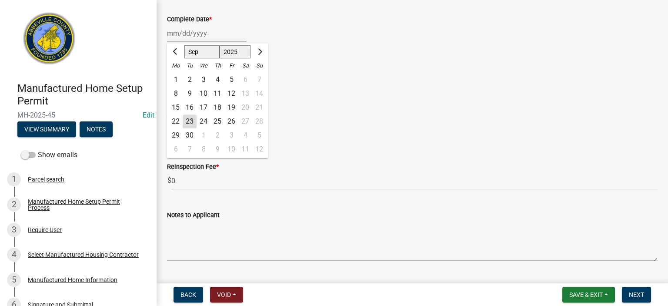
drag, startPoint x: 222, startPoint y: 35, endPoint x: 224, endPoint y: 46, distance: 11.0
click at [223, 39] on div "[PERSON_NAME] Feb Mar Apr [PERSON_NAME][DATE] Oct Nov [DATE] 1526 1527 1528 152…" at bounding box center [207, 33] width 80 height 18
click at [191, 121] on div "23" at bounding box center [190, 121] width 14 height 14
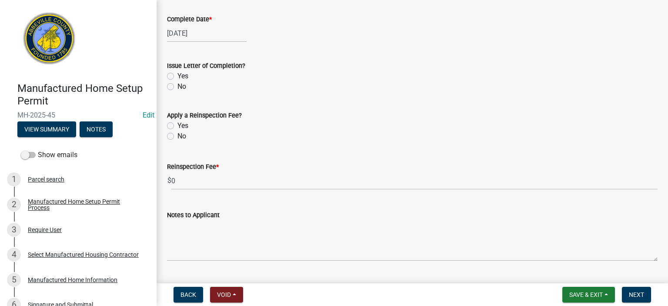
drag, startPoint x: 171, startPoint y: 74, endPoint x: 174, endPoint y: 80, distance: 6.6
click at [178, 78] on label "Yes" at bounding box center [183, 76] width 11 height 10
click at [178, 77] on input "Yes" at bounding box center [181, 74] width 6 height 6
drag, startPoint x: 172, startPoint y: 136, endPoint x: 178, endPoint y: 141, distance: 7.1
click at [178, 137] on label "No" at bounding box center [182, 136] width 9 height 10
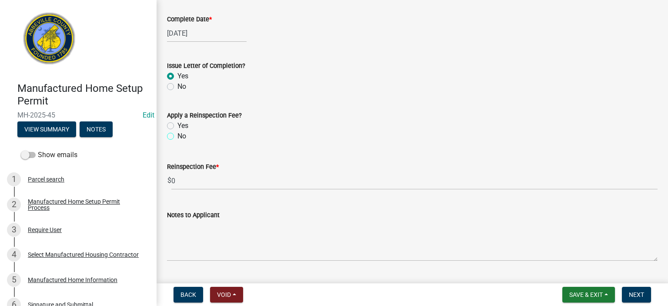
click at [178, 137] on input "No" at bounding box center [181, 134] width 6 height 6
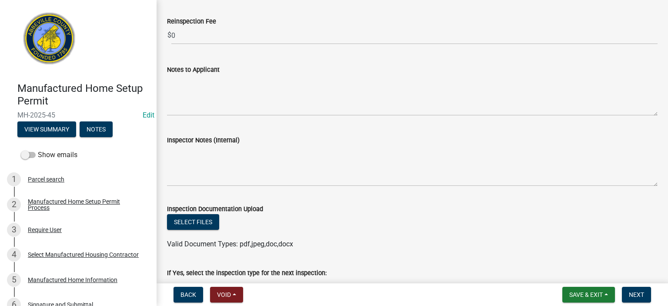
scroll to position [1177, 0]
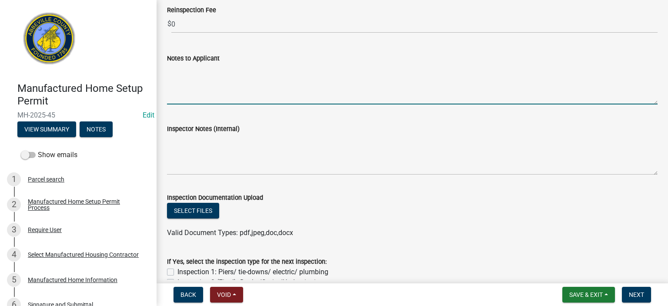
drag, startPoint x: 278, startPoint y: 90, endPoint x: 275, endPoint y: 97, distance: 7.4
click at [277, 93] on textarea "Notes to Applicant" at bounding box center [412, 84] width 491 height 41
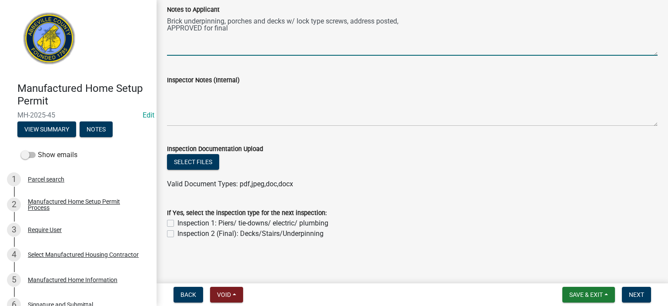
scroll to position [1227, 0]
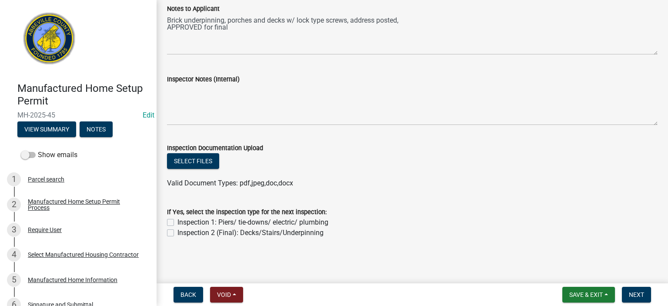
drag, startPoint x: 170, startPoint y: 234, endPoint x: 172, endPoint y: 240, distance: 7.0
click at [171, 171] on div "Inspection 2 (Final): Decks/Stairs/Underpinning" at bounding box center [412, 233] width 491 height 10
click at [178, 171] on label "Inspection 2 (Final): Decks/Stairs/Underpinning" at bounding box center [251, 233] width 146 height 10
click at [178, 171] on input "Inspection 2 (Final): Decks/Stairs/Underpinning" at bounding box center [181, 231] width 6 height 6
click at [379, 171] on span "Next" at bounding box center [636, 294] width 15 height 7
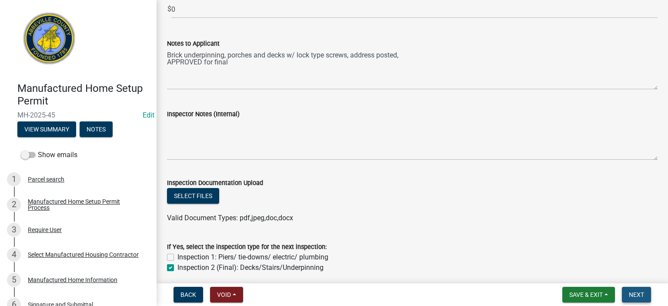
scroll to position [1262, 0]
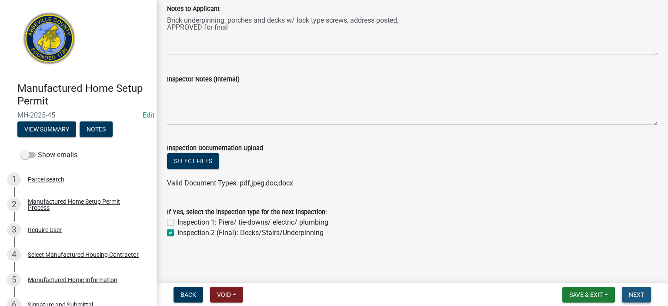
click at [379, 171] on button "Next" at bounding box center [636, 295] width 29 height 16
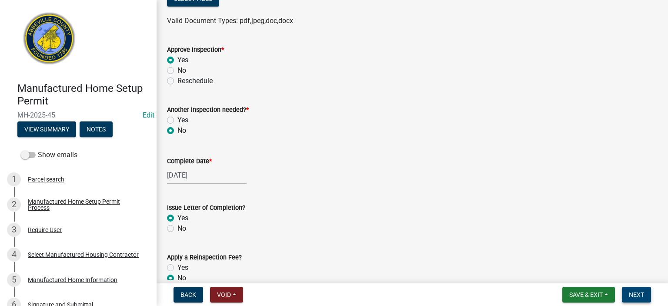
scroll to position [890, 0]
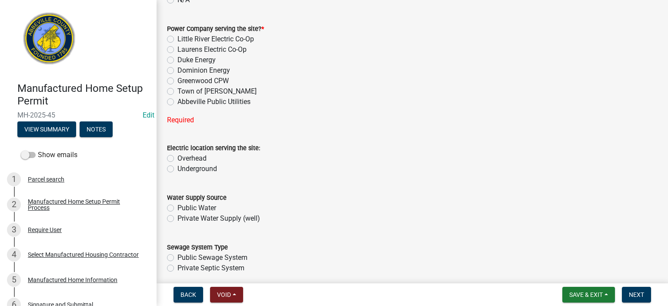
scroll to position [357, 0]
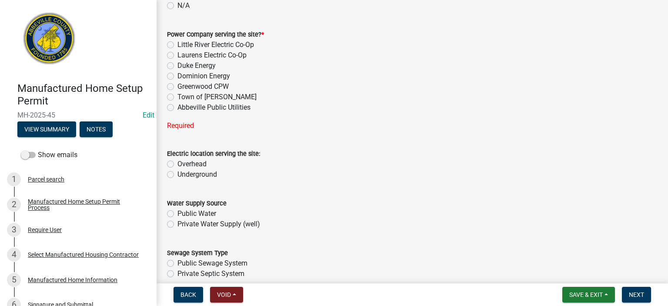
click at [178, 76] on label "Dominion Energy" at bounding box center [204, 76] width 53 height 10
click at [178, 76] on input "Dominion Energy" at bounding box center [181, 74] width 6 height 6
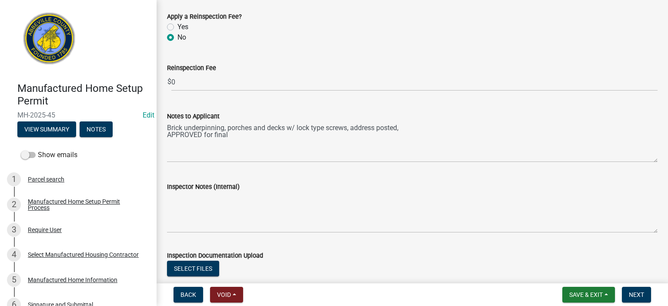
scroll to position [1140, 0]
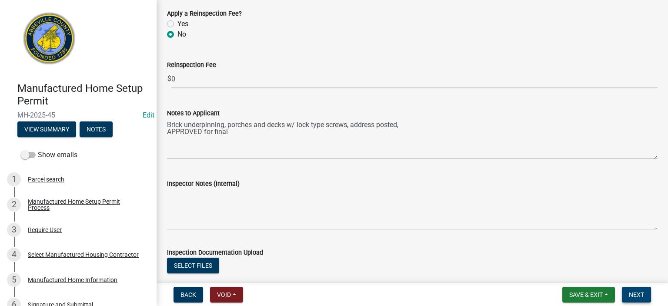
click at [379, 171] on span "Next" at bounding box center [636, 294] width 15 height 7
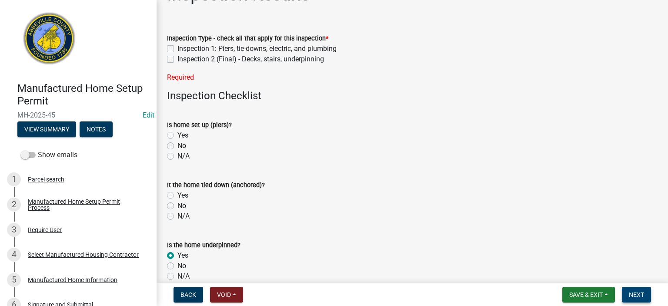
scroll to position [0, 0]
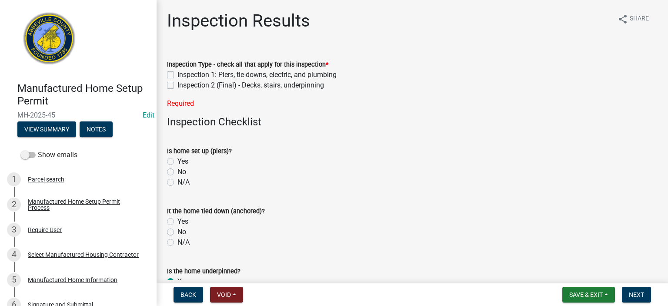
drag, startPoint x: 169, startPoint y: 87, endPoint x: 177, endPoint y: 88, distance: 8.0
click at [178, 87] on label "Inspection 2 (Final) - Decks, stairs, underpinning" at bounding box center [251, 85] width 147 height 10
click at [178, 86] on input "Inspection 2 (Final) - Decks, stairs, underpinning" at bounding box center [181, 83] width 6 height 6
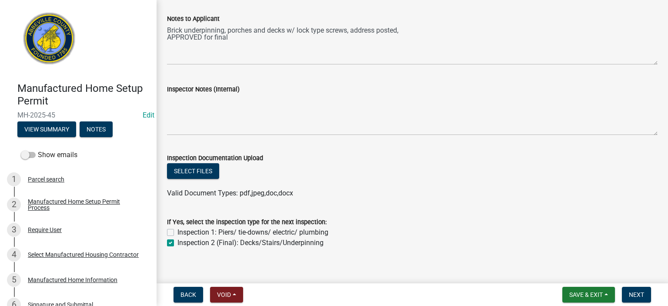
scroll to position [1227, 0]
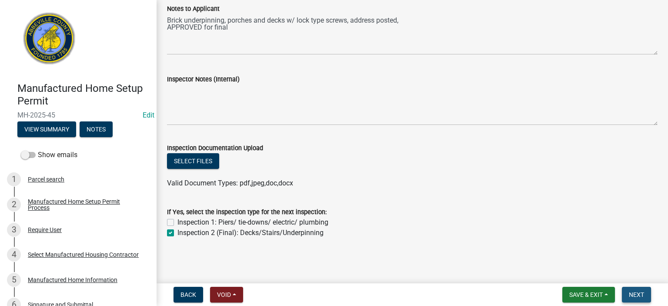
click at [379, 171] on span "Next" at bounding box center [636, 294] width 15 height 7
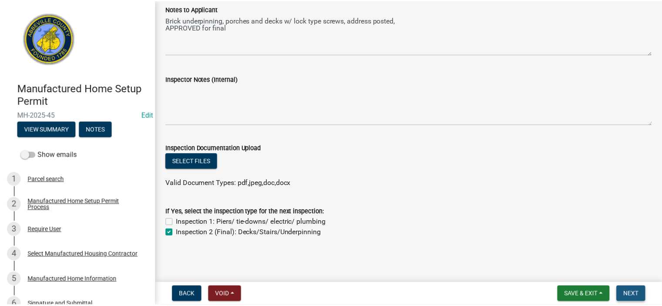
scroll to position [0, 0]
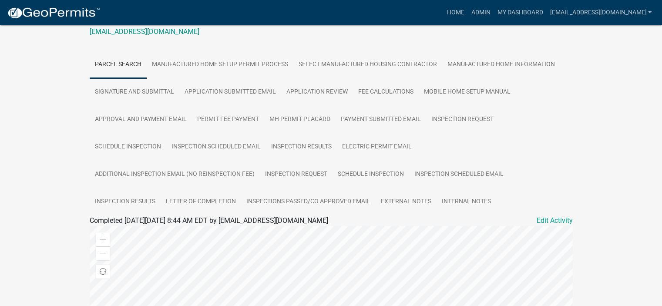
scroll to position [180, 0]
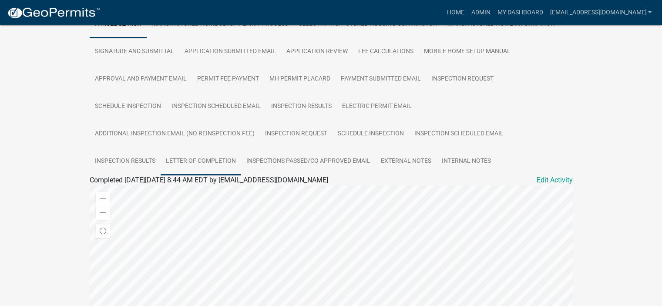
click at [211, 160] on link "Letter of Completion" at bounding box center [201, 162] width 80 height 28
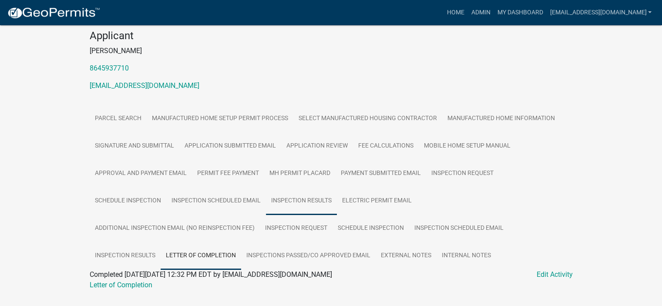
scroll to position [106, 0]
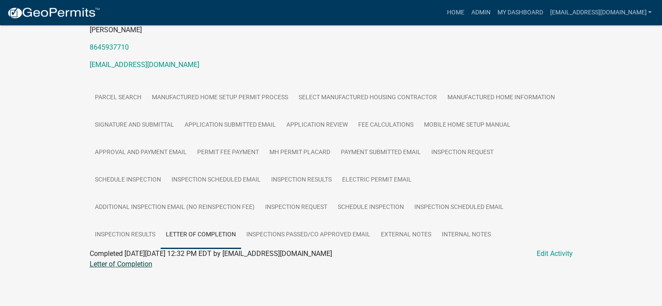
click at [129, 171] on link "Letter of Completion" at bounding box center [121, 264] width 63 height 8
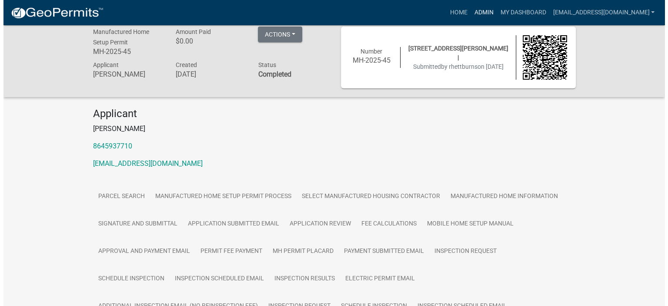
scroll to position [0, 0]
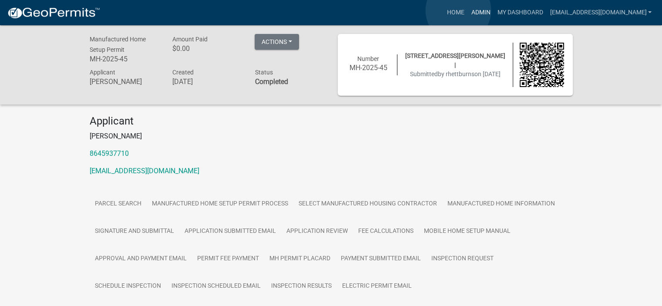
click at [379, 10] on link "Admin" at bounding box center [480, 12] width 26 height 17
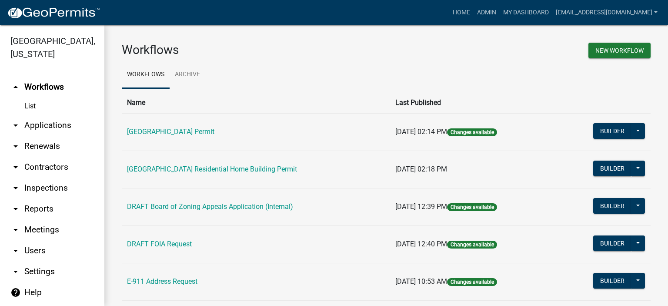
click at [31, 123] on link "arrow_drop_down Applications" at bounding box center [52, 125] width 104 height 21
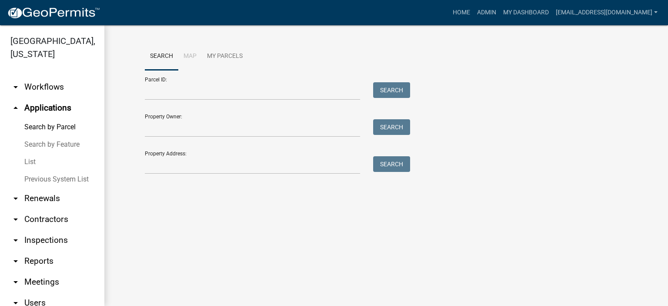
click at [34, 160] on link "List" at bounding box center [52, 161] width 104 height 17
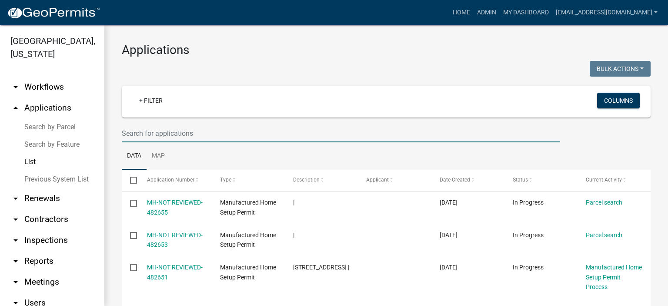
click at [207, 130] on input "text" at bounding box center [341, 133] width 439 height 18
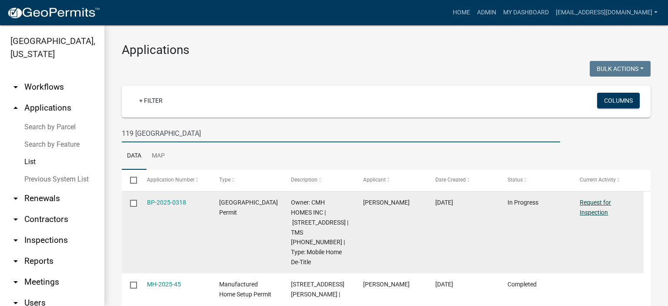
click at [379, 171] on link "Request for Inspection" at bounding box center [595, 207] width 31 height 17
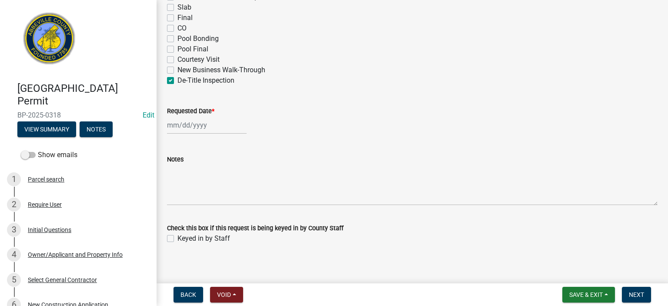
scroll to position [560, 0]
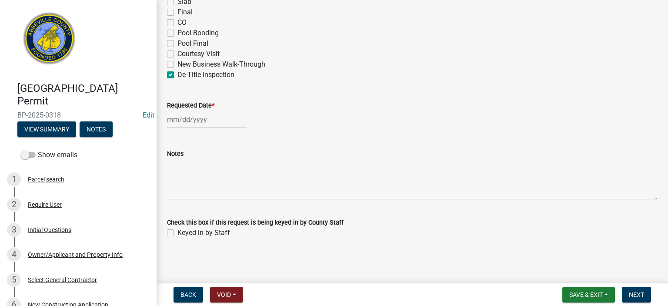
click at [216, 121] on div at bounding box center [207, 120] width 80 height 18
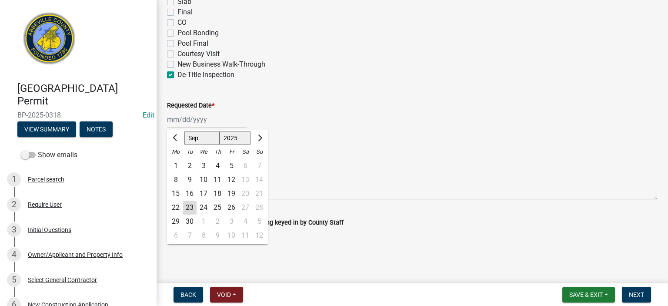
click at [191, 171] on div "23" at bounding box center [190, 208] width 14 height 14
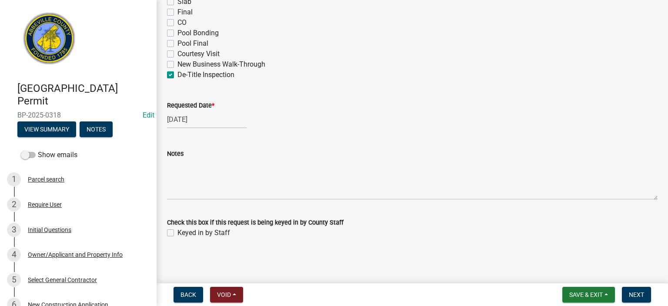
click at [178, 171] on label "Keyed in by Staff" at bounding box center [204, 233] width 53 height 10
click at [178, 171] on input "Keyed in by Staff" at bounding box center [181, 231] width 6 height 6
click at [379, 171] on span "Next" at bounding box center [636, 294] width 15 height 7
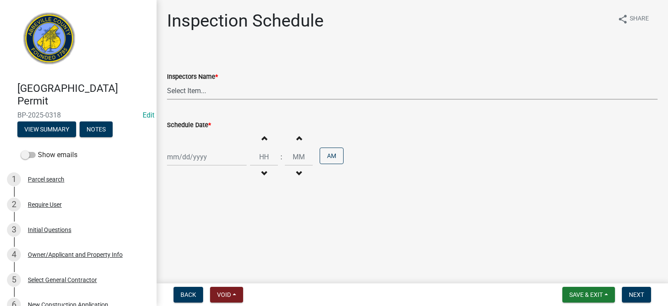
click at [251, 90] on select "Select Item... [EMAIL_ADDRESS][DOMAIN_NAME] ([PERSON_NAME]) [EMAIL_ADDRESS][DOM…" at bounding box center [412, 91] width 491 height 18
click at [167, 82] on select "Select Item... [EMAIL_ADDRESS][DOMAIN_NAME] ([PERSON_NAME]) [EMAIL_ADDRESS][DOM…" at bounding box center [412, 91] width 491 height 18
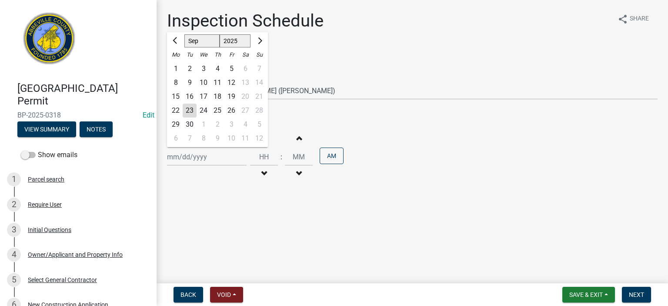
click at [220, 154] on div "[PERSON_NAME] Feb Mar Apr [PERSON_NAME][DATE] Oct Nov [DATE] 1526 1527 1528 152…" at bounding box center [207, 157] width 80 height 18
click at [188, 109] on div "23" at bounding box center [190, 111] width 14 height 14
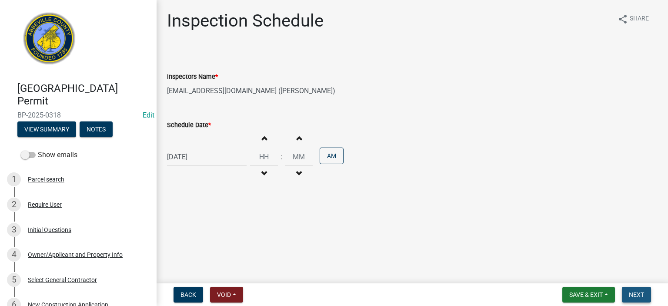
click at [379, 171] on span "Next" at bounding box center [636, 294] width 15 height 7
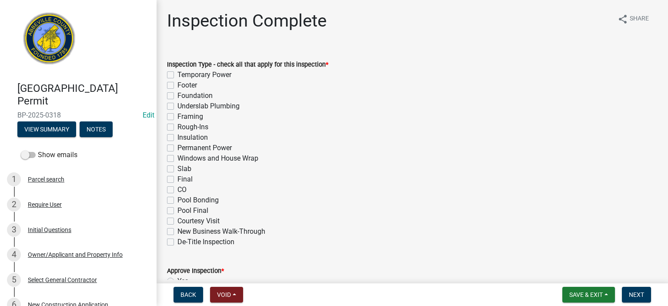
drag, startPoint x: 171, startPoint y: 241, endPoint x: 184, endPoint y: 248, distance: 15.6
click at [178, 171] on label "De-Title Inspection" at bounding box center [206, 242] width 57 height 10
click at [178, 171] on input "De-Title Inspection" at bounding box center [181, 240] width 6 height 6
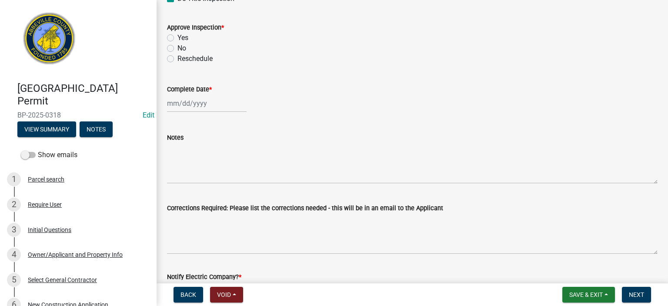
scroll to position [244, 0]
click at [178, 36] on label "Yes" at bounding box center [183, 37] width 11 height 10
click at [178, 36] on input "Yes" at bounding box center [181, 35] width 6 height 6
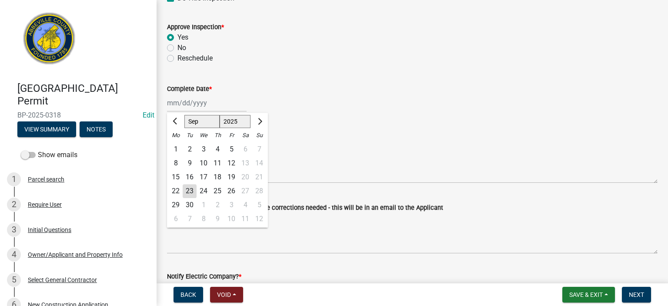
click at [218, 105] on div "[PERSON_NAME] Feb Mar Apr [PERSON_NAME][DATE] Oct Nov [DATE] 1526 1527 1528 152…" at bounding box center [207, 103] width 80 height 18
click at [188, 171] on div "23" at bounding box center [190, 191] width 14 height 14
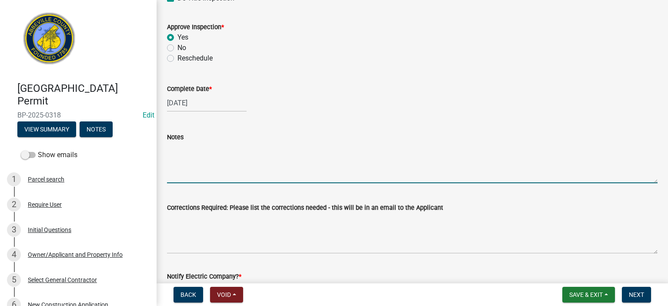
click at [196, 167] on textarea "Notes" at bounding box center [412, 162] width 491 height 41
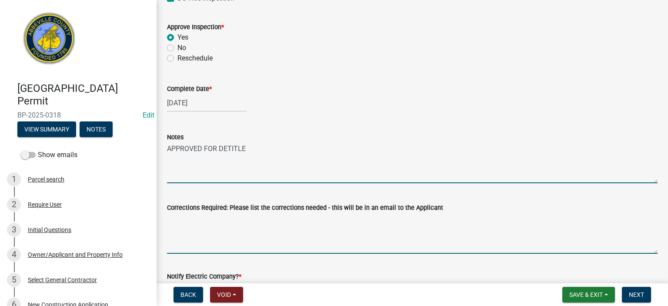
click at [276, 171] on textarea "Corrections Required: Please list the corrections needed - this will be in an e…" at bounding box center [412, 233] width 491 height 41
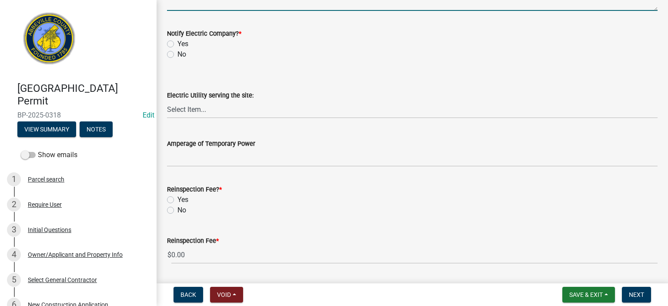
scroll to position [487, 0]
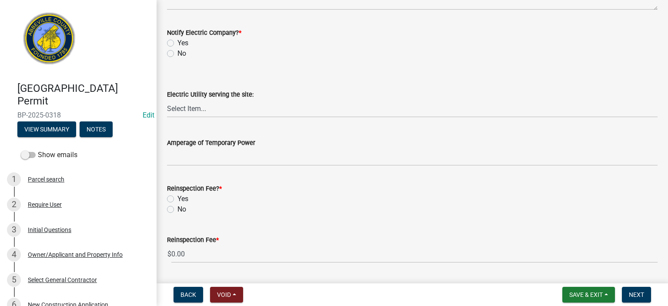
click at [178, 53] on label "No" at bounding box center [182, 53] width 9 height 10
click at [178, 53] on input "No" at bounding box center [181, 51] width 6 height 6
click at [178, 171] on label "No" at bounding box center [182, 209] width 9 height 10
click at [178, 171] on input "No" at bounding box center [181, 207] width 6 height 6
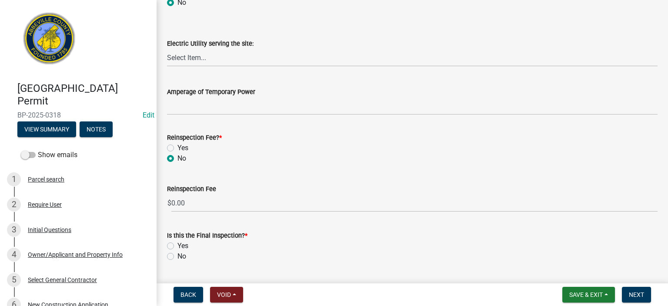
scroll to position [562, 0]
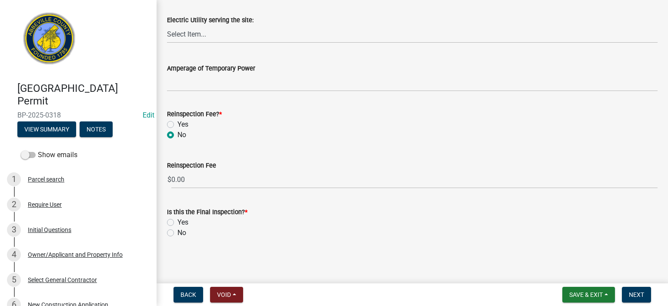
click at [178, 171] on label "Yes" at bounding box center [183, 222] width 11 height 10
click at [178, 171] on input "Yes" at bounding box center [181, 220] width 6 height 6
click at [379, 171] on span "Next" at bounding box center [636, 294] width 15 height 7
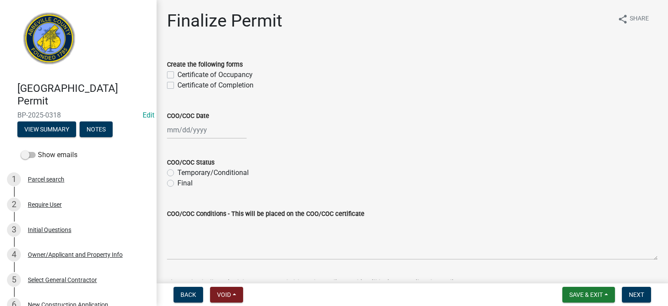
click at [178, 72] on label "Certificate of Occupancy" at bounding box center [215, 75] width 75 height 10
click at [178, 72] on input "Certificate of Occupancy" at bounding box center [181, 73] width 6 height 6
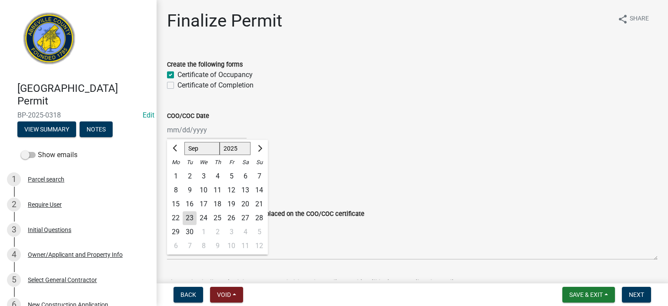
click at [226, 135] on div "[PERSON_NAME] Feb Mar Apr [PERSON_NAME][DATE] Oct Nov [DATE] 1526 1527 1528 152…" at bounding box center [207, 130] width 80 height 18
click at [187, 171] on div "23" at bounding box center [190, 218] width 14 height 14
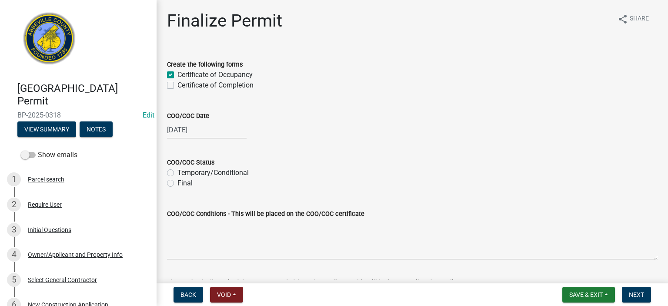
click at [178, 171] on label "Final" at bounding box center [185, 183] width 15 height 10
click at [178, 171] on input "Final" at bounding box center [181, 181] width 6 height 6
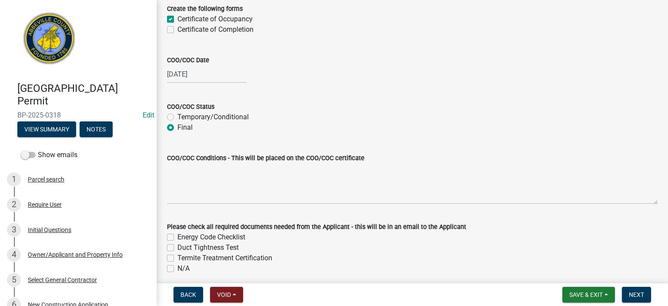
scroll to position [91, 0]
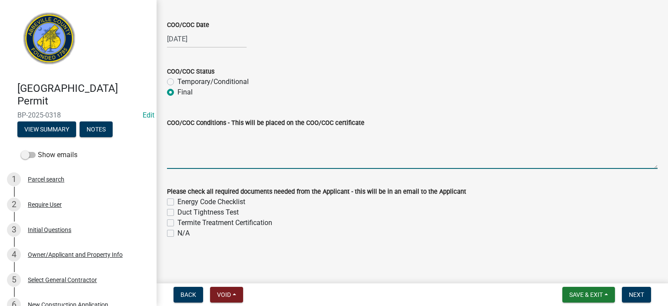
click at [188, 140] on textarea "COO/COC Conditions - This will be placed on the COO/COC certificate" at bounding box center [412, 148] width 491 height 41
click at [178, 171] on label "N/A" at bounding box center [184, 233] width 12 height 10
click at [178, 171] on input "N/A" at bounding box center [181, 231] width 6 height 6
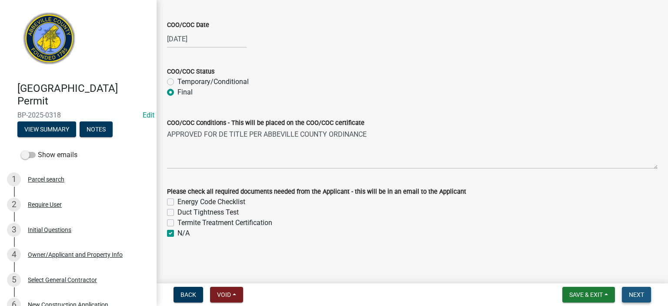
click at [379, 171] on span "Next" at bounding box center [636, 294] width 15 height 7
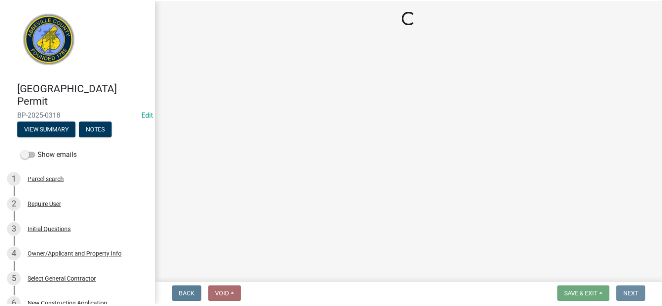
scroll to position [0, 0]
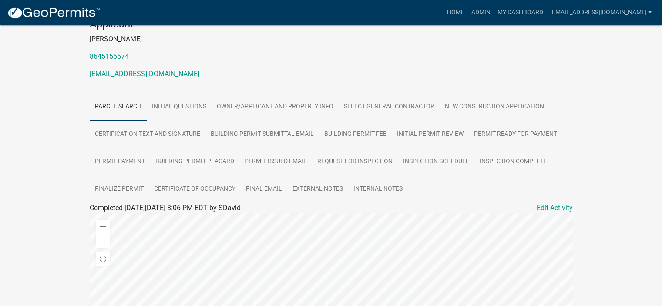
scroll to position [180, 0]
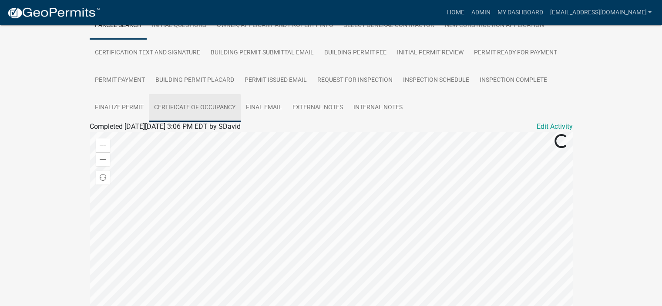
click at [210, 104] on link "Certificate of Occupancy" at bounding box center [195, 108] width 92 height 28
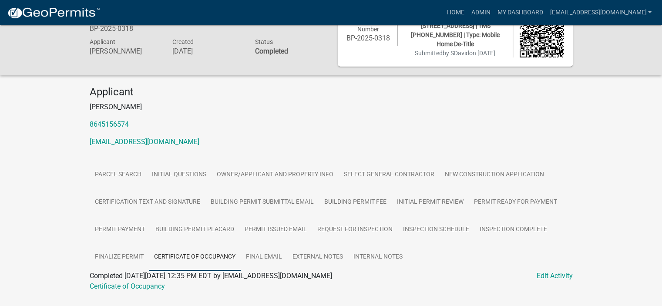
scroll to position [51, 0]
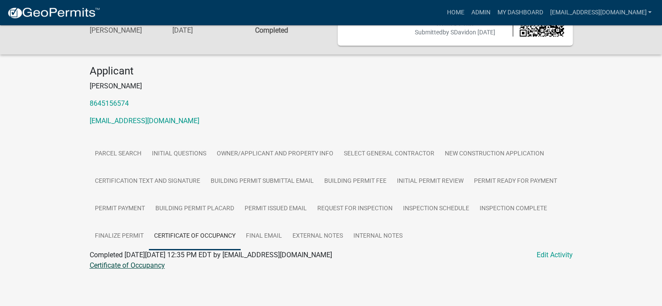
click at [148, 171] on link "Certificate of Occupancy" at bounding box center [127, 265] width 75 height 8
